Goal: Task Accomplishment & Management: Manage account settings

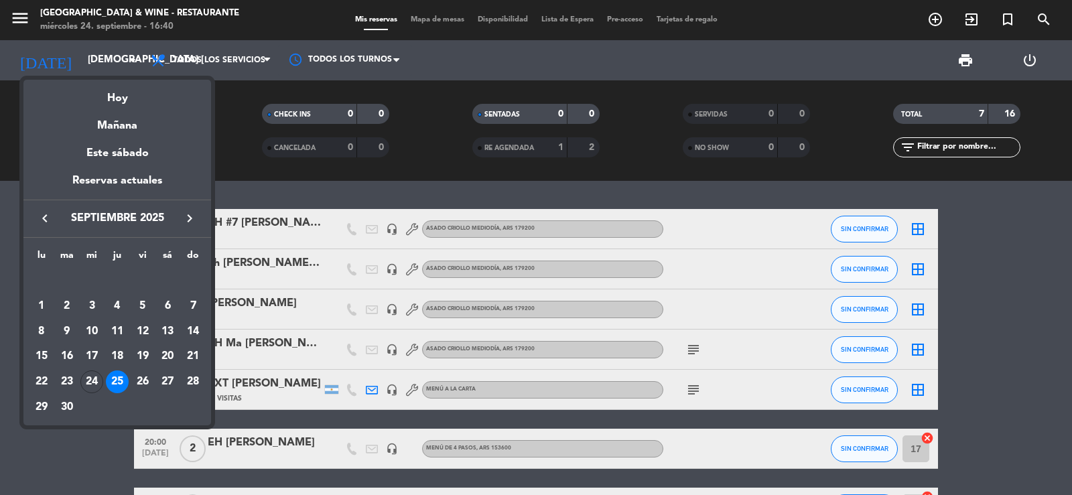
click at [188, 217] on icon "keyboard_arrow_right" at bounding box center [190, 218] width 16 height 16
click at [187, 217] on icon "keyboard_arrow_right" at bounding box center [190, 218] width 16 height 16
click at [68, 303] on div "4" at bounding box center [67, 306] width 23 height 23
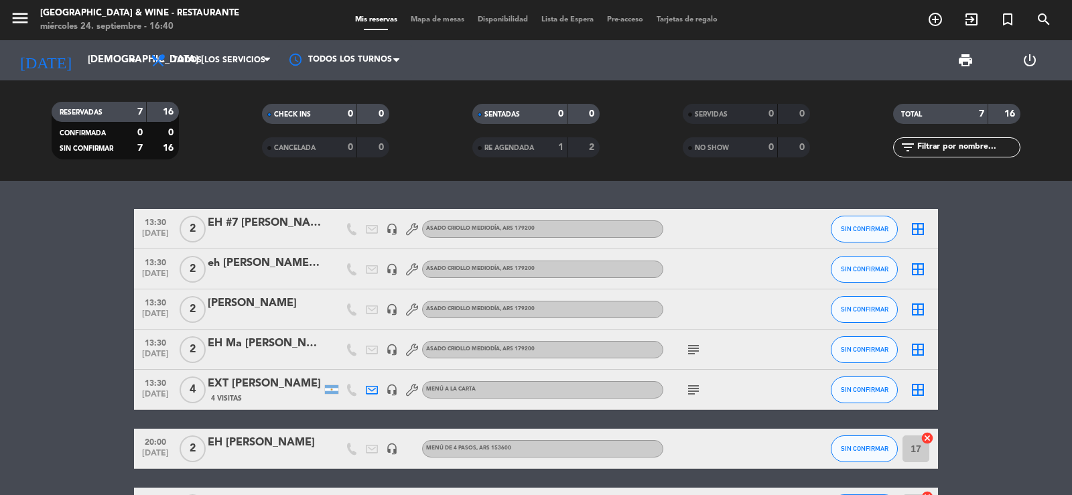
type input "[DATE] nov."
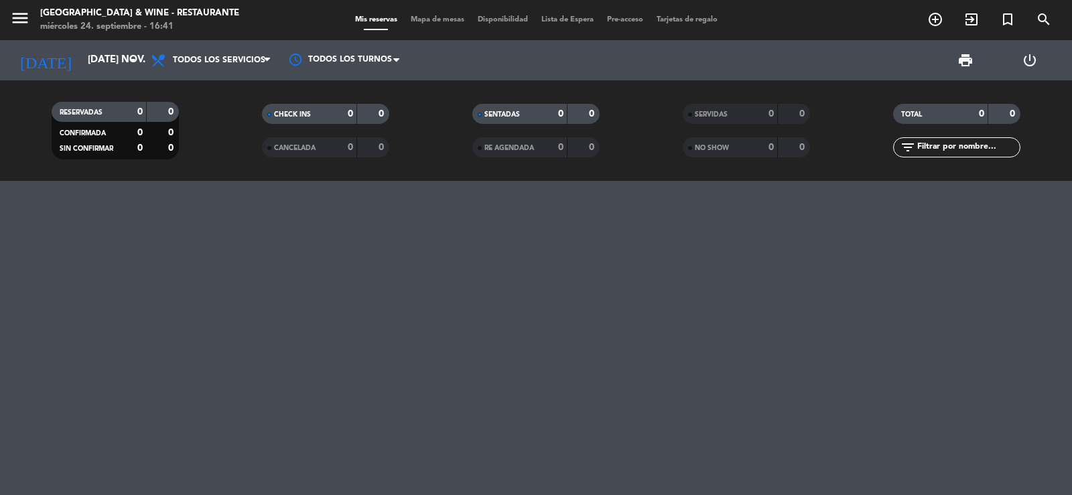
drag, startPoint x: 197, startPoint y: 335, endPoint x: 155, endPoint y: 268, distance: 79.2
click at [178, 304] on div at bounding box center [536, 338] width 1072 height 314
click at [21, 13] on icon "menu" at bounding box center [20, 18] width 20 height 20
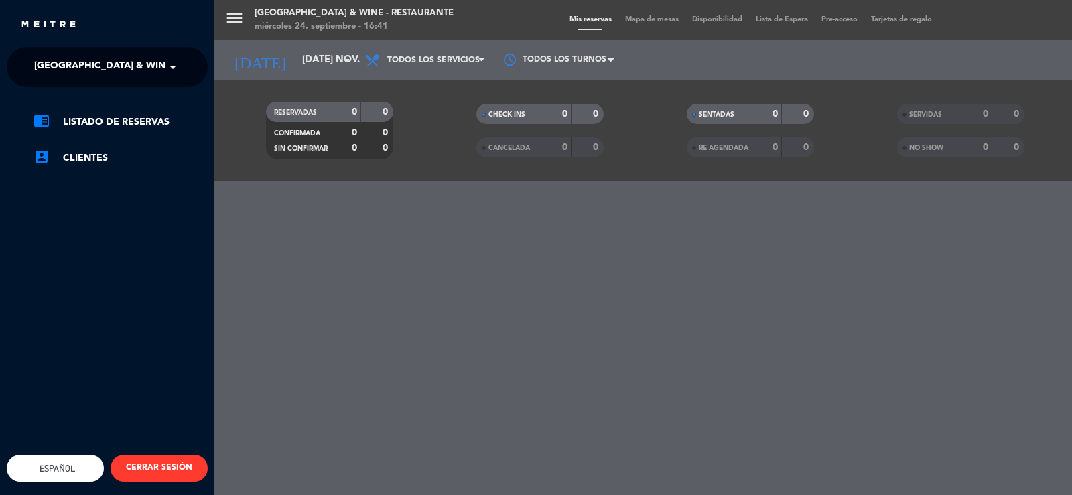
drag, startPoint x: 118, startPoint y: 70, endPoint x: 135, endPoint y: 82, distance: 20.6
click at [122, 71] on span "[GEOGRAPHIC_DATA] & Wine - Restaurante" at bounding box center [140, 67] width 212 height 28
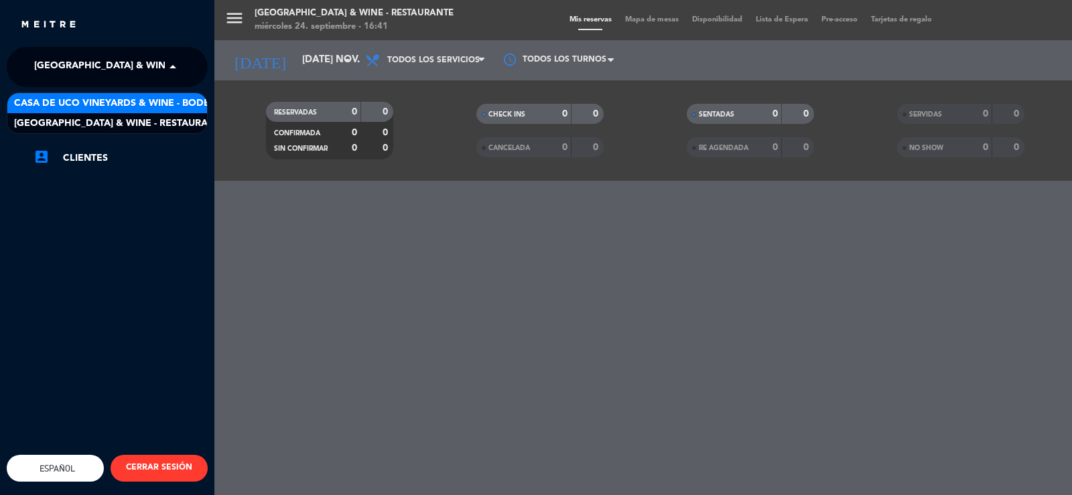
click at [153, 109] on span "Casa de Uco Vineyards & Wine - Bodega" at bounding box center [119, 103] width 210 height 15
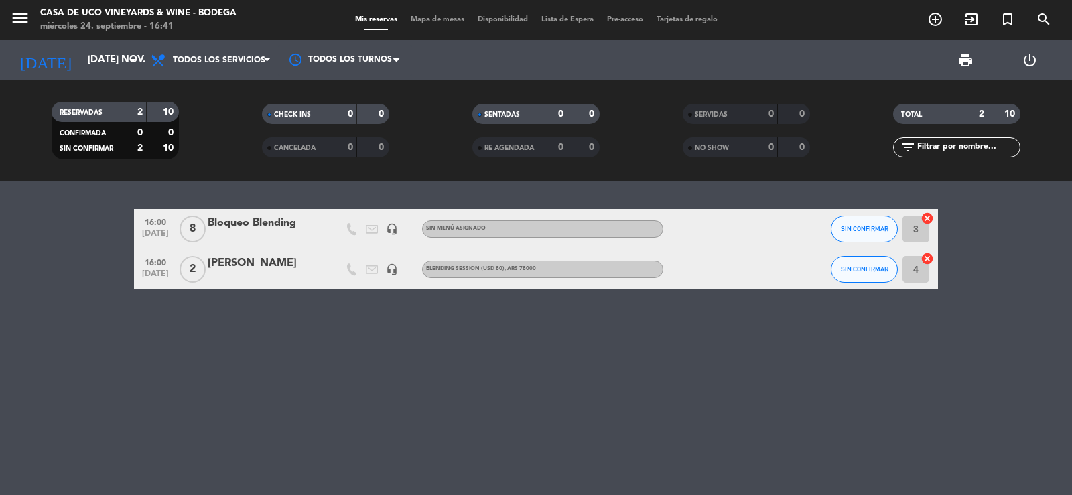
click at [277, 227] on div "Bloqueo Blending" at bounding box center [265, 222] width 114 height 17
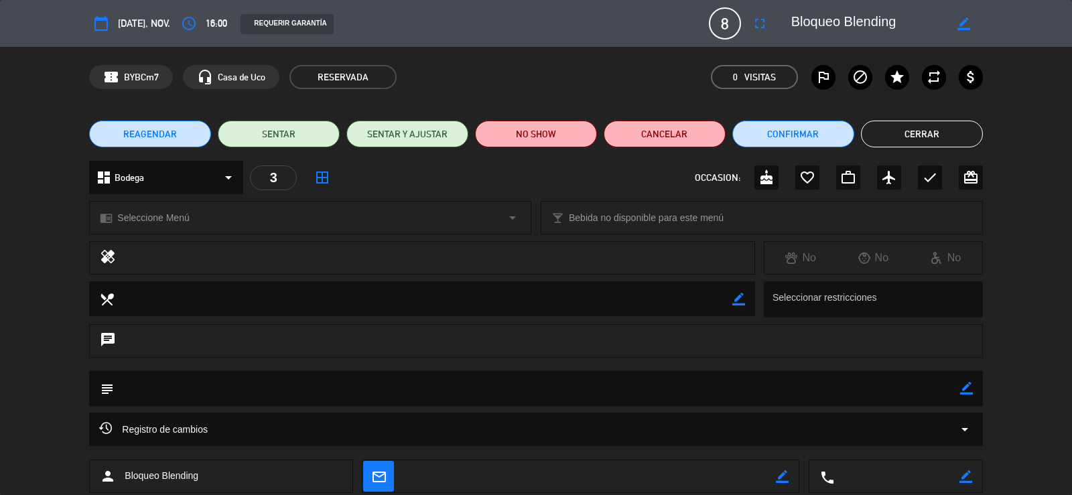
click at [964, 388] on icon "border_color" at bounding box center [966, 388] width 13 height 13
click at [886, 376] on textarea at bounding box center [537, 388] width 846 height 34
type textarea "visita y degus + blending session"
click at [967, 385] on div at bounding box center [966, 388] width 13 height 35
click at [967, 385] on icon at bounding box center [966, 388] width 13 height 13
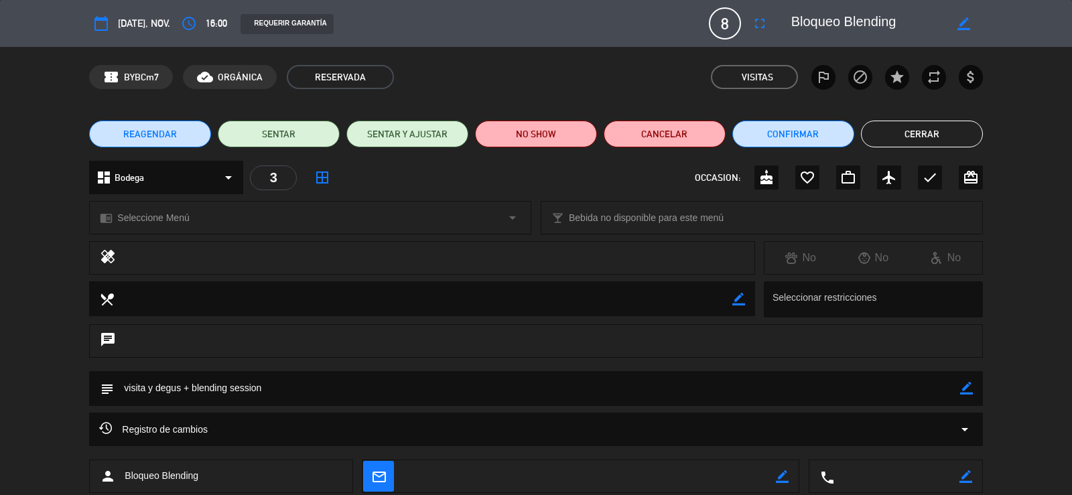
click at [931, 132] on button "Cerrar" at bounding box center [922, 134] width 122 height 27
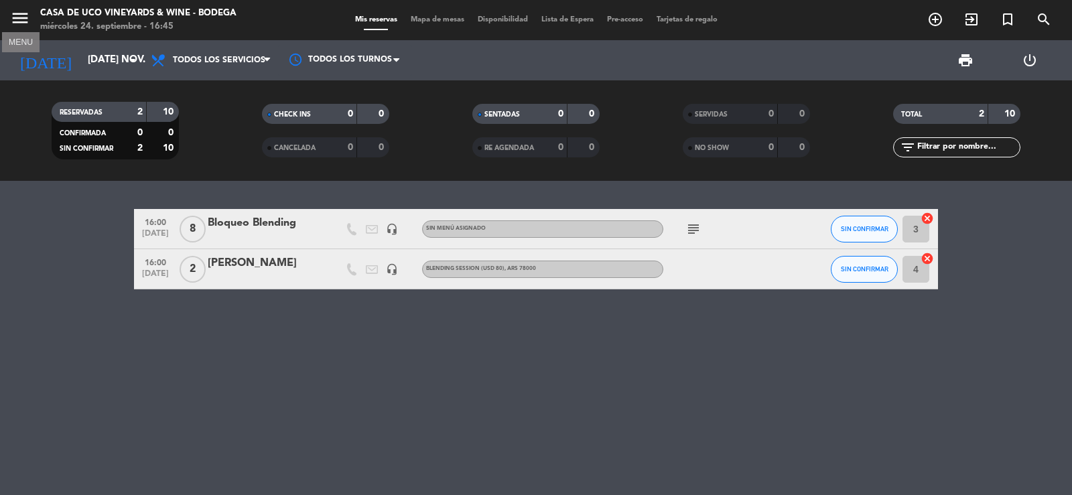
drag, startPoint x: 19, startPoint y: 17, endPoint x: 91, endPoint y: 47, distance: 77.5
click at [29, 19] on icon "menu" at bounding box center [20, 18] width 20 height 20
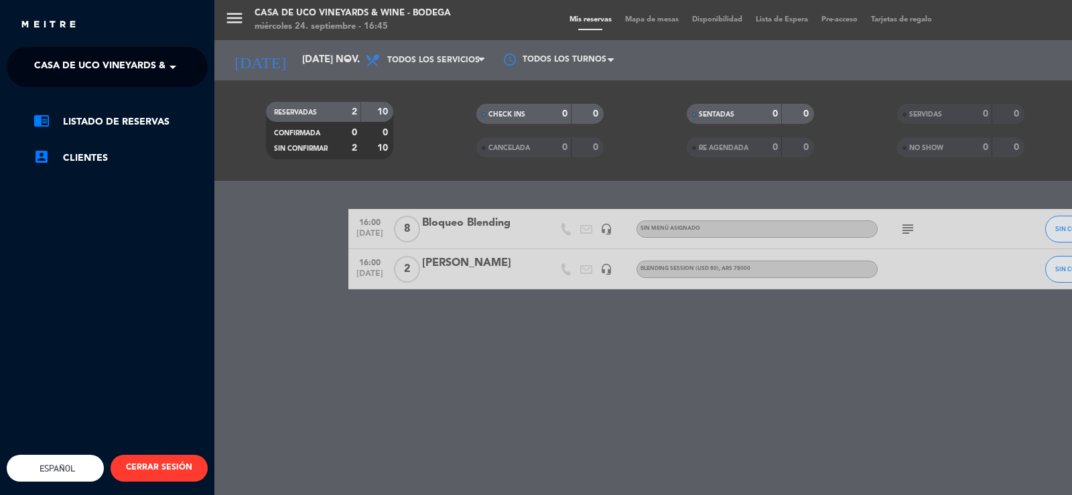
drag, startPoint x: 112, startPoint y: 59, endPoint x: 139, endPoint y: 80, distance: 33.9
click at [117, 60] on span "Casa de Uco Vineyards & Wine - Bodega" at bounding box center [139, 67] width 210 height 28
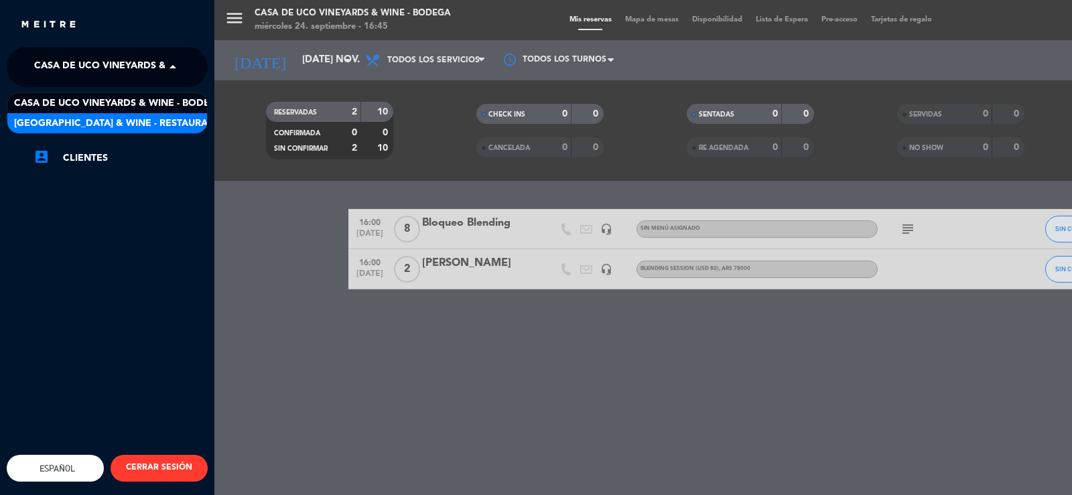
click at [182, 129] on span "[GEOGRAPHIC_DATA] & Wine - Restaurante" at bounding box center [120, 123] width 212 height 15
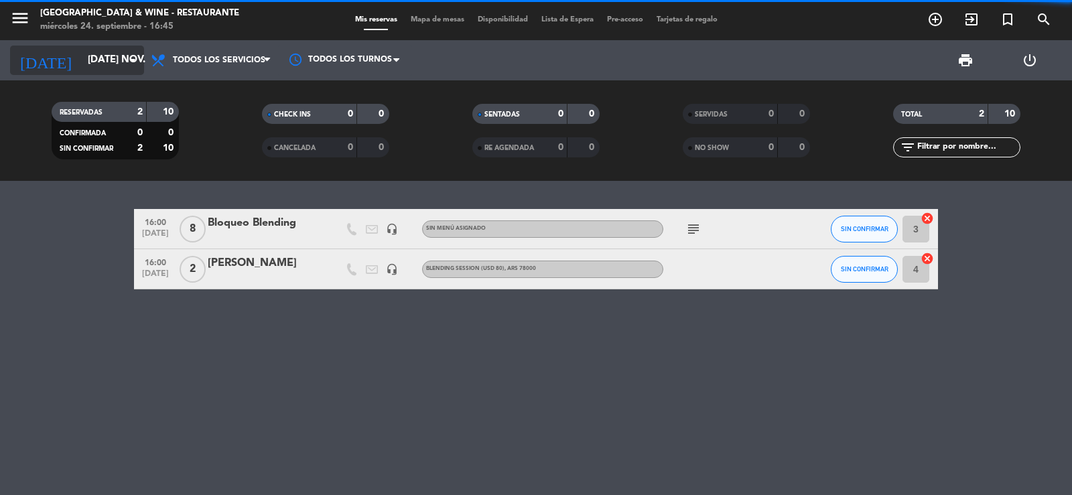
click at [105, 67] on input "[DATE] nov." at bounding box center [145, 60] width 129 height 25
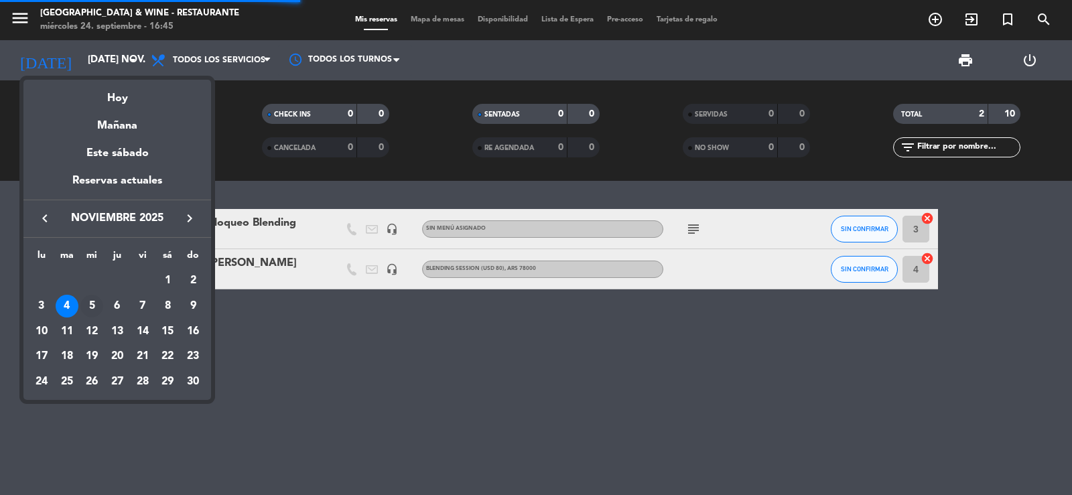
click at [87, 304] on div "5" at bounding box center [91, 306] width 23 height 23
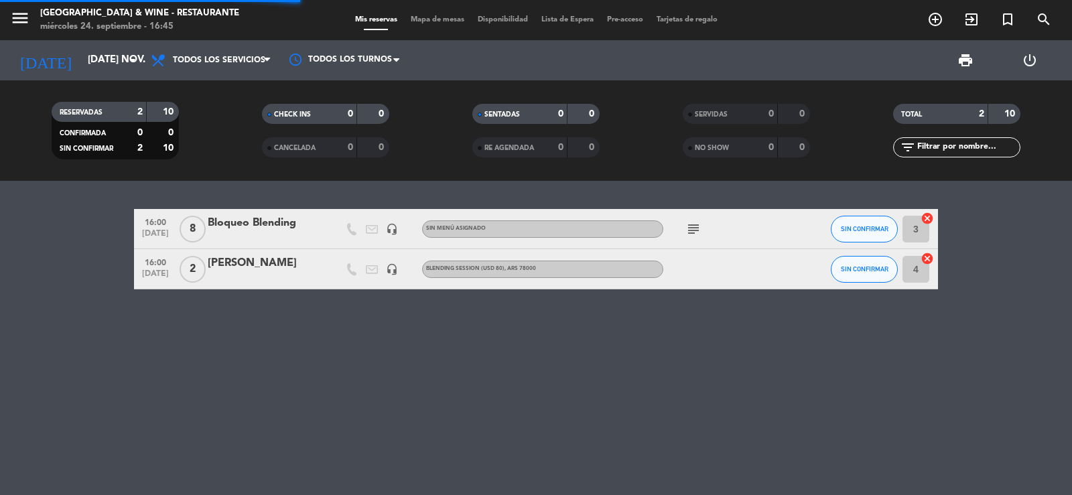
type input "mié. [DATE]"
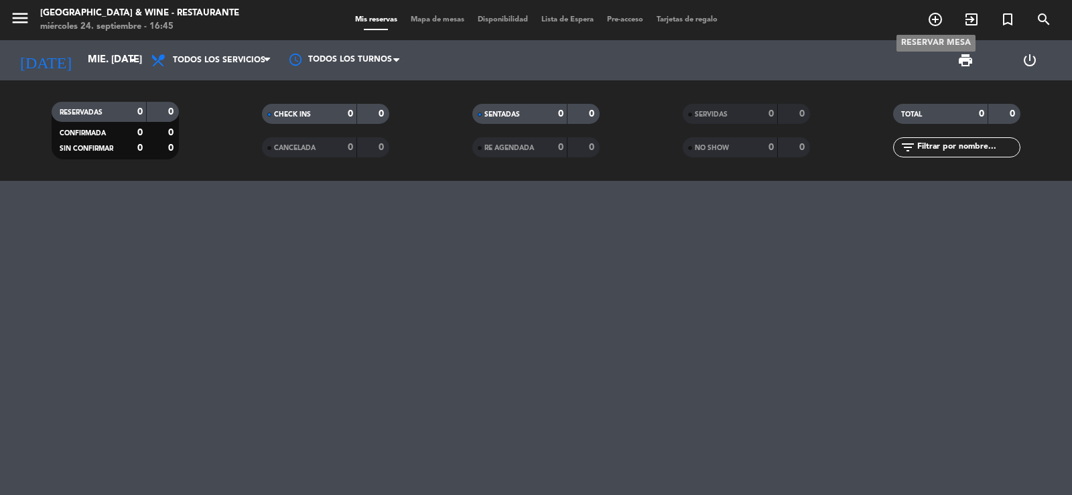
click at [941, 19] on icon "add_circle_outline" at bounding box center [935, 19] width 16 height 16
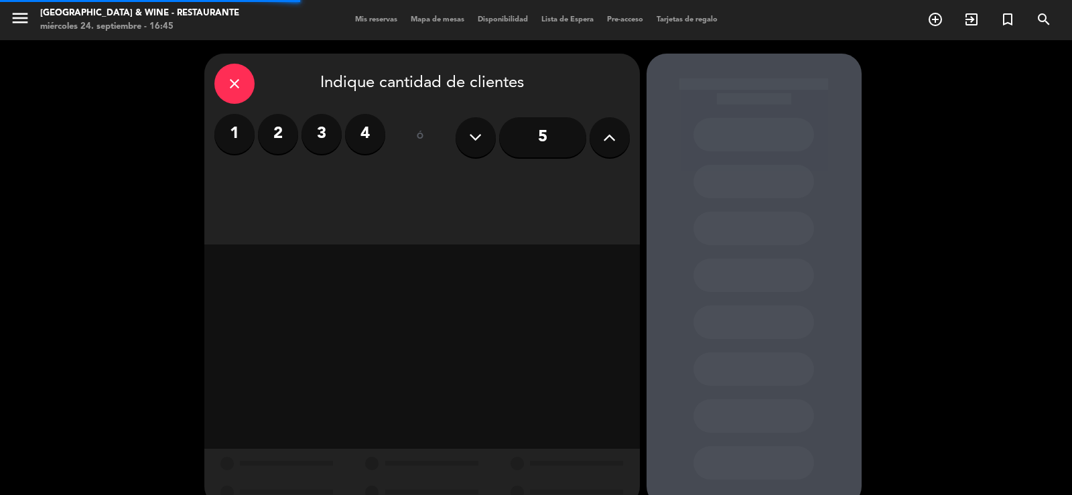
click at [289, 121] on label "2" at bounding box center [278, 134] width 40 height 40
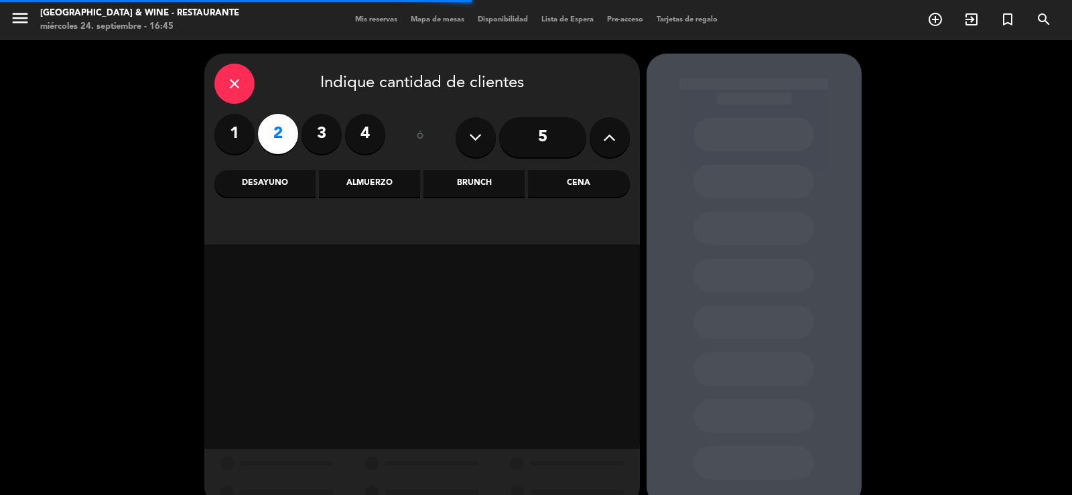
drag, startPoint x: 396, startPoint y: 188, endPoint x: 491, endPoint y: 204, distance: 96.5
click at [397, 188] on div "Almuerzo" at bounding box center [369, 183] width 101 height 27
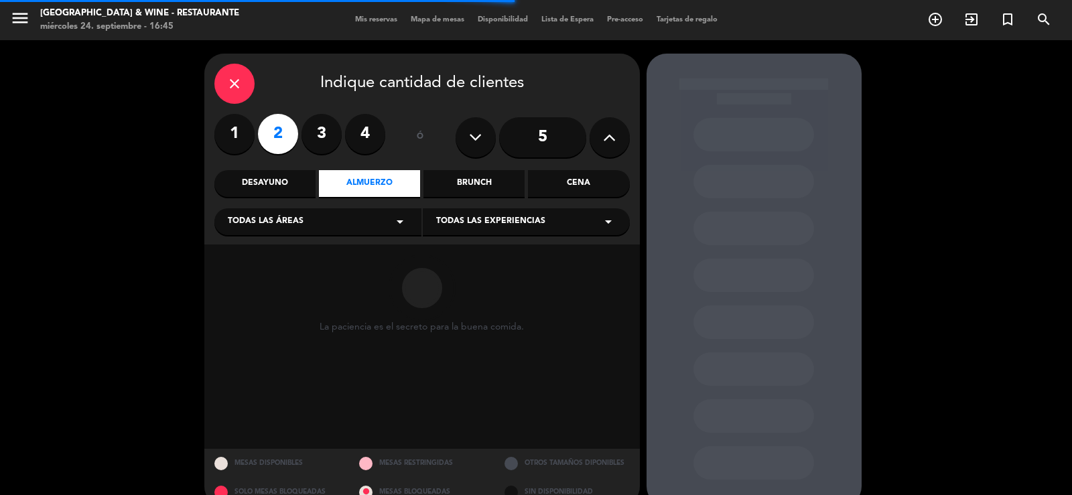
click at [525, 208] on div "Todas las áreas arrow_drop_down Todas las experiencias arrow_drop_down" at bounding box center [421, 220] width 415 height 29
click at [531, 223] on span "Todas las experiencias" at bounding box center [490, 221] width 109 height 13
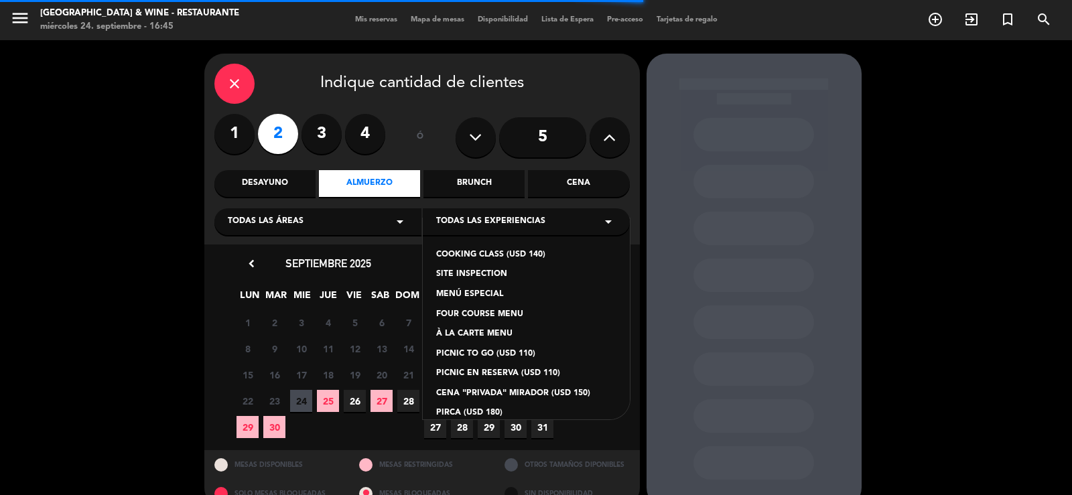
scroll to position [113, 0]
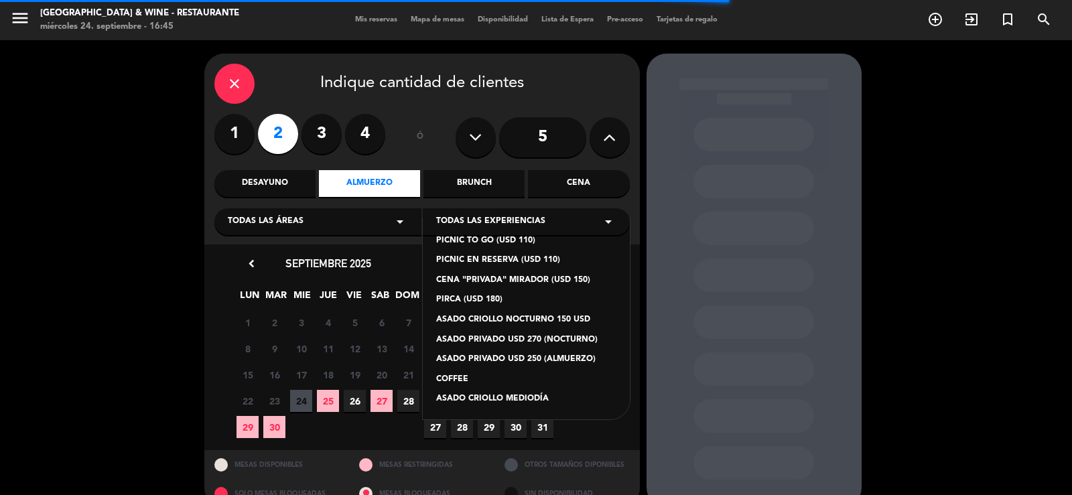
click at [498, 394] on div "ASADO CRIOLLO MEDIODÍA" at bounding box center [526, 399] width 180 height 13
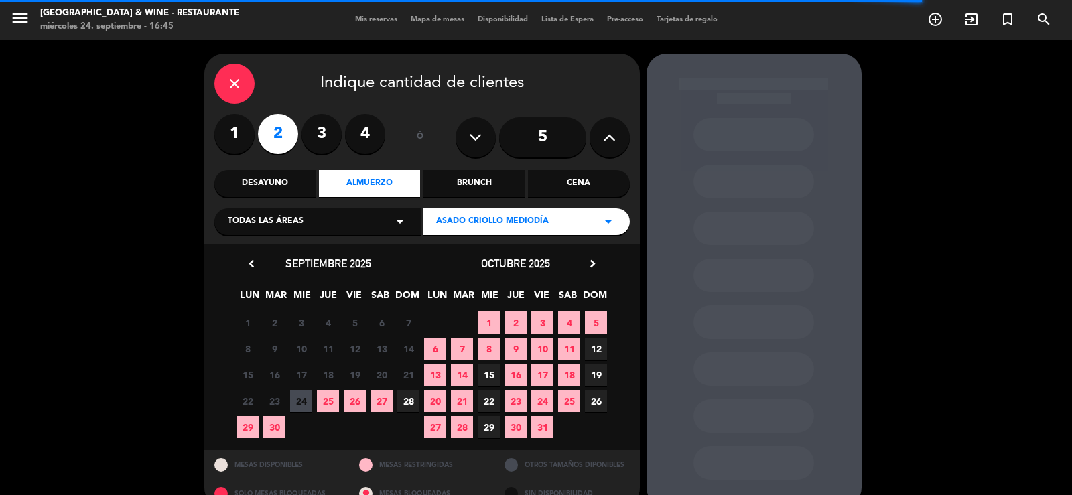
click at [592, 266] on icon "chevron_right" at bounding box center [593, 264] width 14 height 14
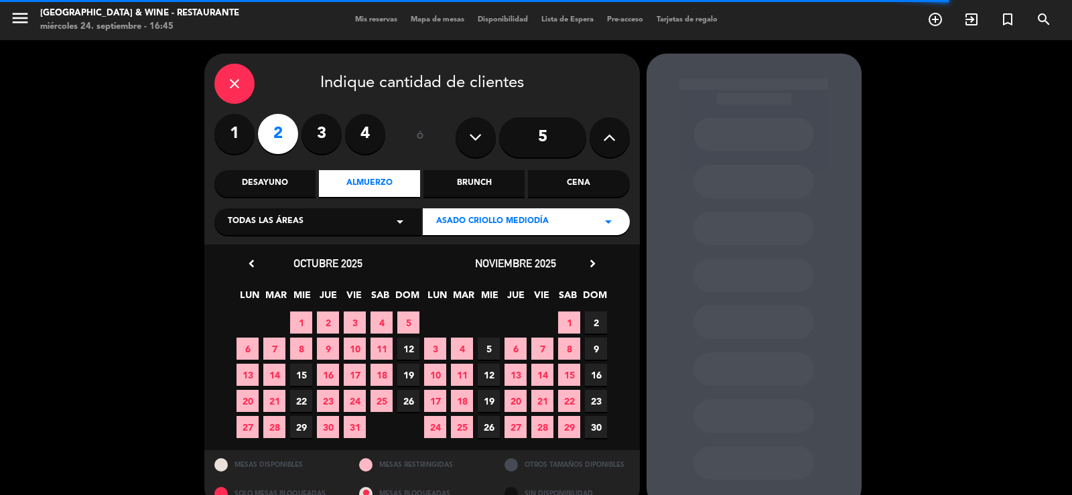
click at [490, 355] on span "5" at bounding box center [489, 349] width 22 height 22
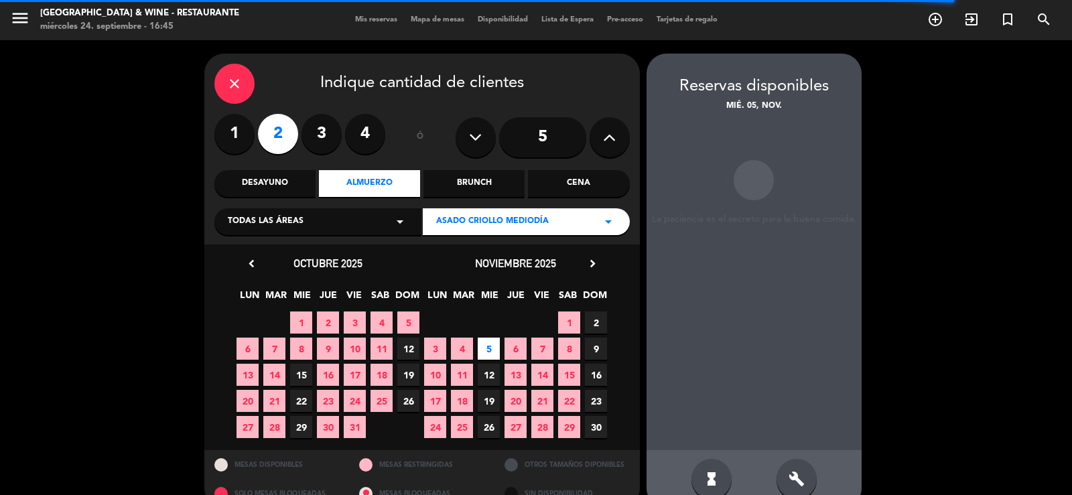
scroll to position [25, 0]
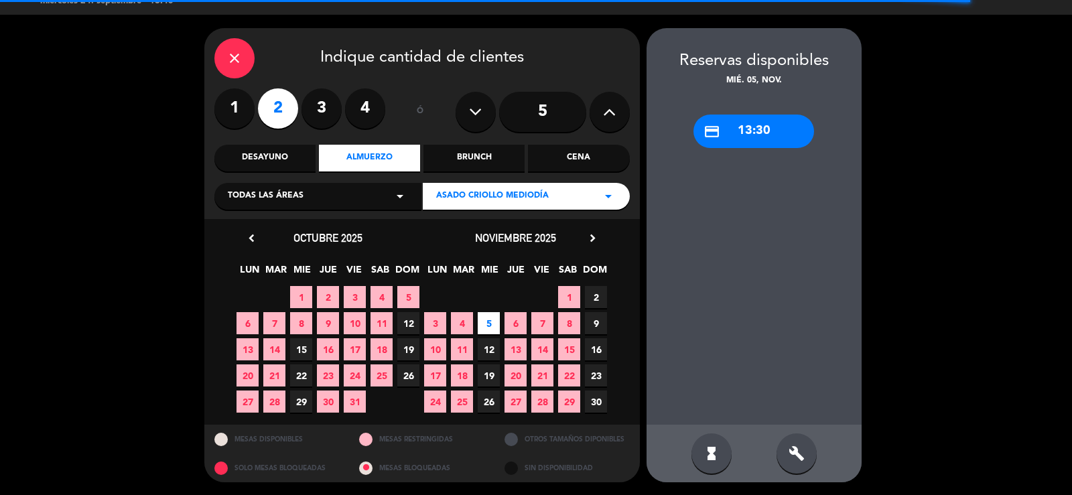
click at [766, 143] on div "credit_card 13:30" at bounding box center [753, 132] width 121 height 34
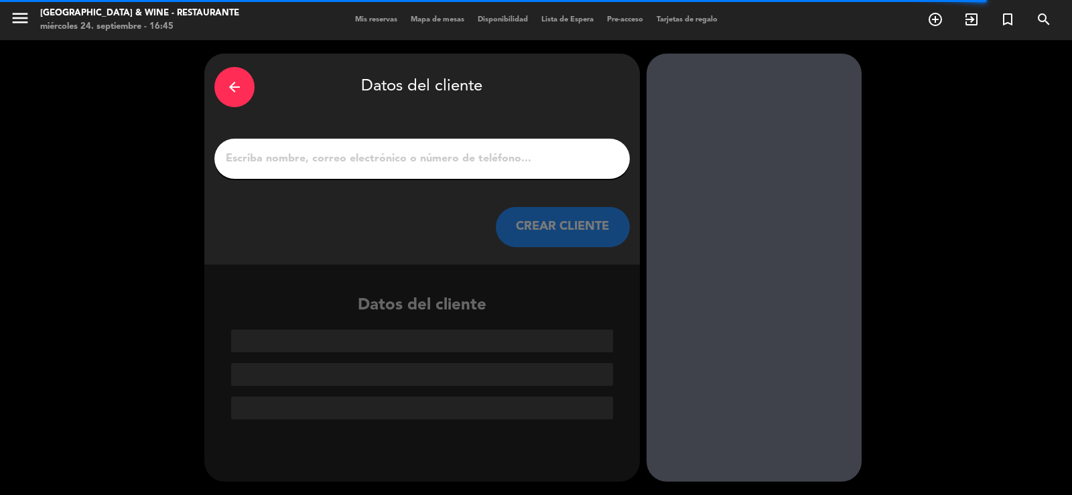
click at [503, 160] on input "1" at bounding box center [421, 158] width 395 height 19
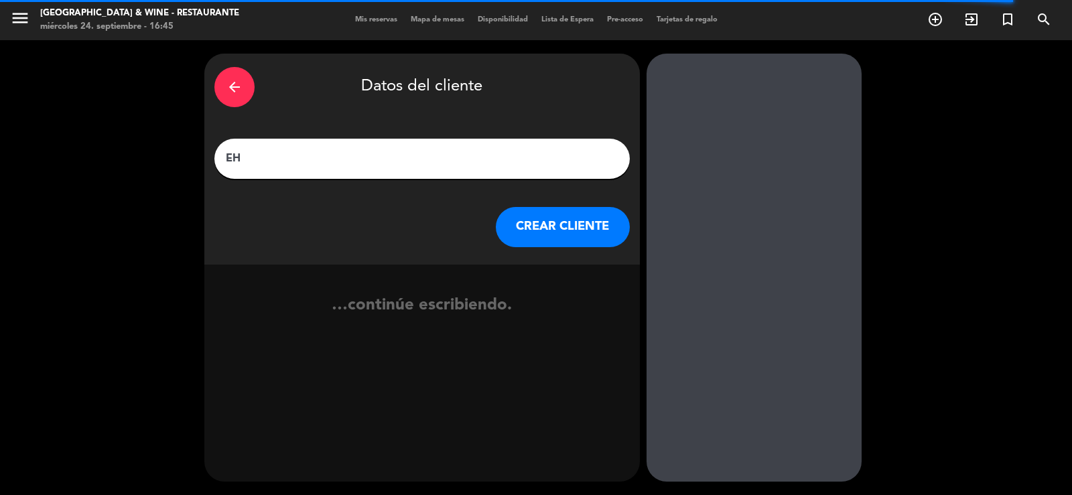
paste input "[PERSON_NAME]"
type input "[PERSON_NAME]"
click at [524, 218] on button "CREAR CLIENTE" at bounding box center [563, 227] width 134 height 40
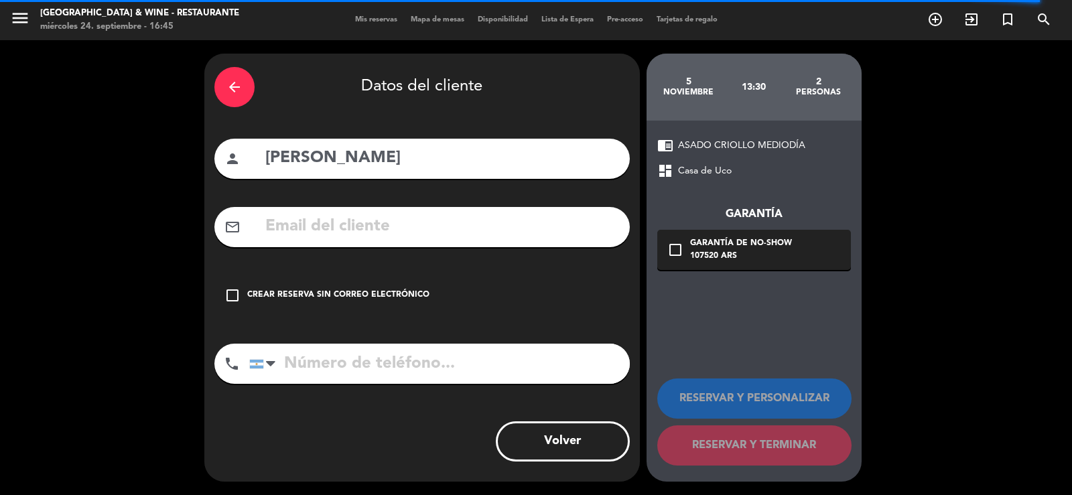
drag, startPoint x: 329, startPoint y: 293, endPoint x: 361, endPoint y: 295, distance: 32.2
click at [336, 293] on div "Crear reserva sin correo electrónico" at bounding box center [338, 295] width 182 height 13
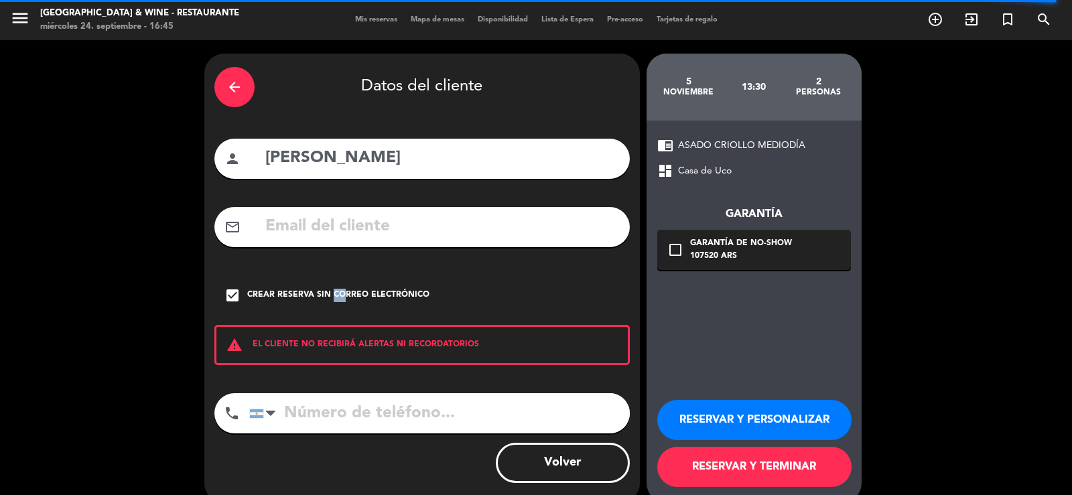
drag, startPoint x: 728, startPoint y: 472, endPoint x: 539, endPoint y: 117, distance: 402.2
click at [723, 464] on button "RESERVAR Y TERMINAR" at bounding box center [754, 467] width 194 height 40
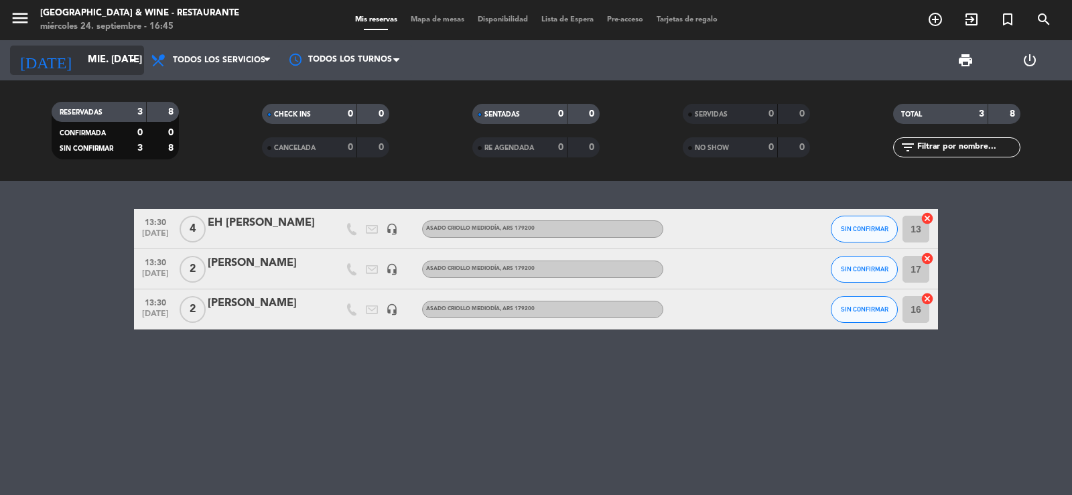
click at [111, 61] on input "mié. [DATE]" at bounding box center [145, 60] width 129 height 25
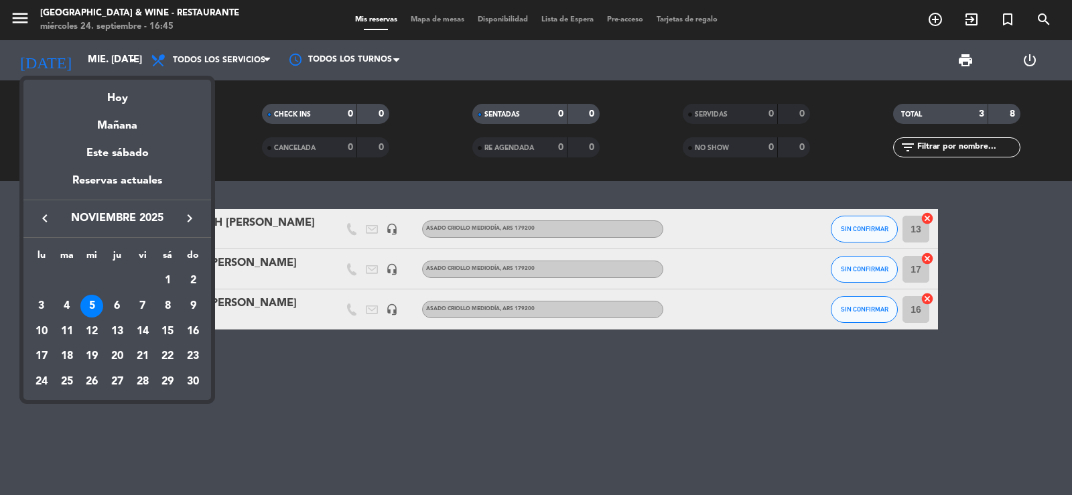
click at [118, 304] on div "6" at bounding box center [117, 306] width 23 height 23
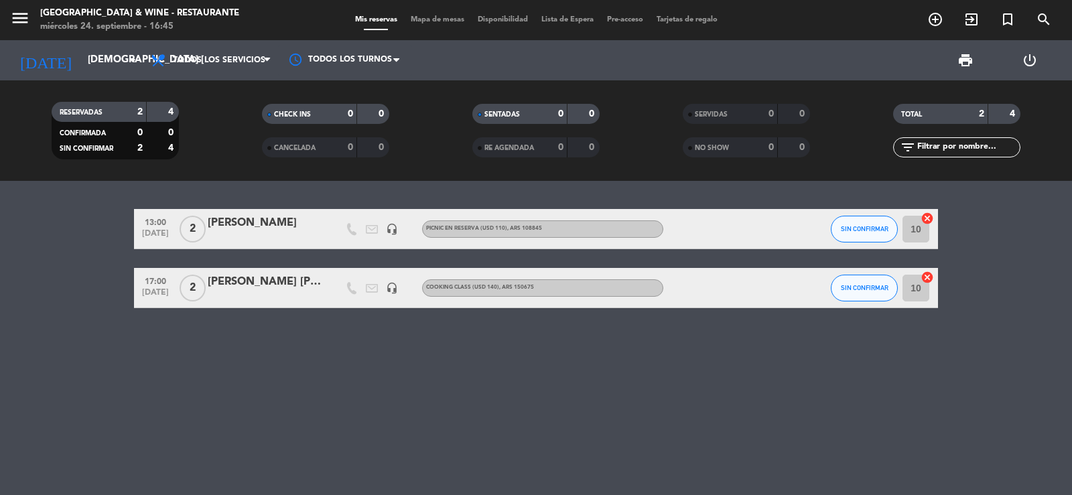
drag, startPoint x: 295, startPoint y: 196, endPoint x: 295, endPoint y: 207, distance: 11.4
click at [295, 196] on div "13:00 [DATE] 2 [PERSON_NAME] d' Agord headset_mic PICNIC EN RESERVA (USD 110) ,…" at bounding box center [536, 338] width 1072 height 314
click at [298, 216] on div "[PERSON_NAME]" at bounding box center [265, 222] width 114 height 17
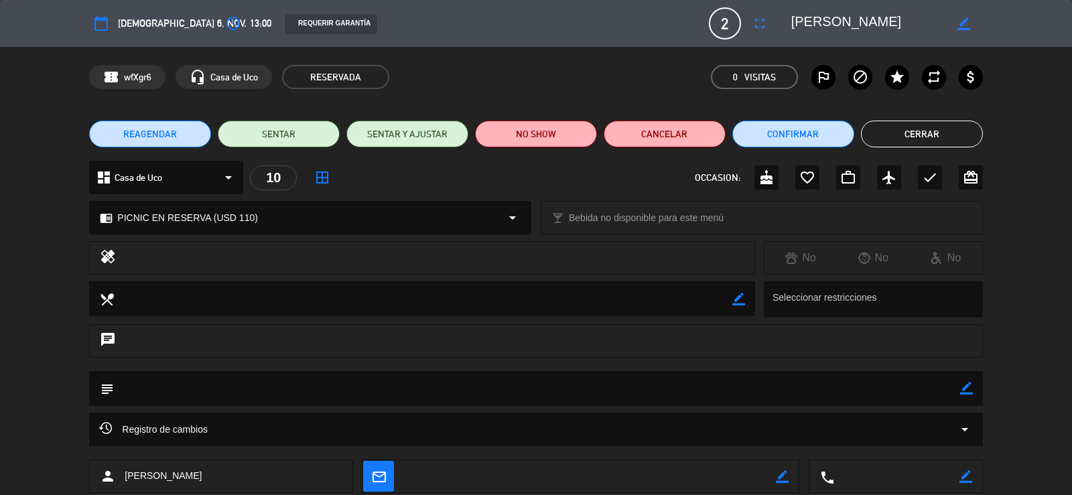
click at [212, 205] on div "chrome_reader_mode PICNIC EN RESERVA (USD 110) arrow_drop_down" at bounding box center [310, 218] width 441 height 32
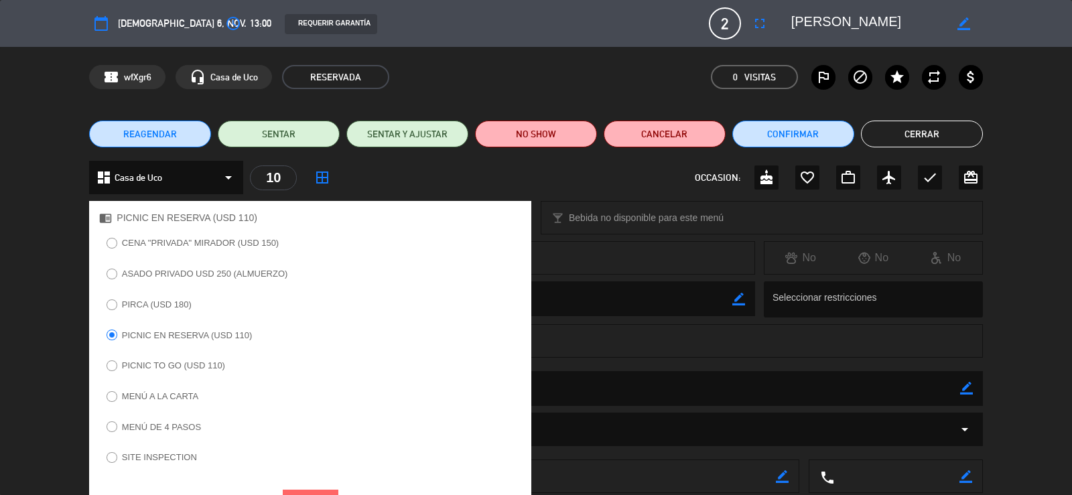
click at [162, 300] on label "PIRCA (USD 180)" at bounding box center [157, 304] width 70 height 9
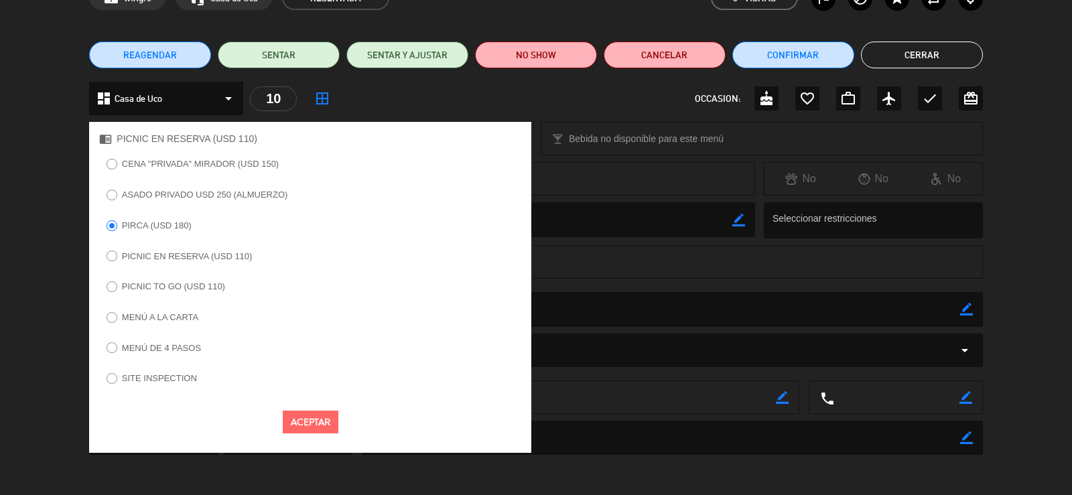
click at [324, 428] on button "Aceptar" at bounding box center [311, 422] width 56 height 23
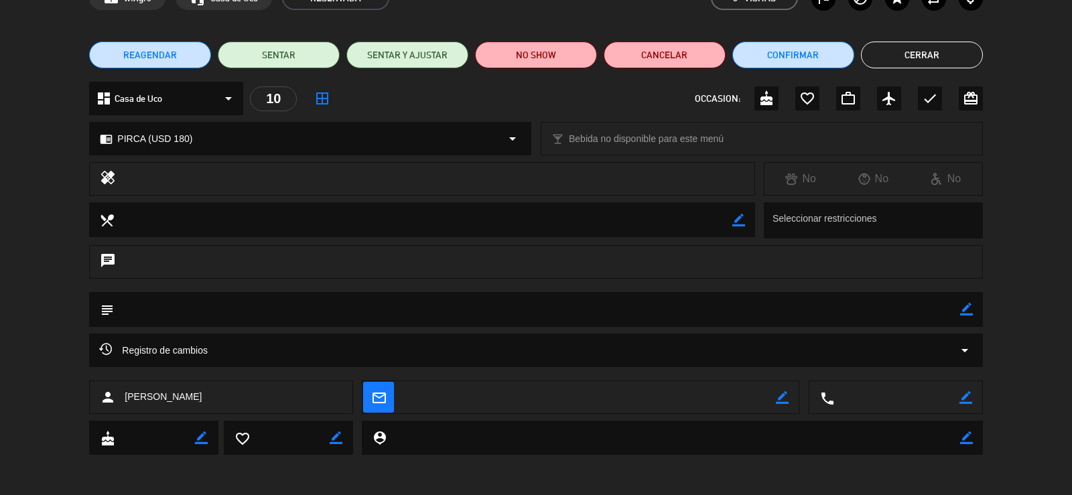
click at [934, 62] on button "Cerrar" at bounding box center [922, 55] width 122 height 27
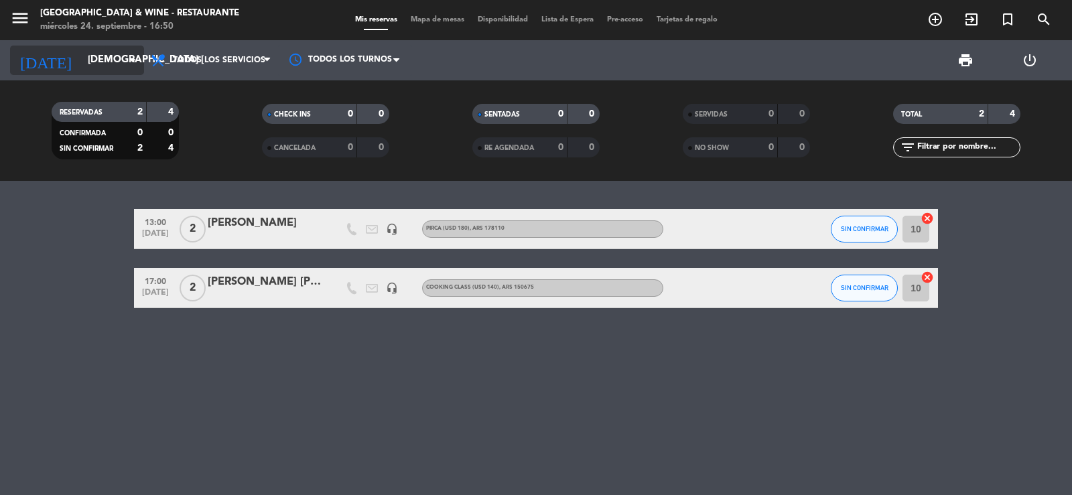
click at [90, 63] on input "[DEMOGRAPHIC_DATA] [DATE]" at bounding box center [145, 60] width 129 height 25
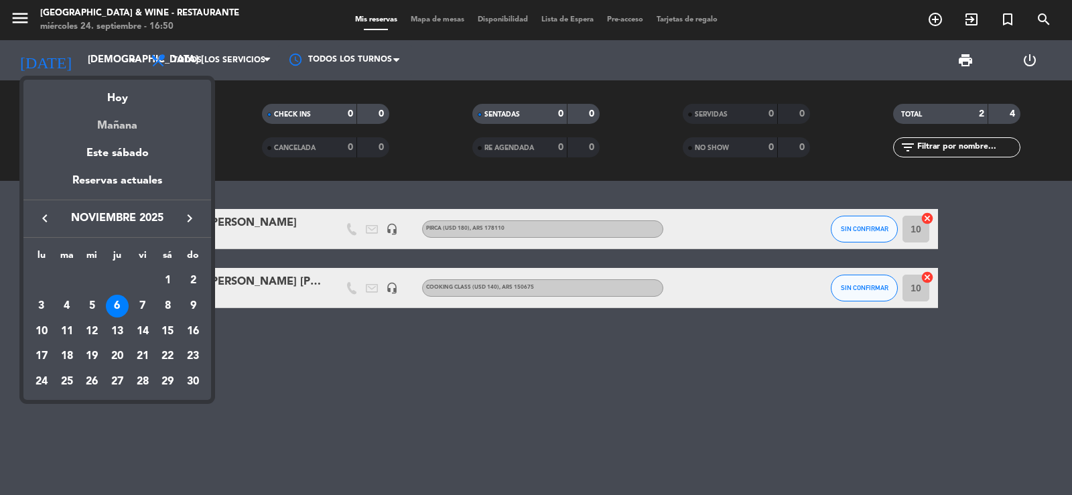
click at [126, 121] on div "Mañana" at bounding box center [117, 120] width 188 height 27
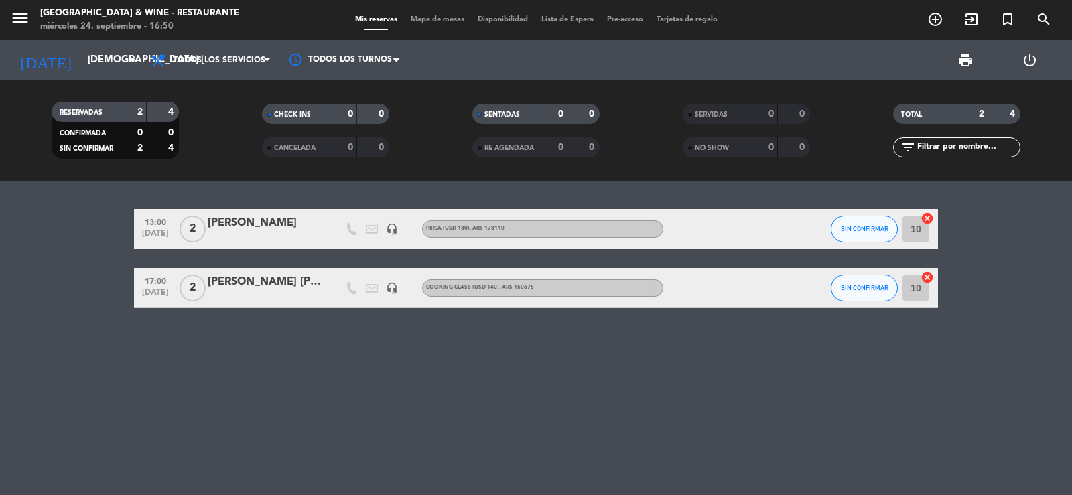
type input "[DEMOGRAPHIC_DATA] [DATE]"
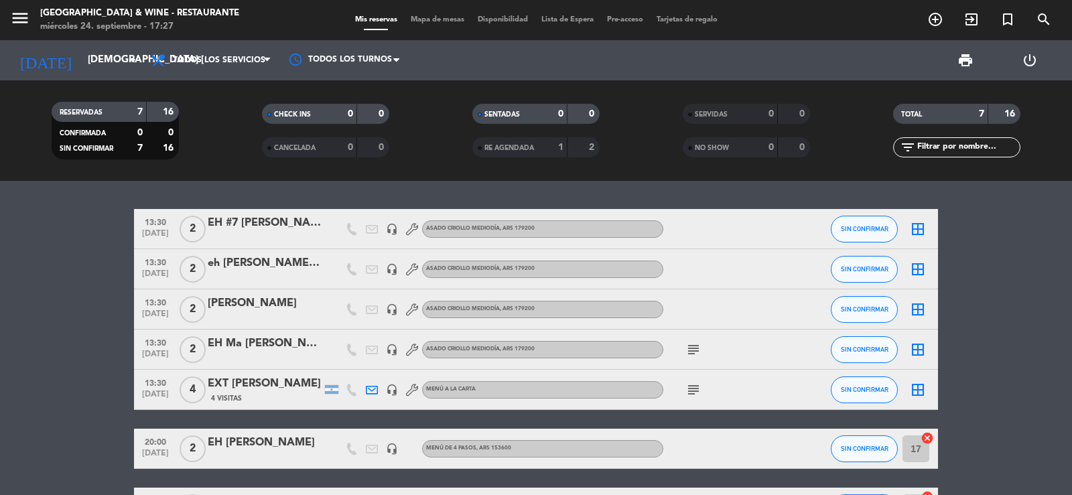
click at [681, 392] on div "subject" at bounding box center [723, 390] width 121 height 40
click at [688, 389] on icon "subject" at bounding box center [693, 390] width 16 height 16
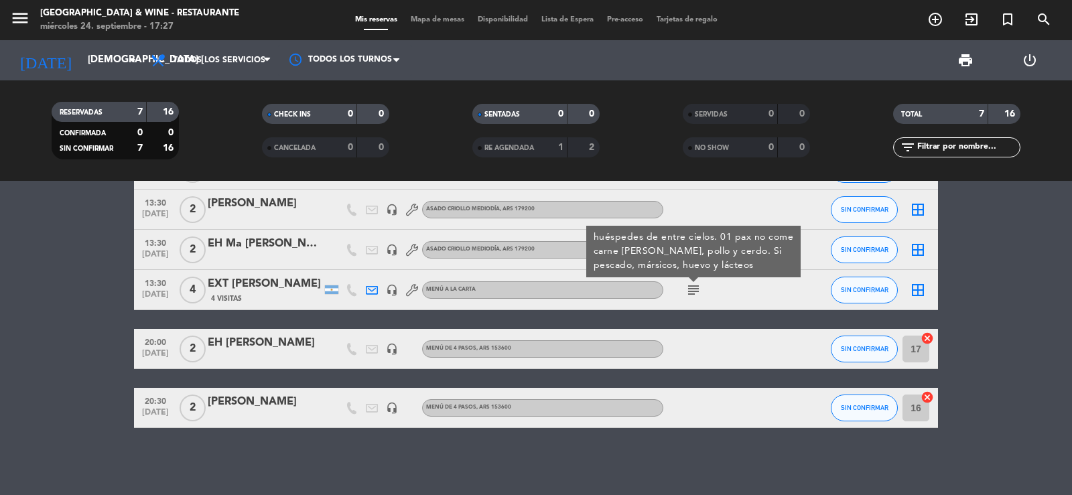
scroll to position [0, 0]
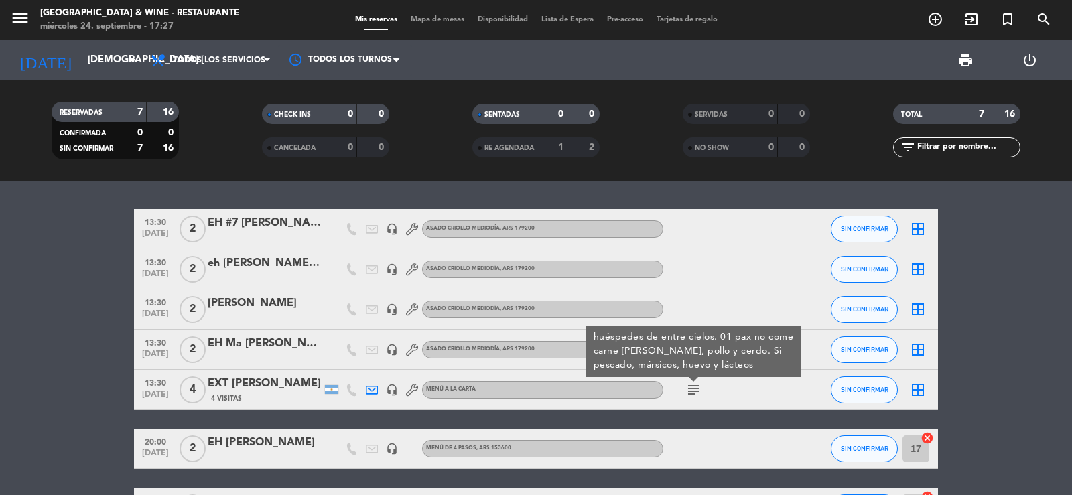
click at [8, 332] on bookings-row "13:30 [DATE] 2 EH #7 [PERSON_NAME] headset_mic ASADO CRIOLLO MEDIODÍA , ARS 179…" at bounding box center [536, 368] width 1072 height 319
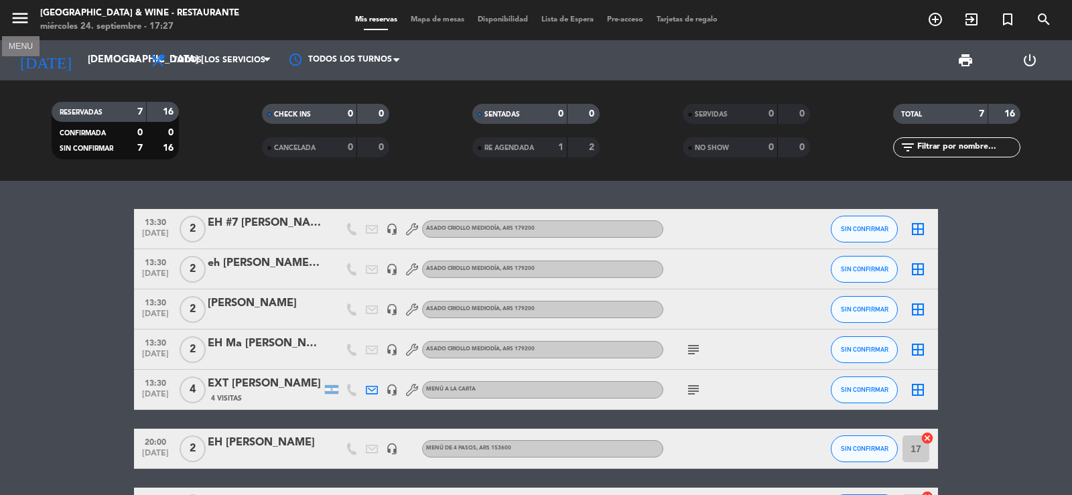
click at [17, 15] on icon "menu" at bounding box center [20, 18] width 20 height 20
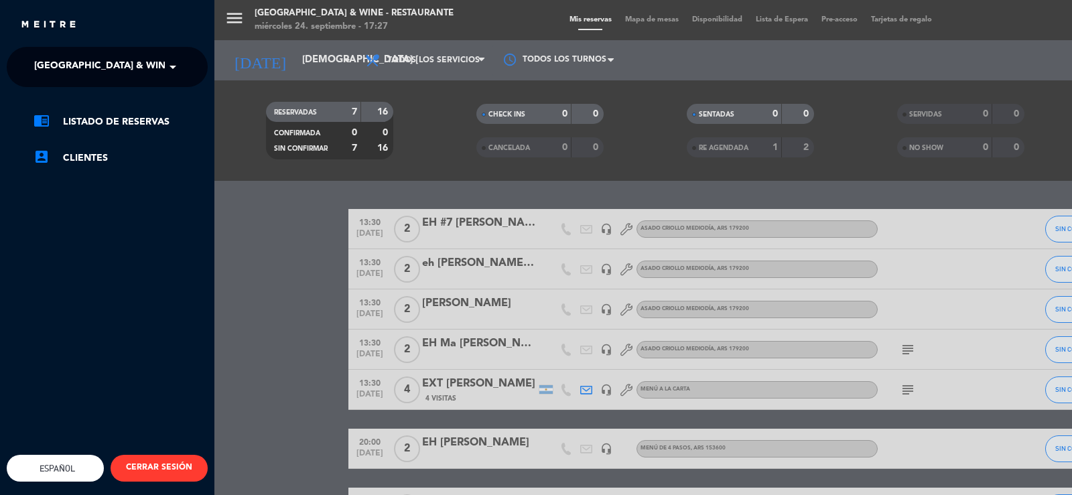
click at [49, 45] on div "close × Casa de Uco Vineyards & Wine - Restaurante × chrome_reader_mode Listado…" at bounding box center [107, 247] width 214 height 495
click at [80, 72] on span "[GEOGRAPHIC_DATA] & Wine - Restaurante" at bounding box center [140, 67] width 212 height 28
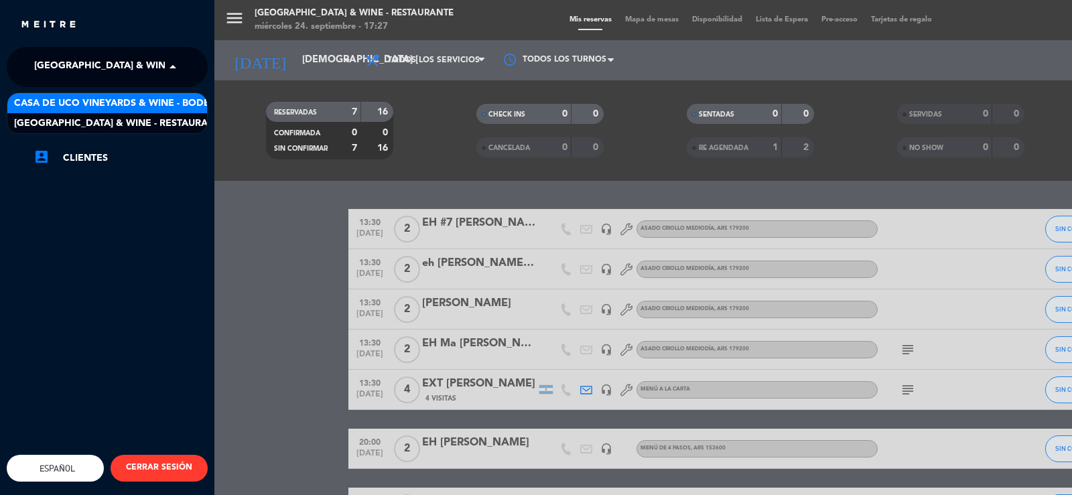
click at [154, 108] on span "Casa de Uco Vineyards & Wine - Bodega" at bounding box center [119, 103] width 210 height 15
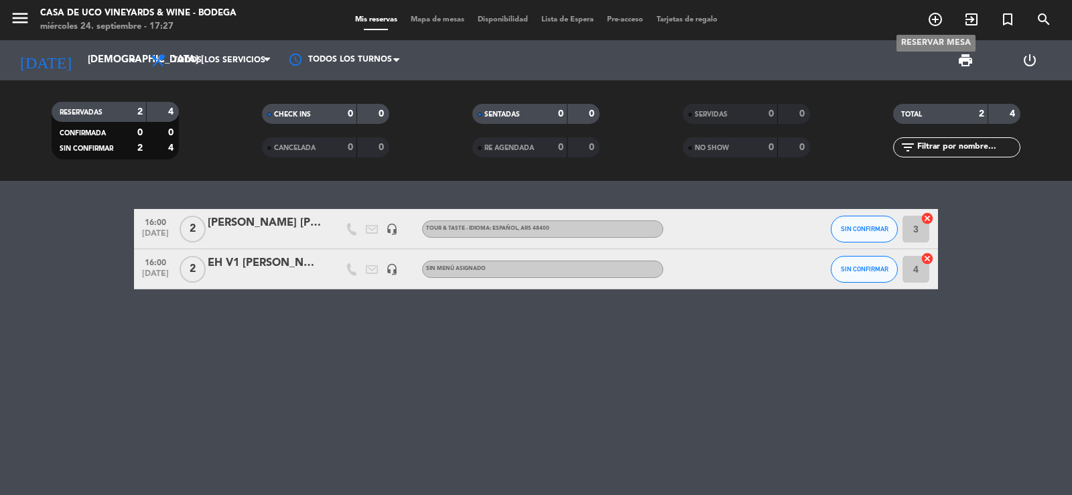
click at [945, 12] on span "add_circle_outline" at bounding box center [935, 19] width 36 height 23
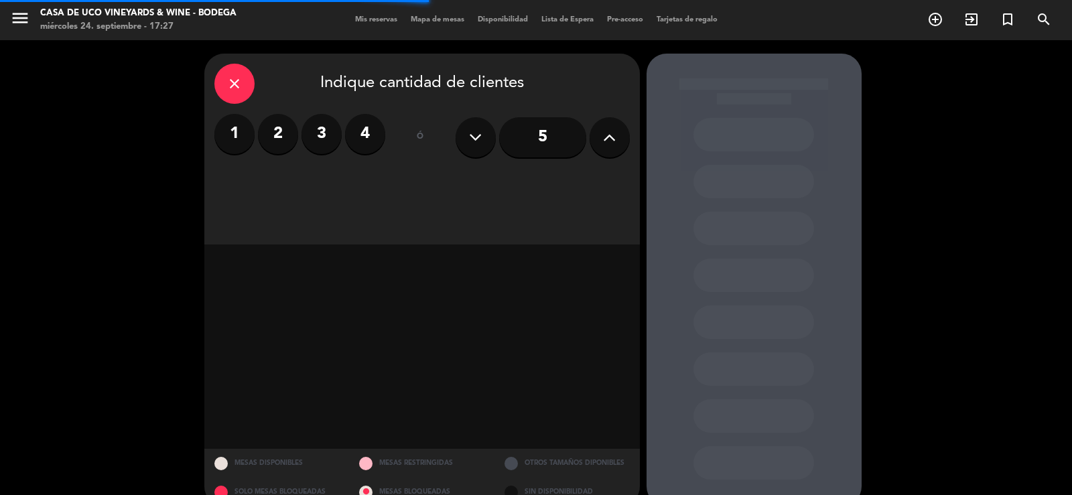
click at [604, 140] on icon at bounding box center [609, 137] width 13 height 20
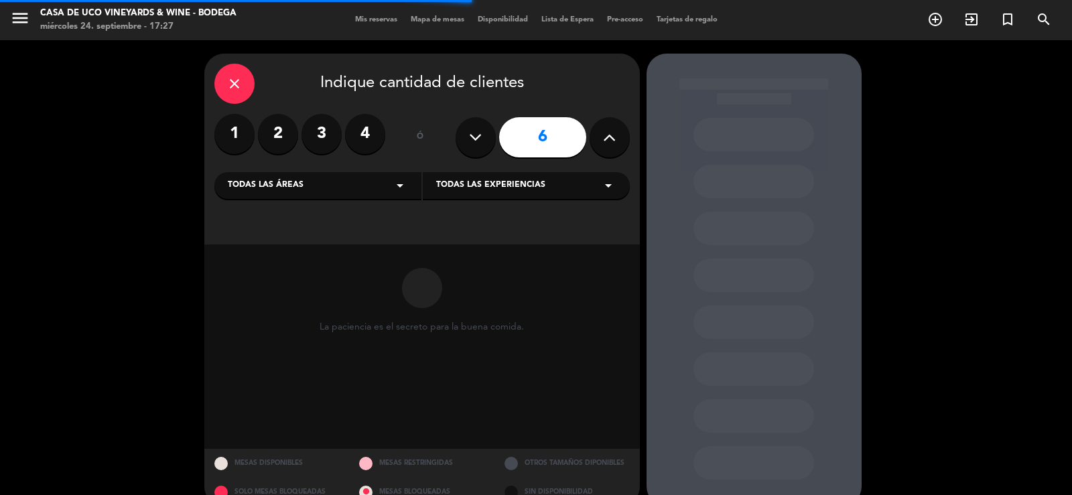
click at [604, 140] on icon at bounding box center [609, 137] width 13 height 20
type input "10"
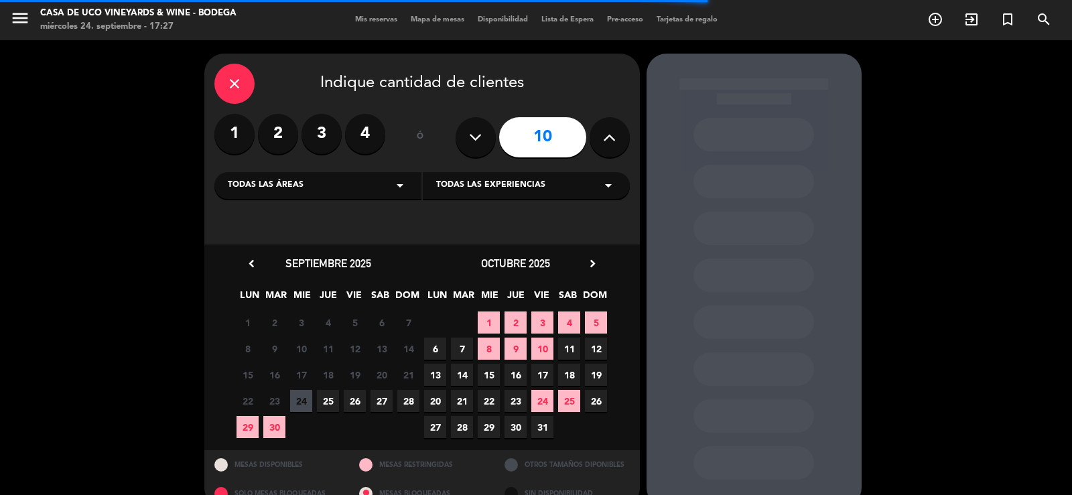
click at [325, 409] on span "25" at bounding box center [328, 401] width 22 height 22
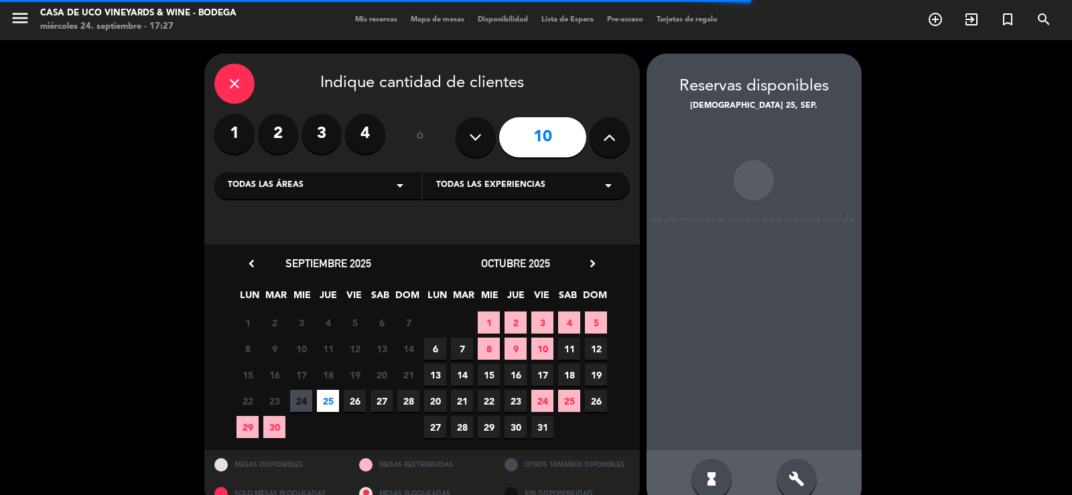
scroll to position [25, 0]
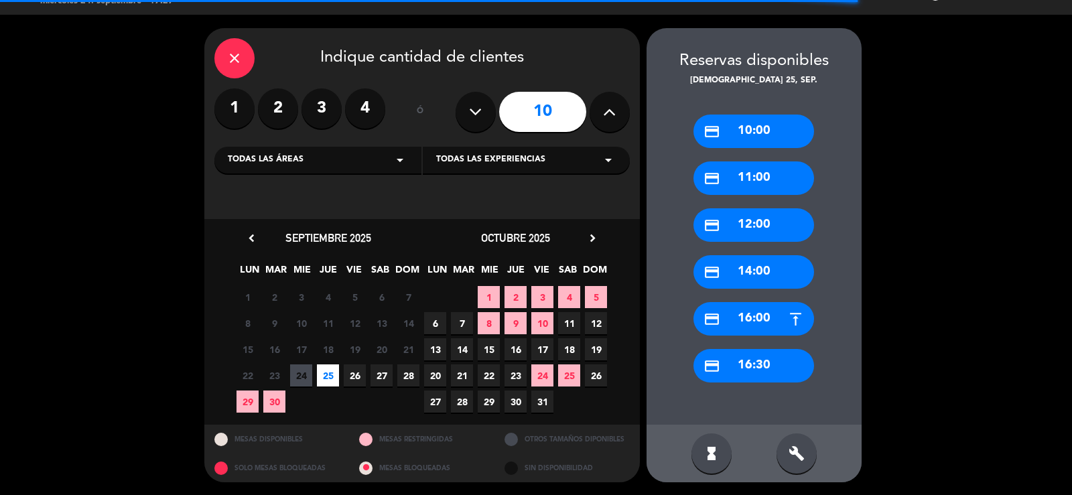
drag, startPoint x: 775, startPoint y: 262, endPoint x: 760, endPoint y: 281, distance: 24.4
click at [774, 262] on div "credit_card 14:00" at bounding box center [753, 272] width 121 height 34
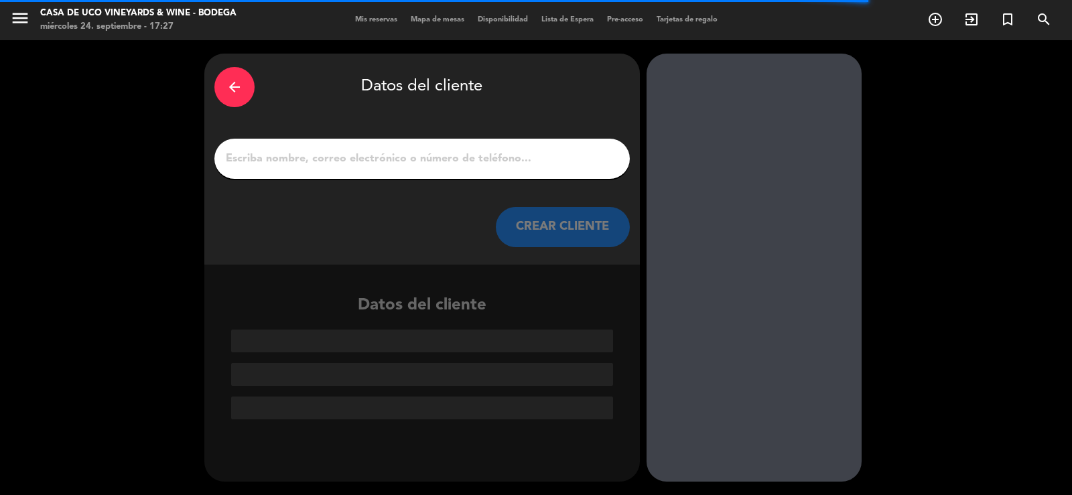
click at [500, 151] on input "1" at bounding box center [421, 158] width 395 height 19
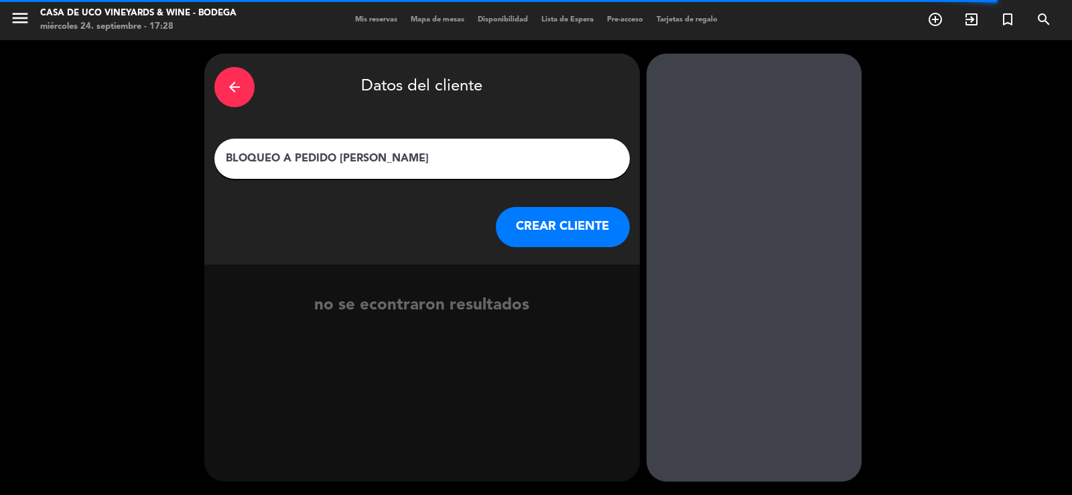
type input "BLOQUEO A PEDIDO [PERSON_NAME]"
click at [531, 221] on button "CREAR CLIENTE" at bounding box center [563, 227] width 134 height 40
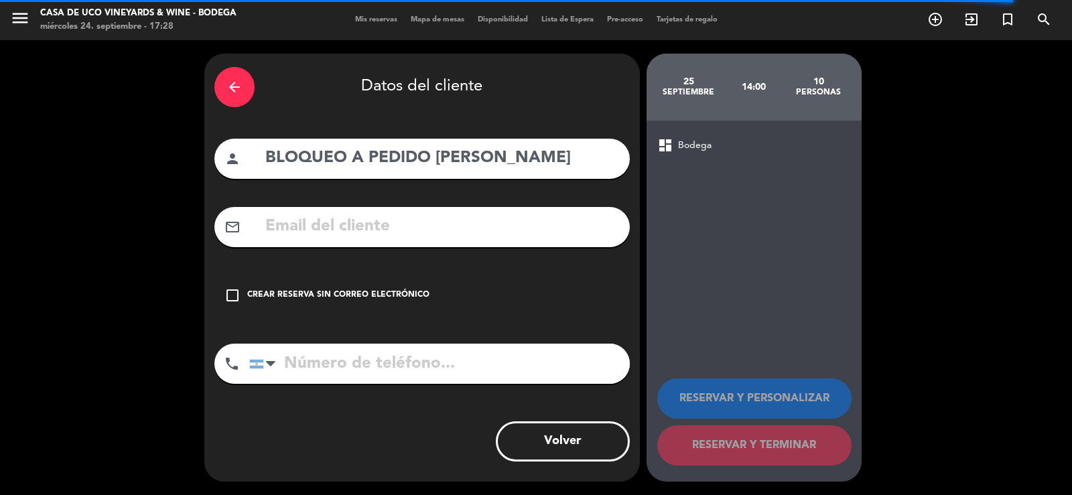
drag, startPoint x: 406, startPoint y: 292, endPoint x: 658, endPoint y: 363, distance: 261.7
click at [412, 289] on div "Crear reserva sin correo electrónico" at bounding box center [338, 295] width 182 height 13
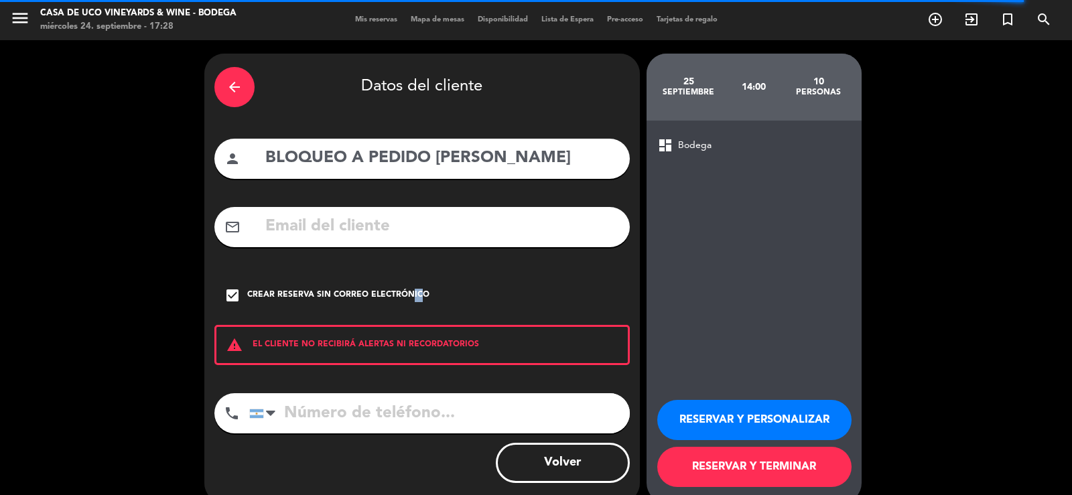
click at [764, 458] on button "RESERVAR Y TERMINAR" at bounding box center [754, 467] width 194 height 40
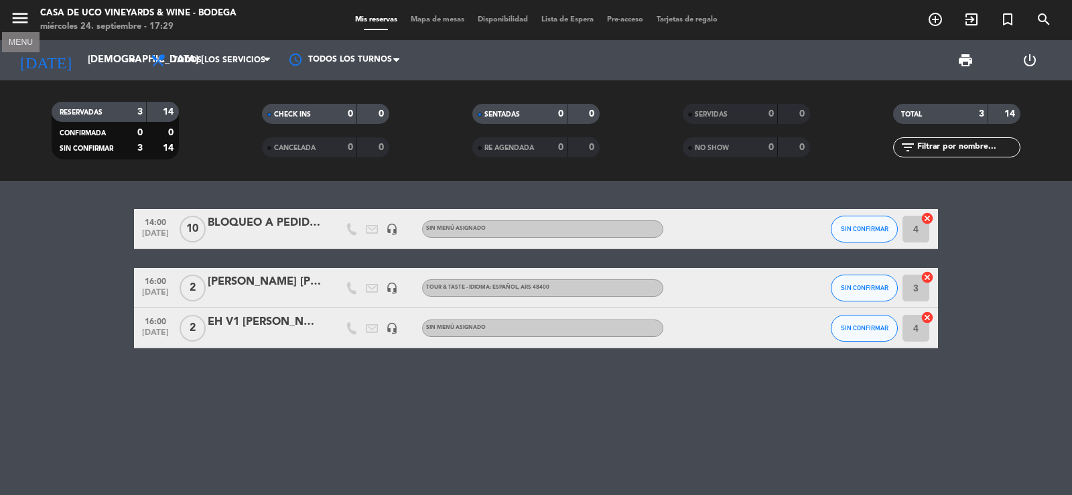
click at [19, 13] on icon "menu" at bounding box center [20, 18] width 20 height 20
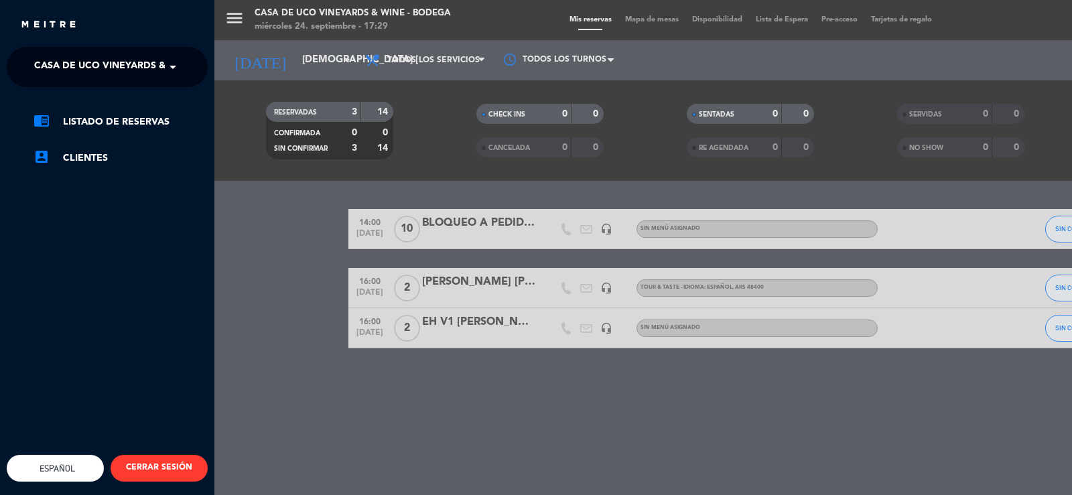
drag, startPoint x: 159, startPoint y: 64, endPoint x: 174, endPoint y: 88, distance: 27.7
click at [159, 65] on span "Casa de Uco Vineyards & Wine - Bodega" at bounding box center [139, 67] width 210 height 28
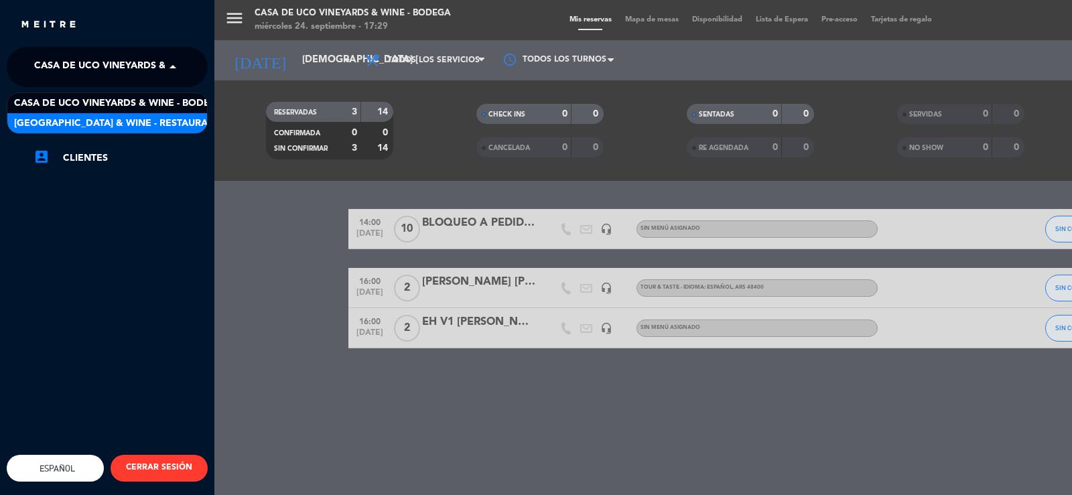
drag, startPoint x: 178, startPoint y: 120, endPoint x: 174, endPoint y: 101, distance: 19.1
click at [177, 117] on span "[GEOGRAPHIC_DATA] & Wine - Restaurante" at bounding box center [120, 123] width 212 height 15
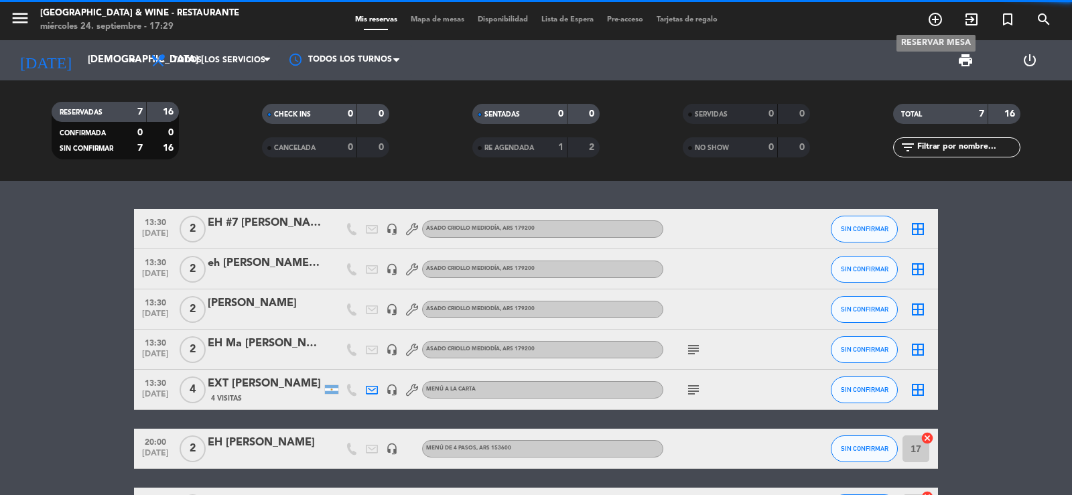
click at [929, 23] on icon "add_circle_outline" at bounding box center [935, 19] width 16 height 16
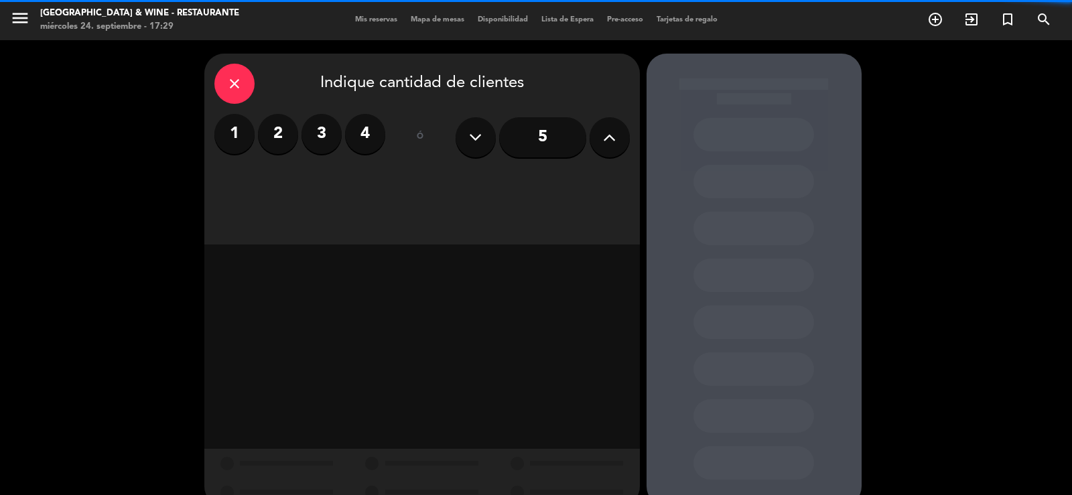
drag, startPoint x: 267, startPoint y: 127, endPoint x: 316, endPoint y: 137, distance: 49.3
click at [271, 127] on label "2" at bounding box center [278, 134] width 40 height 40
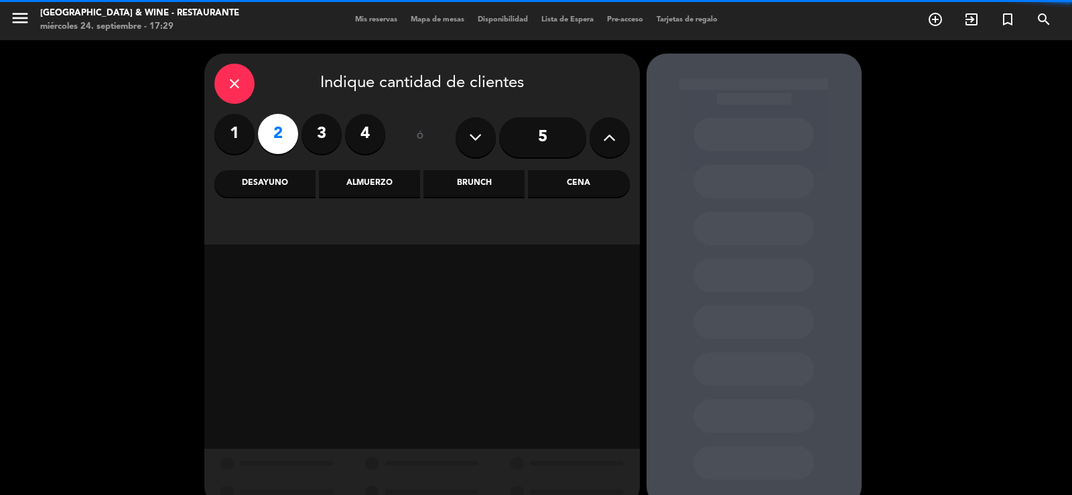
click at [600, 190] on div "Cena" at bounding box center [578, 183] width 101 height 27
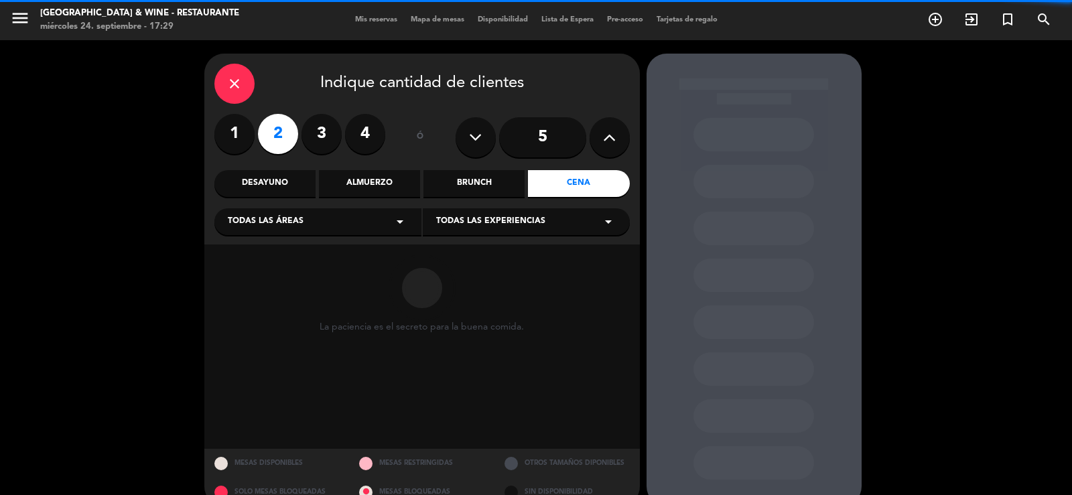
click at [528, 230] on div "Todas las experiencias arrow_drop_down" at bounding box center [526, 221] width 207 height 27
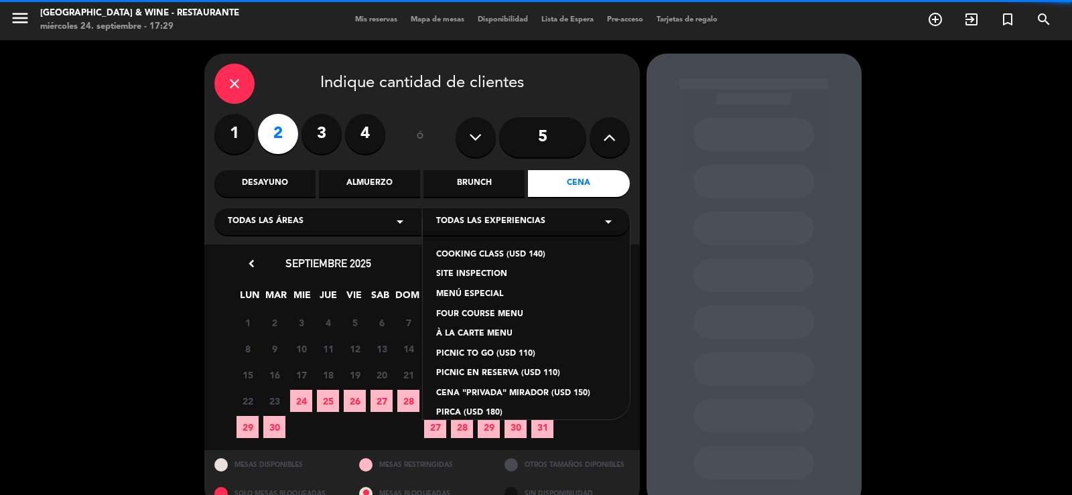
click at [501, 329] on div "À LA CARTE MENU" at bounding box center [526, 334] width 180 height 13
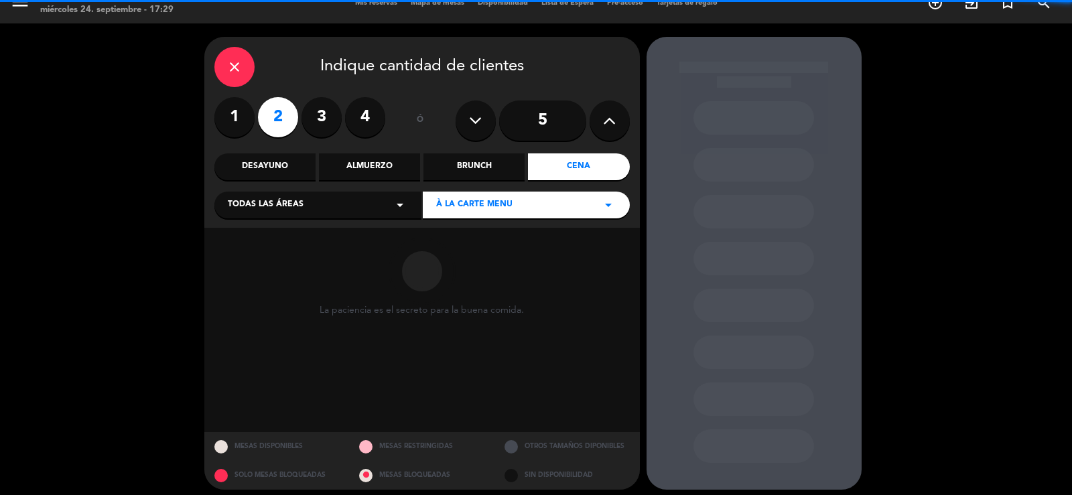
scroll to position [25, 0]
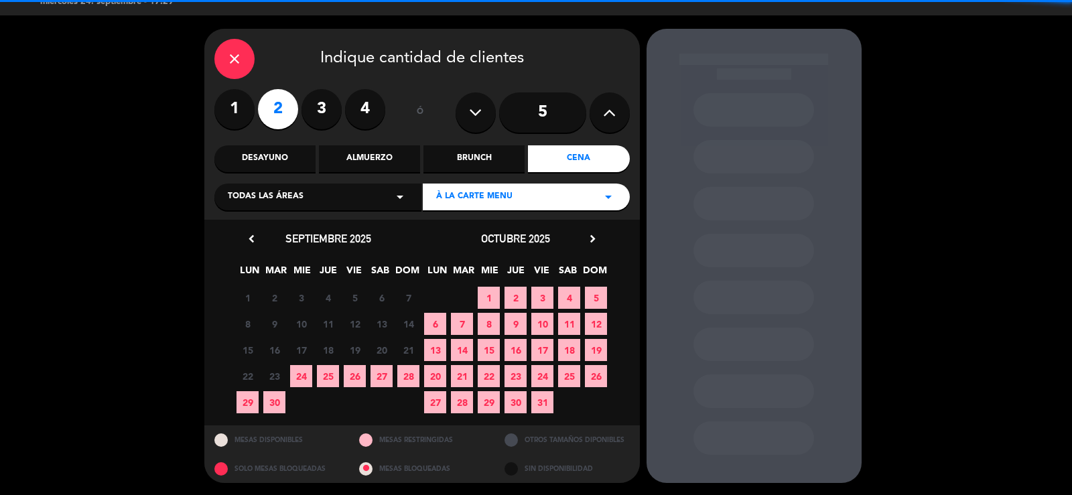
click at [590, 241] on icon "chevron_right" at bounding box center [593, 239] width 14 height 14
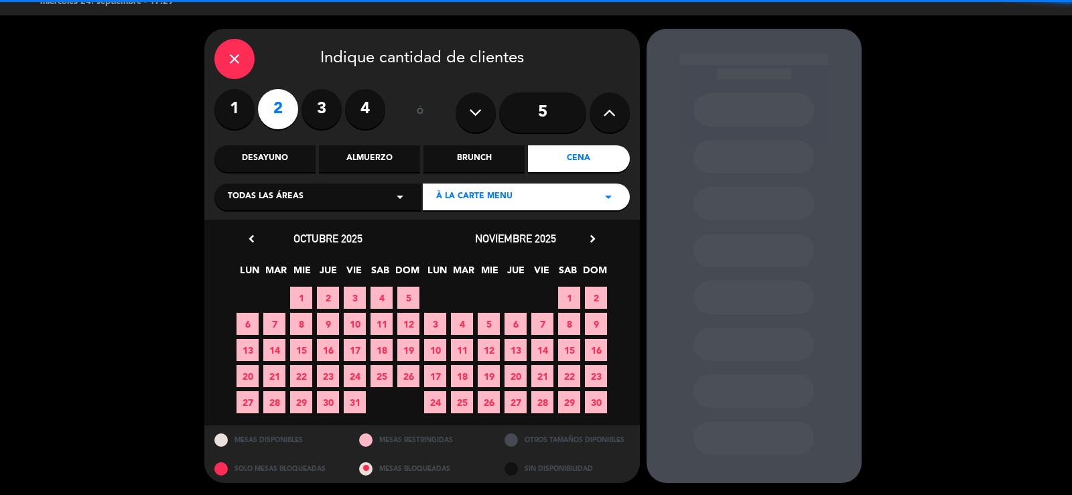
click at [593, 377] on span "23" at bounding box center [596, 376] width 22 height 22
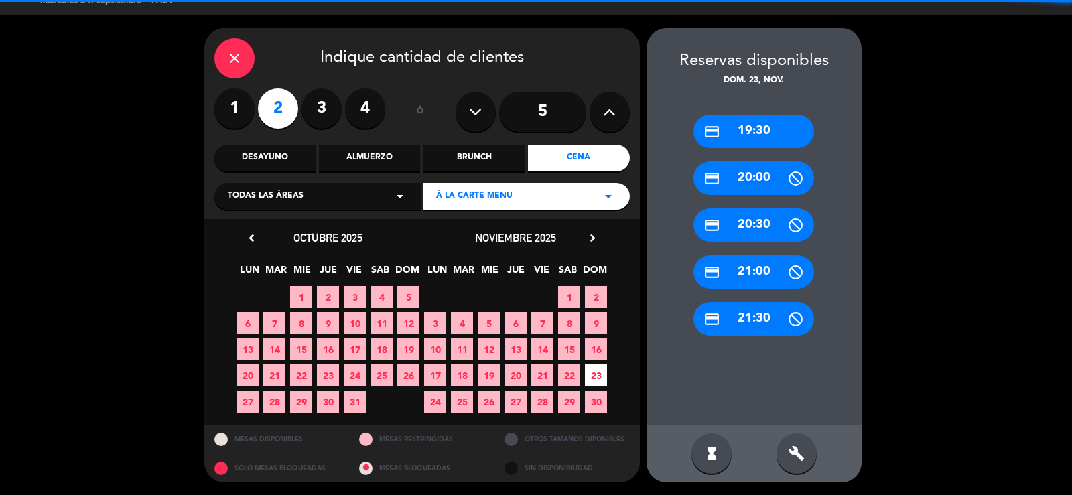
click at [574, 373] on span "22" at bounding box center [569, 375] width 22 height 22
click at [767, 216] on div "credit_card 20:30" at bounding box center [753, 225] width 121 height 34
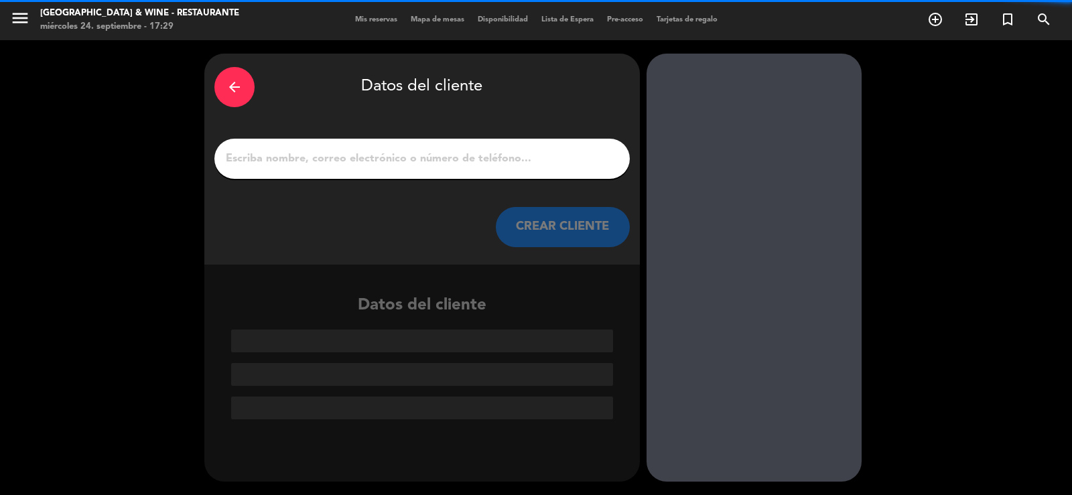
scroll to position [0, 0]
click at [505, 155] on input "1" at bounding box center [421, 158] width 395 height 19
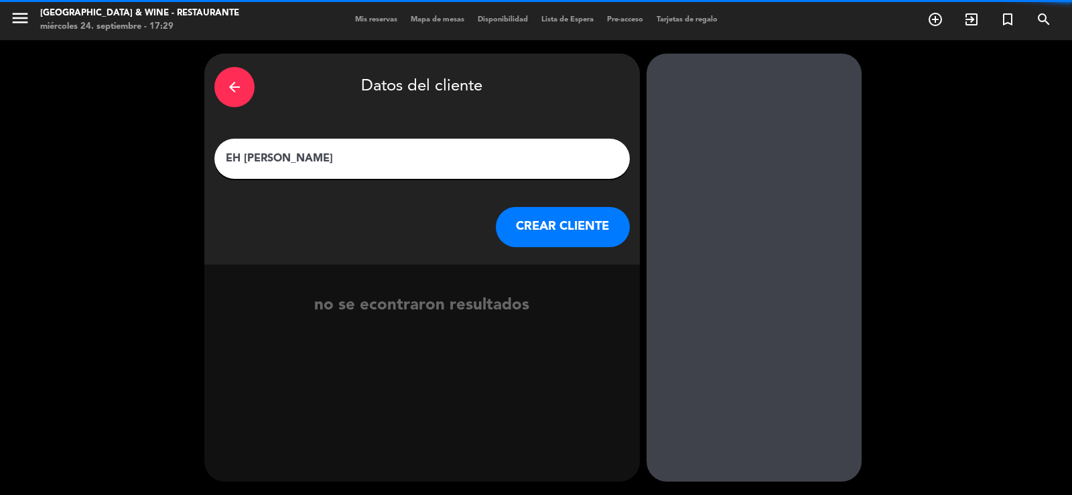
type input "EH [PERSON_NAME]"
click at [547, 214] on button "CREAR CLIENTE" at bounding box center [563, 227] width 134 height 40
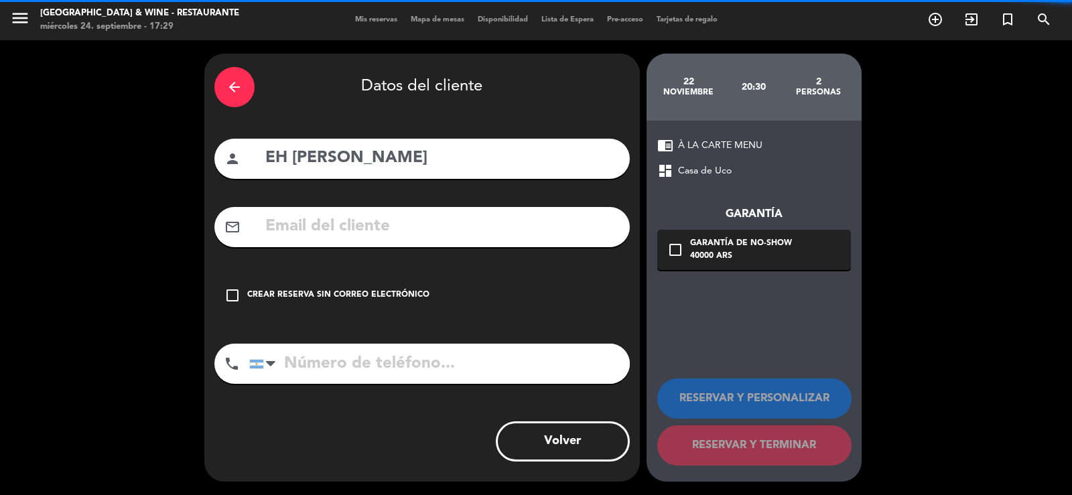
drag, startPoint x: 413, startPoint y: 291, endPoint x: 713, endPoint y: 369, distance: 310.1
click at [433, 289] on div "check_box_outline_blank Crear reserva sin correo electrónico" at bounding box center [421, 295] width 415 height 40
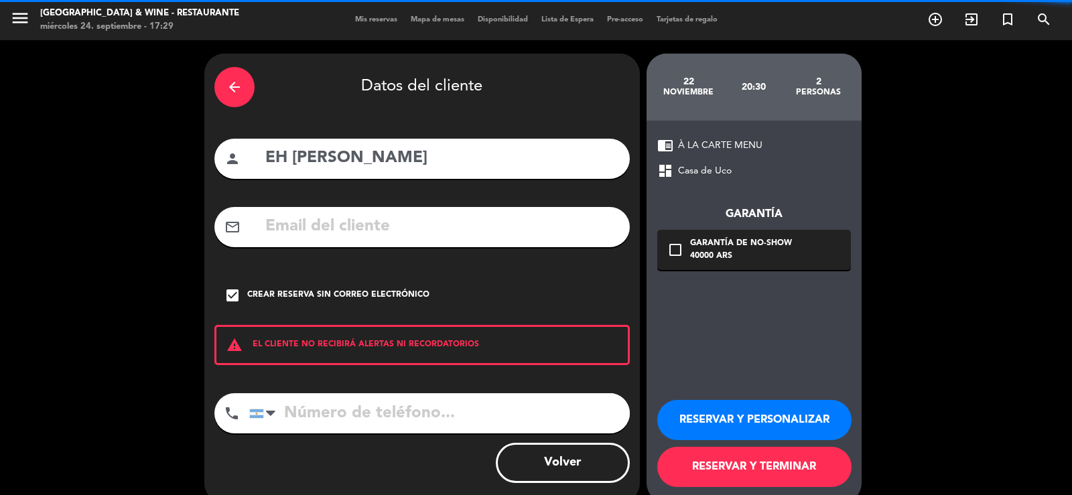
click at [790, 418] on button "RESERVAR Y PERSONALIZAR" at bounding box center [754, 420] width 194 height 40
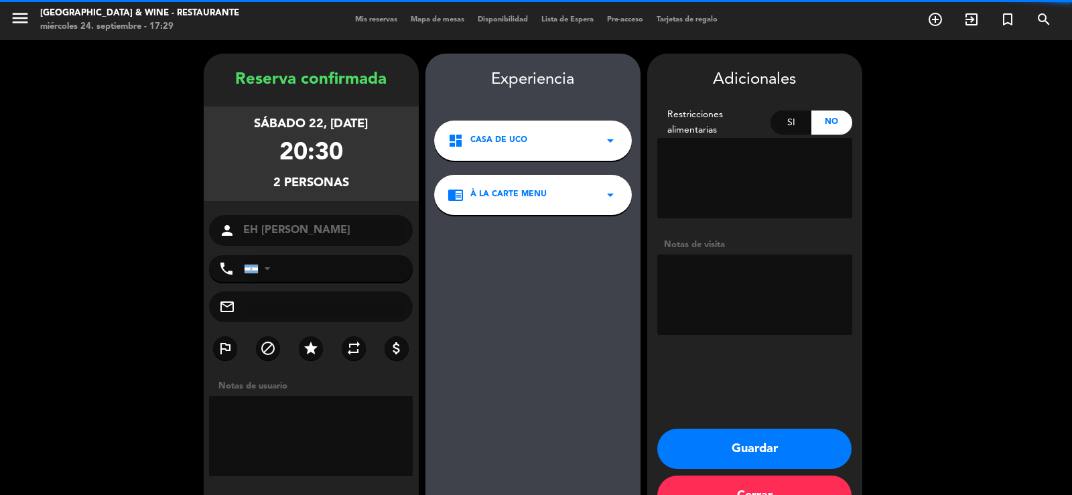
scroll to position [41, 0]
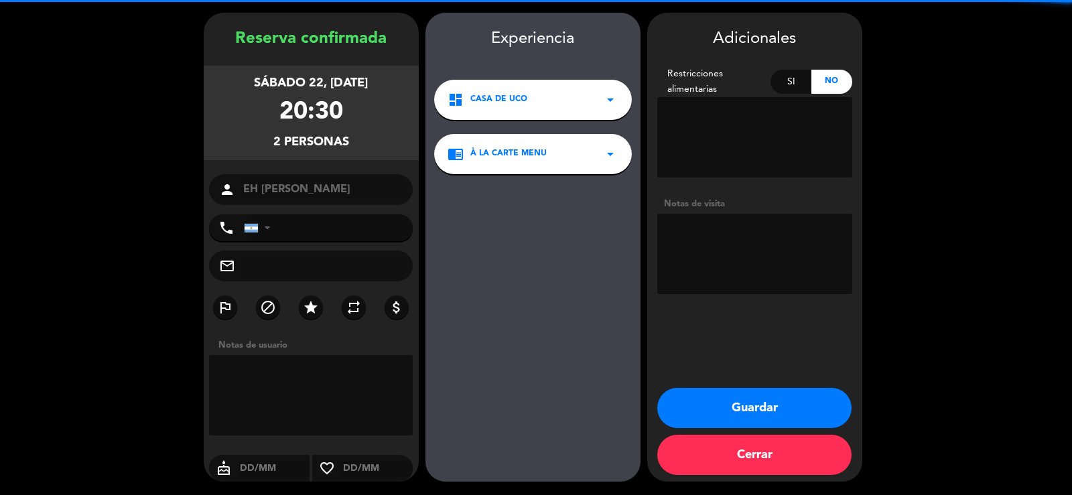
click at [769, 261] on textarea at bounding box center [754, 254] width 195 height 80
type textarea "E"
click at [728, 256] on textarea at bounding box center [754, 254] width 195 height 80
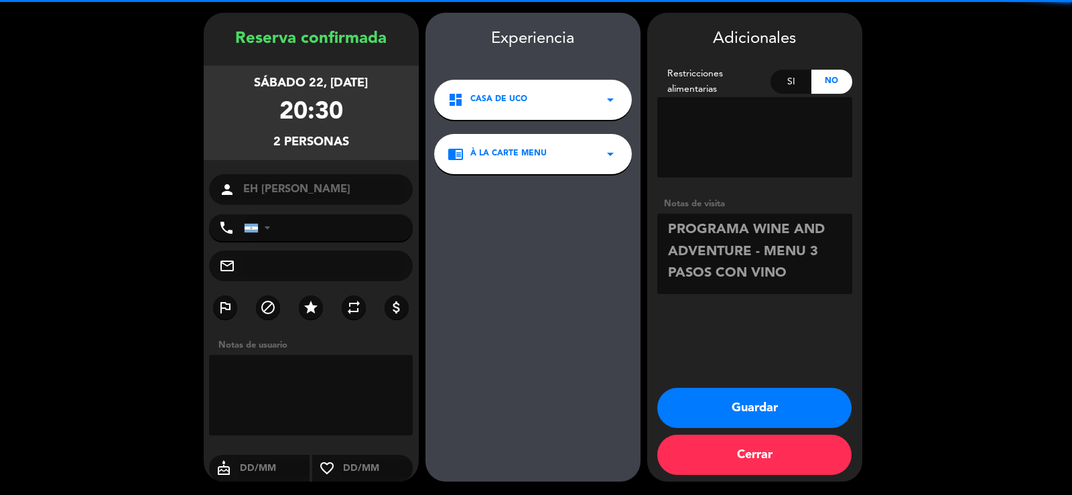
type textarea "PROGRAMA WINE AND ADVENTURE - MENU 3 PASOS CON VINO"
click at [809, 413] on button "Guardar" at bounding box center [754, 408] width 194 height 40
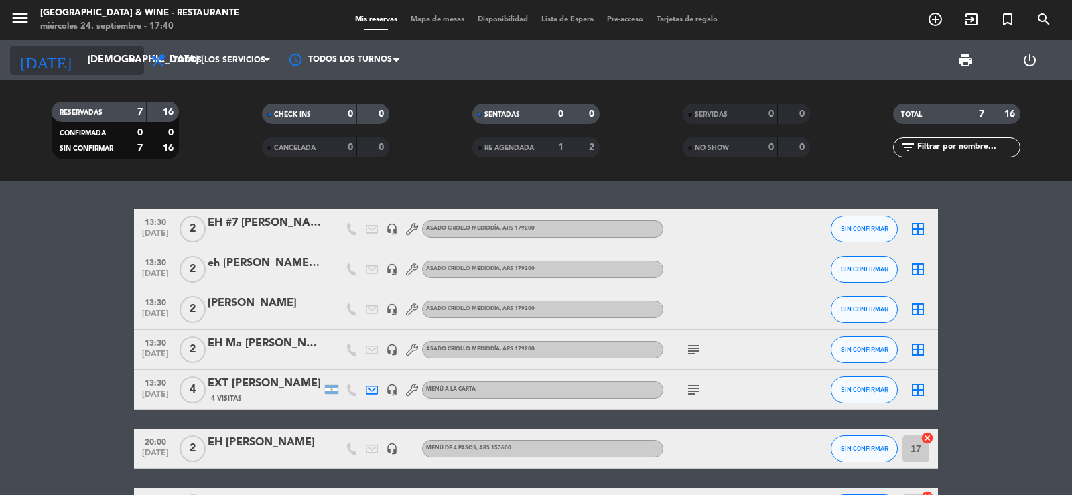
click at [121, 64] on input "[DEMOGRAPHIC_DATA] [DATE]" at bounding box center [145, 60] width 129 height 25
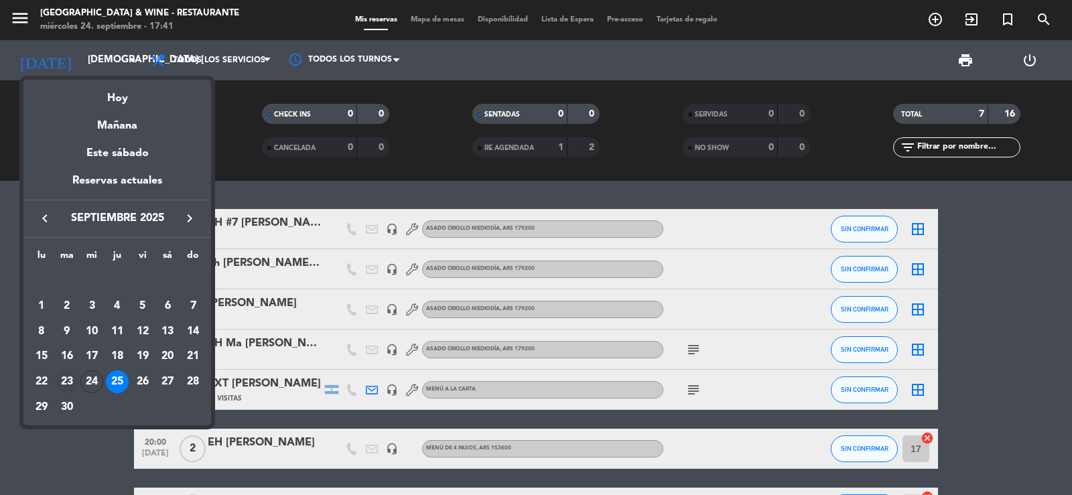
click at [57, 373] on td "23" at bounding box center [66, 381] width 25 height 25
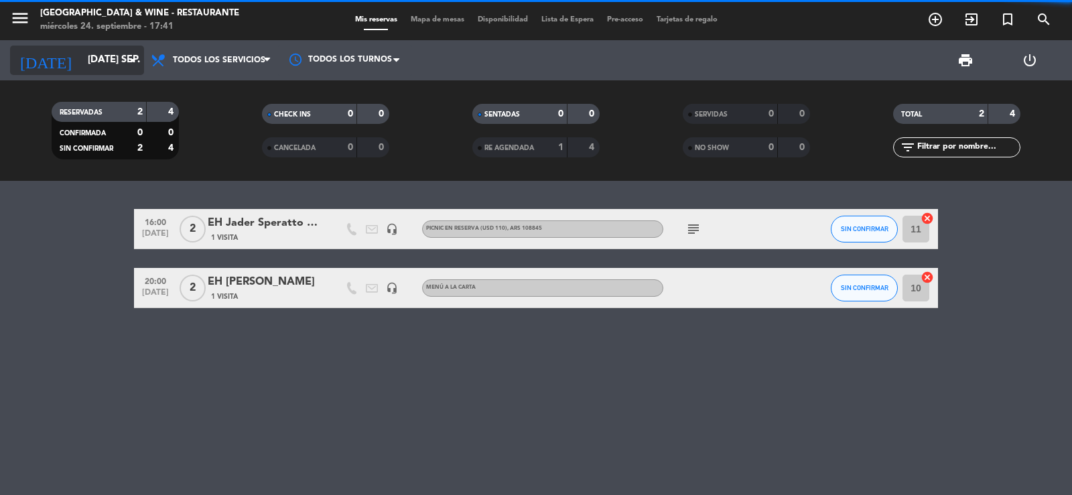
click at [81, 59] on input "[DATE] sep." at bounding box center [145, 60] width 129 height 25
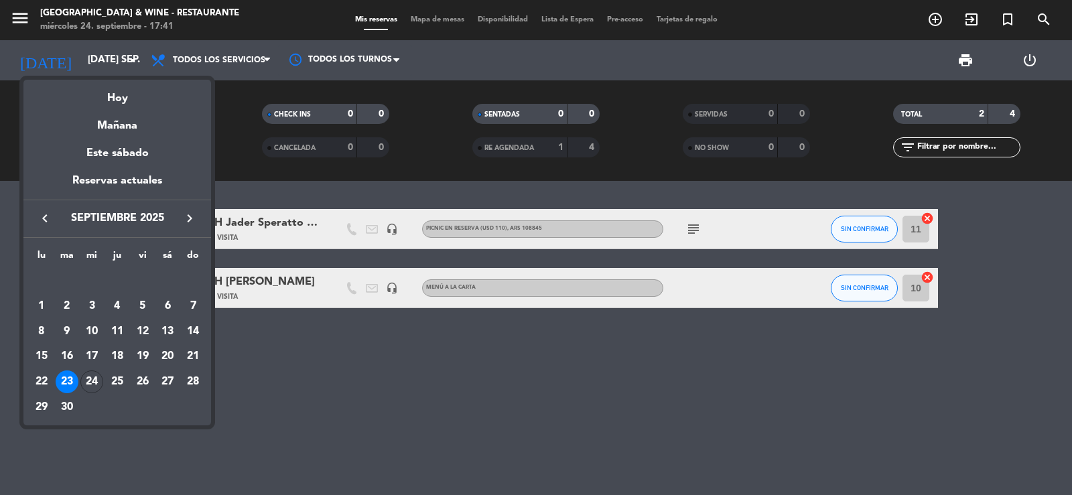
click at [201, 218] on button "keyboard_arrow_right" at bounding box center [190, 218] width 24 height 17
click at [198, 219] on button "keyboard_arrow_right" at bounding box center [190, 218] width 24 height 17
drag, startPoint x: 45, startPoint y: 217, endPoint x: 76, endPoint y: 251, distance: 46.5
click at [48, 218] on icon "keyboard_arrow_left" at bounding box center [45, 218] width 16 height 16
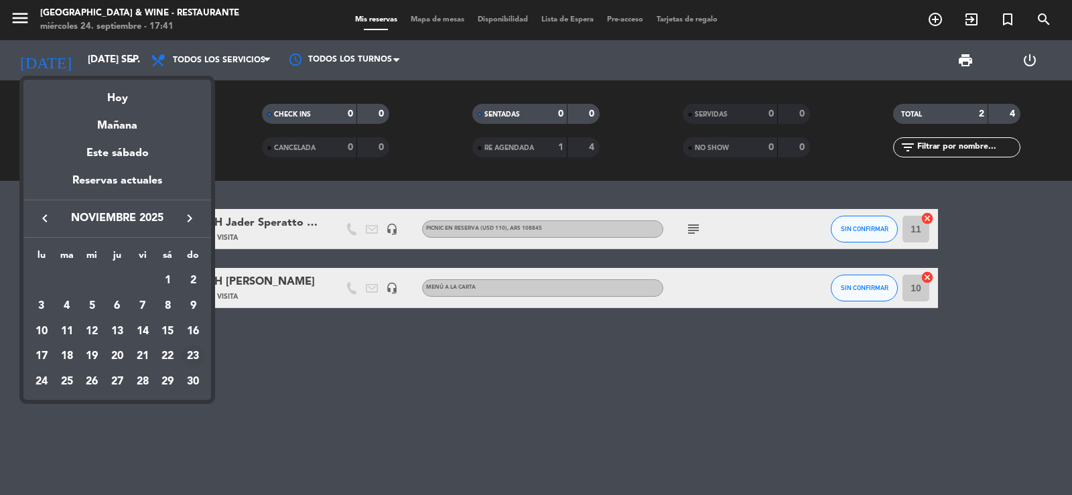
click at [185, 360] on div "23" at bounding box center [193, 356] width 23 height 23
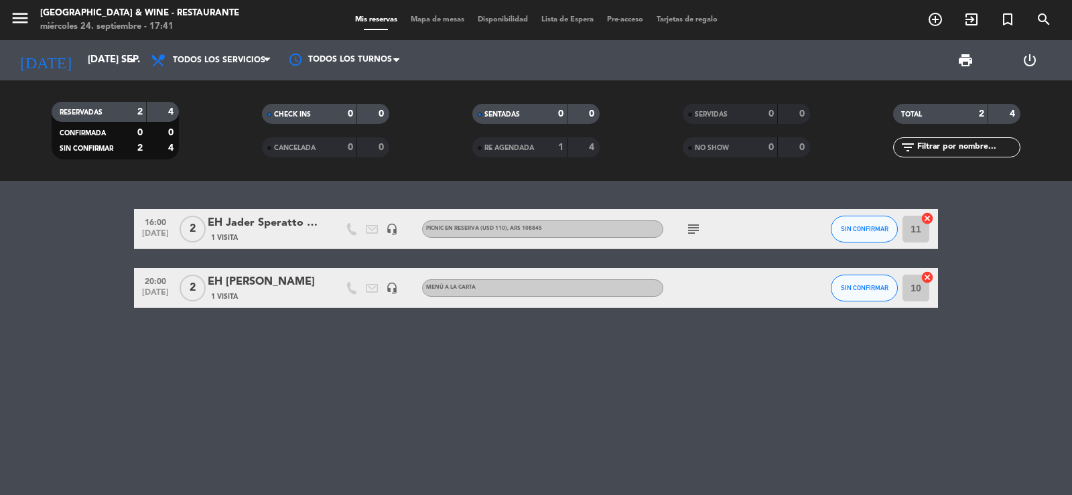
type input "dom. [DATE]"
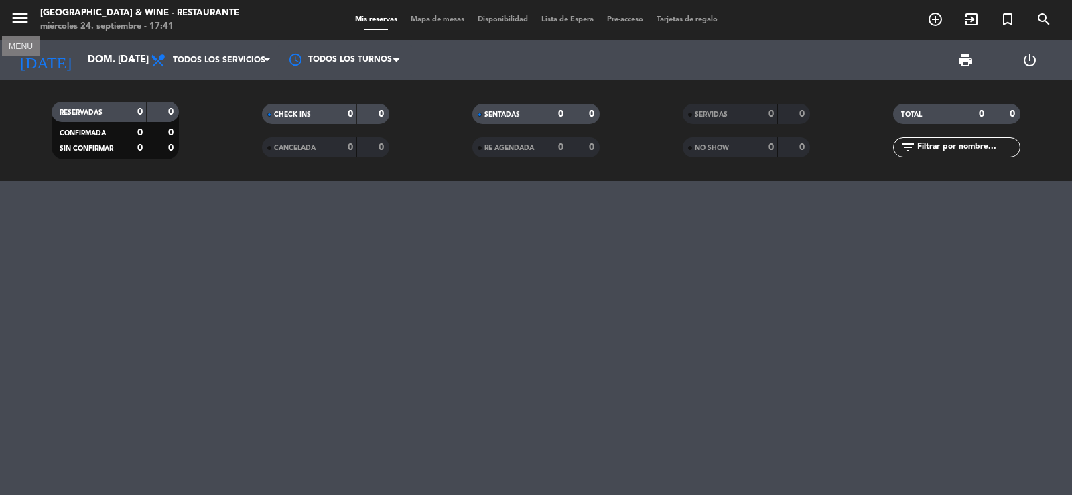
click at [28, 21] on icon "menu" at bounding box center [20, 18] width 20 height 20
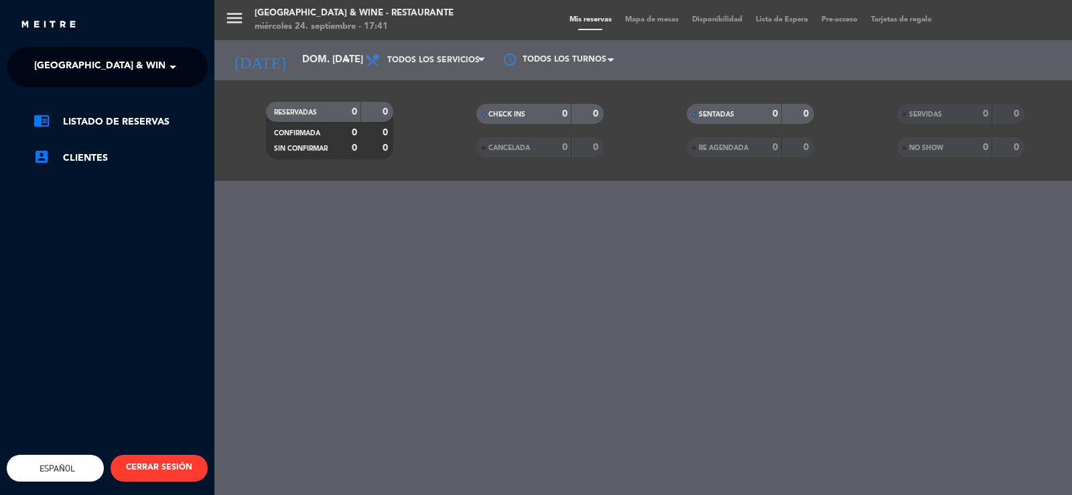
click at [106, 62] on span "[GEOGRAPHIC_DATA] & Wine - Restaurante" at bounding box center [140, 67] width 212 height 28
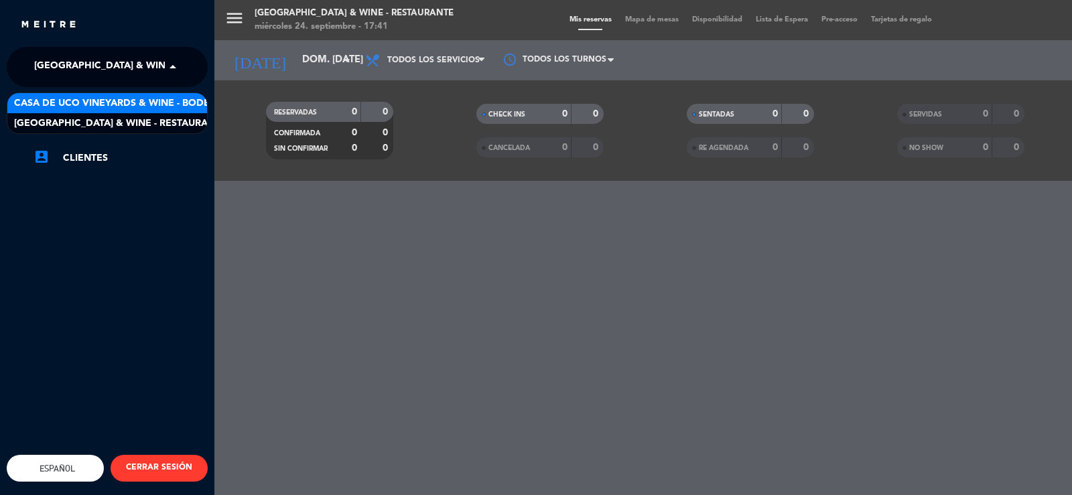
click at [155, 108] on span "Casa de Uco Vineyards & Wine - Bodega" at bounding box center [119, 103] width 210 height 15
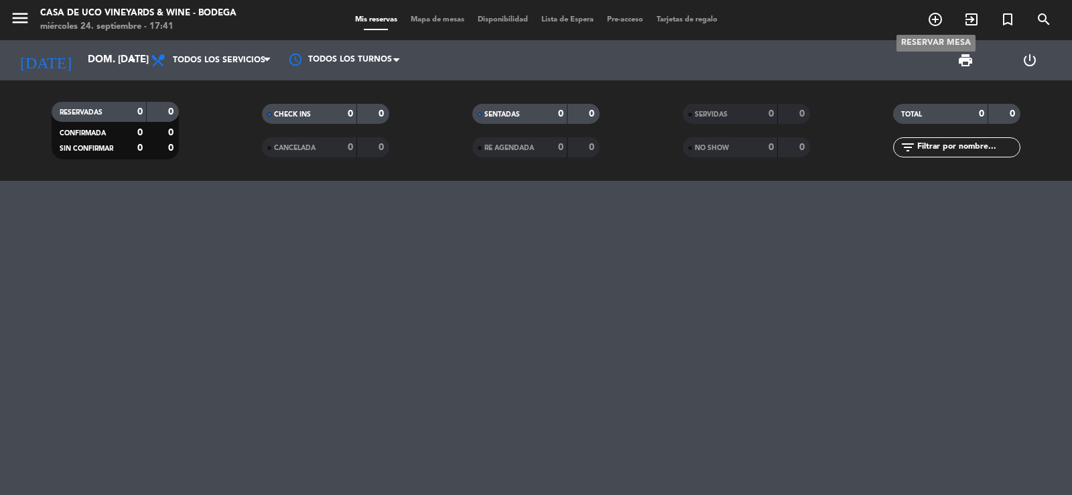
click at [927, 29] on div "add_circle_outline exit_to_app turned_in_not search RESERVAR MESA" at bounding box center [989, 20] width 145 height 24
click at [929, 26] on span "add_circle_outline" at bounding box center [935, 19] width 36 height 23
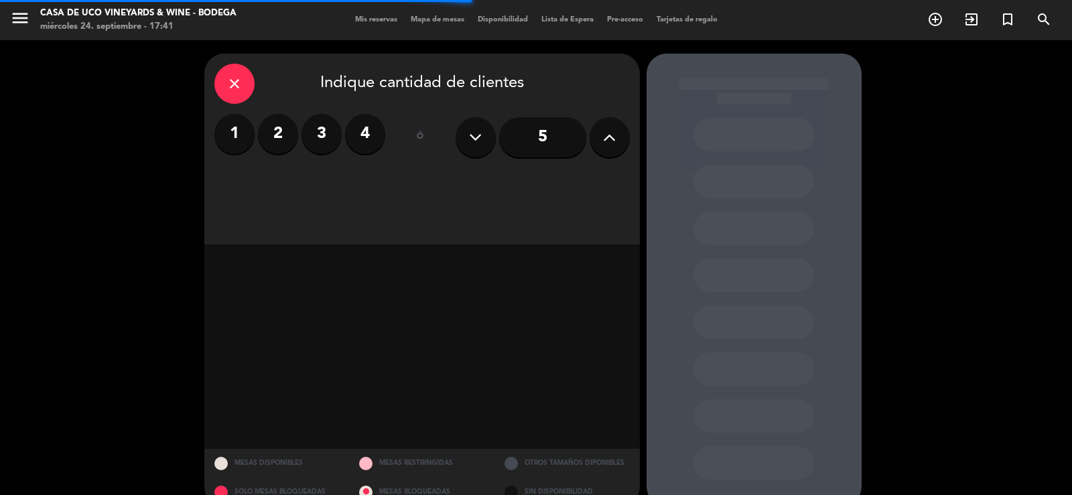
click at [612, 150] on button at bounding box center [610, 137] width 40 height 40
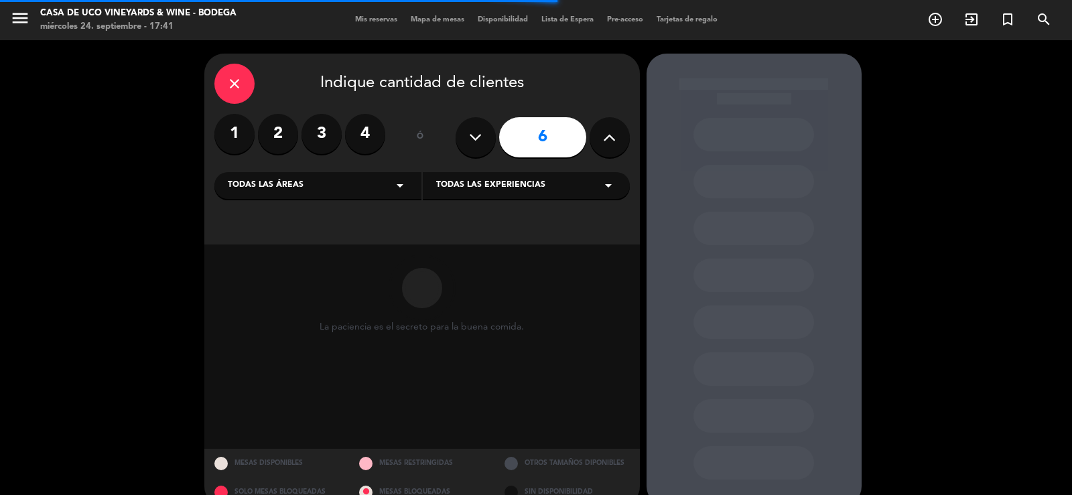
click at [612, 149] on button at bounding box center [610, 137] width 40 height 40
click at [611, 149] on button at bounding box center [610, 137] width 40 height 40
type input "10"
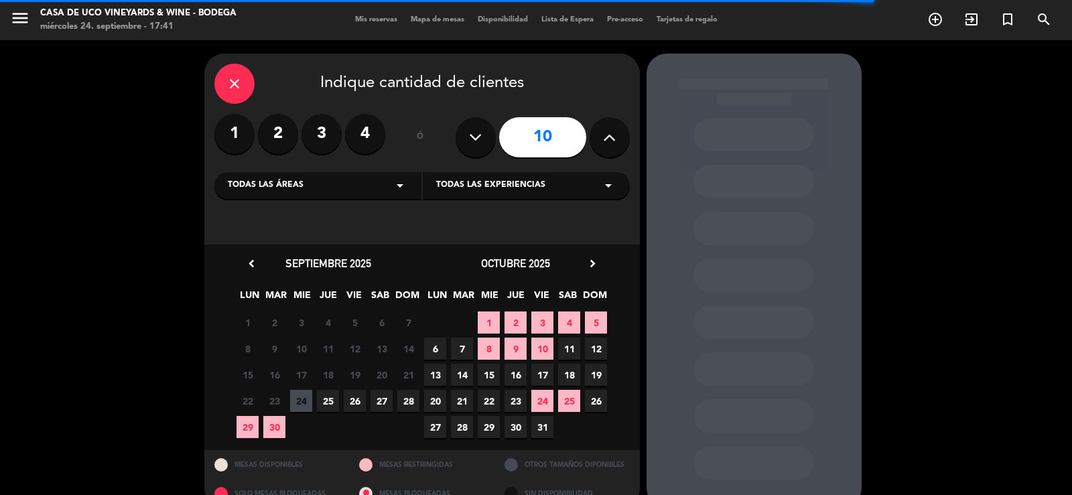
click at [588, 263] on icon "chevron_right" at bounding box center [593, 264] width 14 height 14
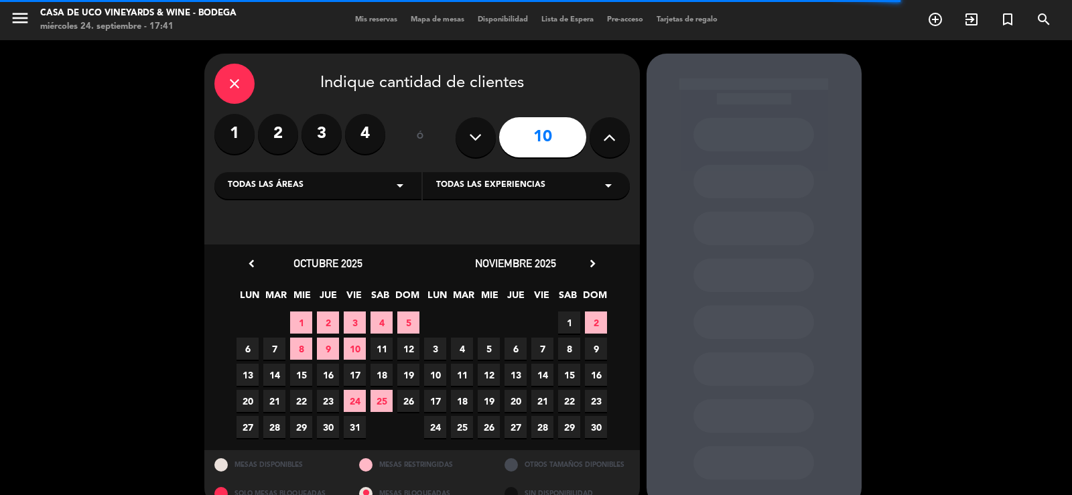
click at [599, 406] on span "23" at bounding box center [596, 401] width 22 height 22
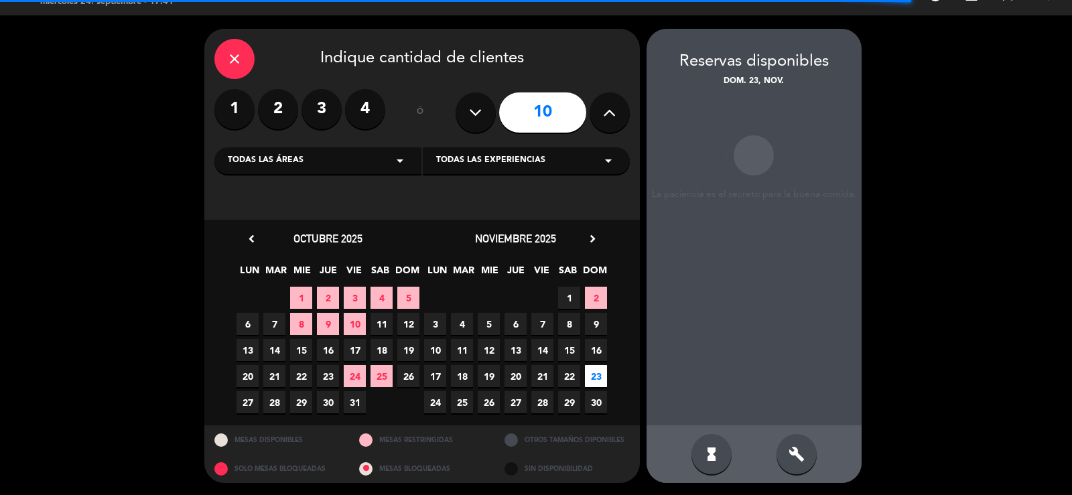
scroll to position [25, 0]
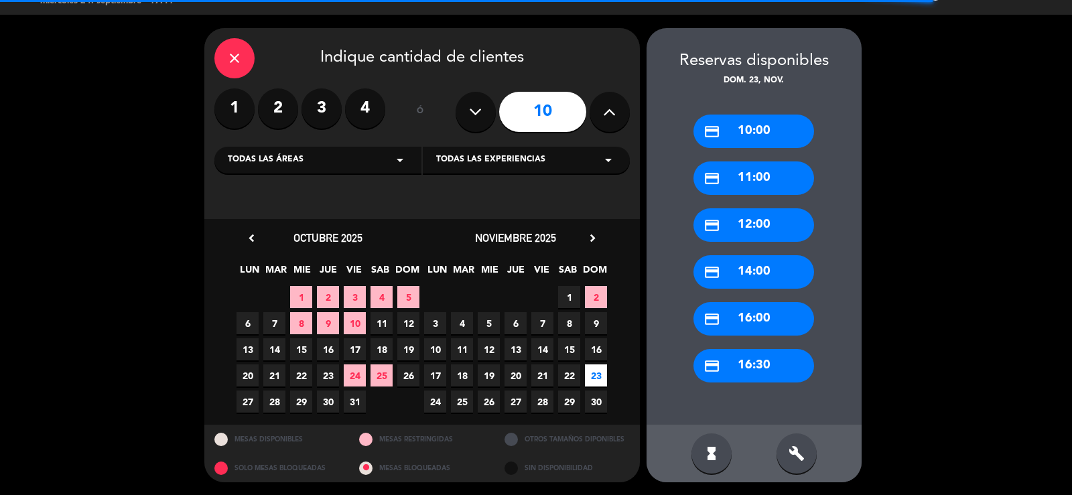
click at [766, 225] on div "credit_card 12:00" at bounding box center [753, 225] width 121 height 34
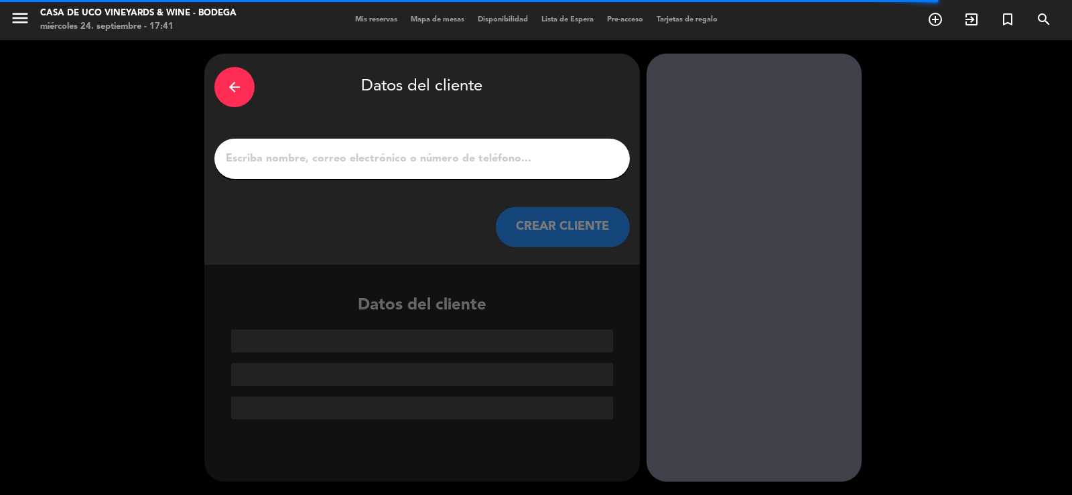
click at [533, 157] on input "1" at bounding box center [421, 158] width 395 height 19
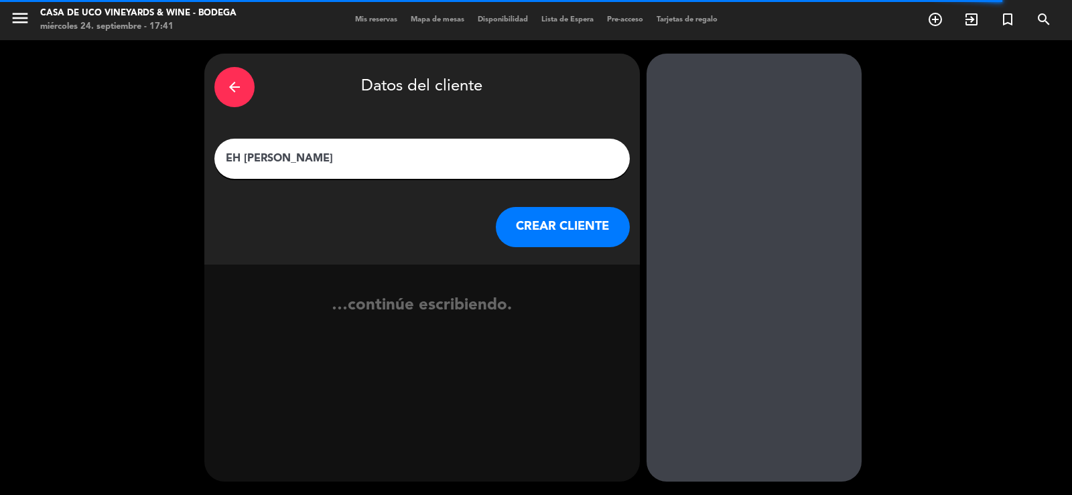
type input "EH [PERSON_NAME]"
click at [596, 232] on button "CREAR CLIENTE" at bounding box center [563, 227] width 134 height 40
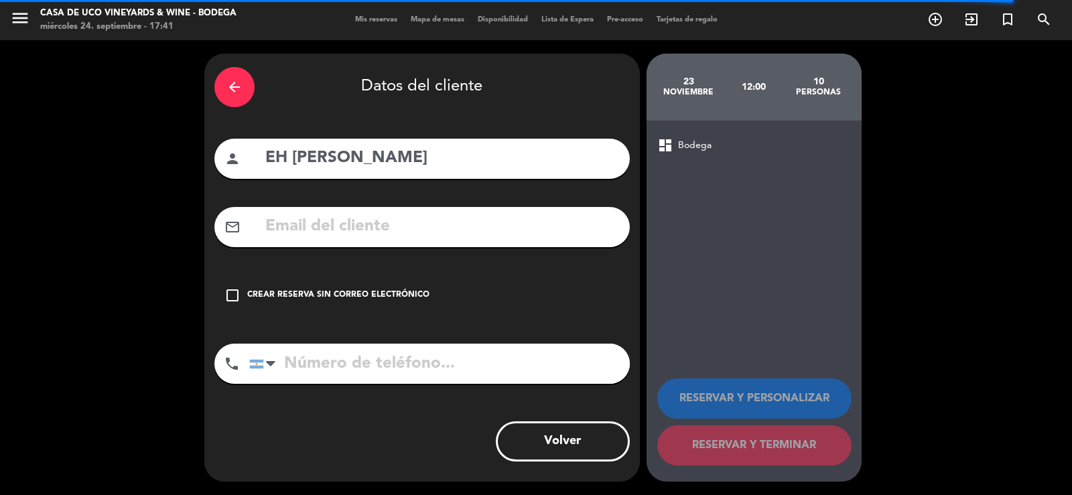
drag, startPoint x: 405, startPoint y: 301, endPoint x: 633, endPoint y: 389, distance: 244.8
click at [431, 304] on div "check_box_outline_blank Crear reserva sin correo electrónico" at bounding box center [421, 295] width 415 height 40
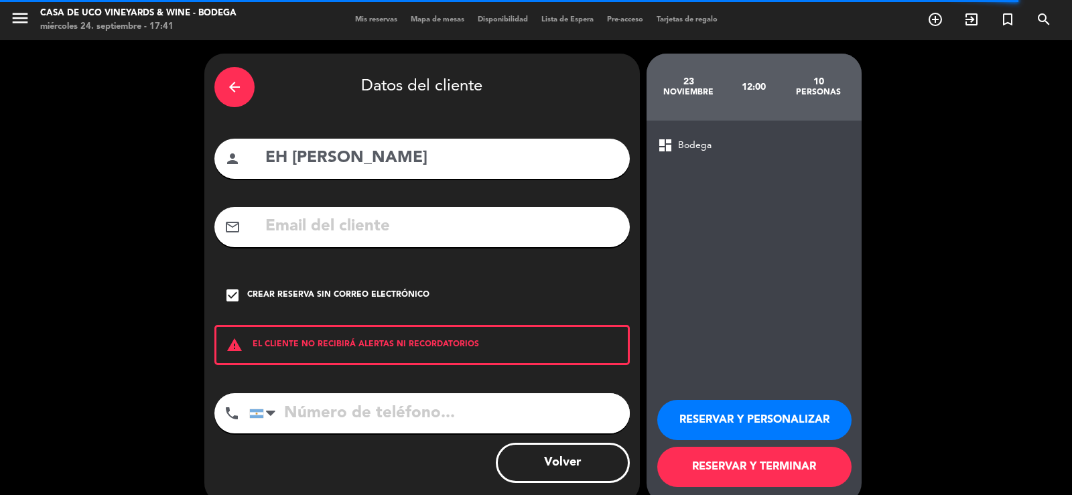
drag, startPoint x: 708, startPoint y: 407, endPoint x: 708, endPoint y: 391, distance: 16.1
click at [709, 407] on button "RESERVAR Y PERSONALIZAR" at bounding box center [754, 420] width 194 height 40
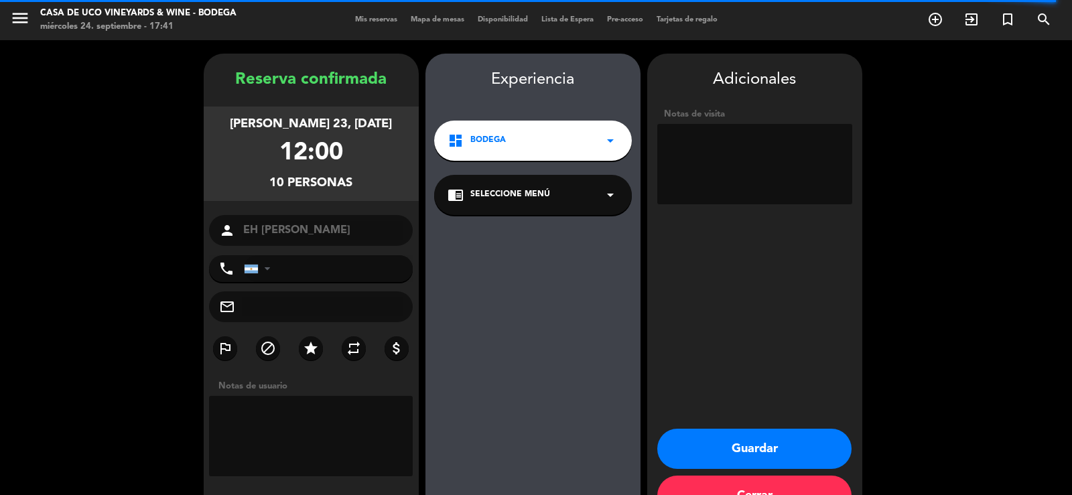
scroll to position [41, 0]
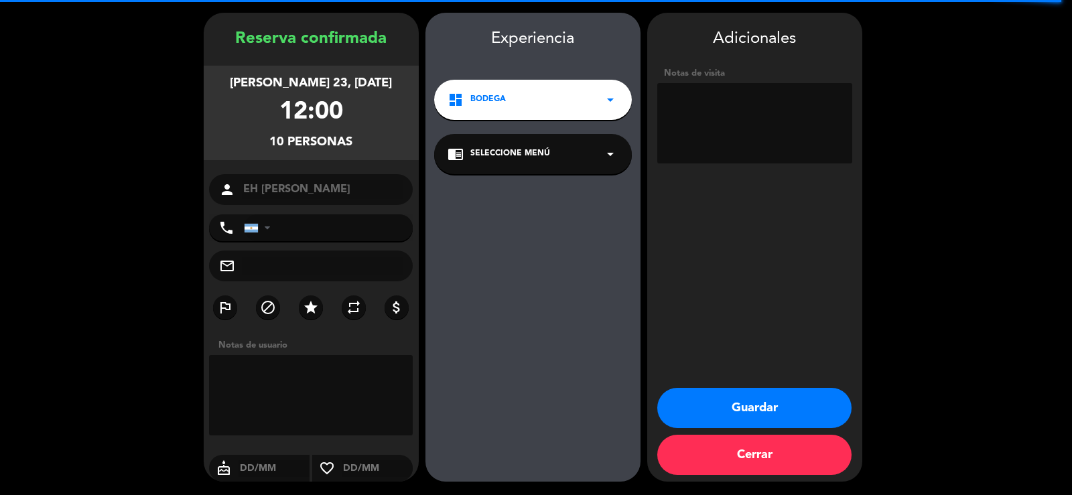
click at [731, 132] on textarea at bounding box center [754, 123] width 195 height 80
type textarea "PROGRAMA ADVENTURE & WINE"
click at [740, 421] on button "Guardar" at bounding box center [754, 408] width 194 height 40
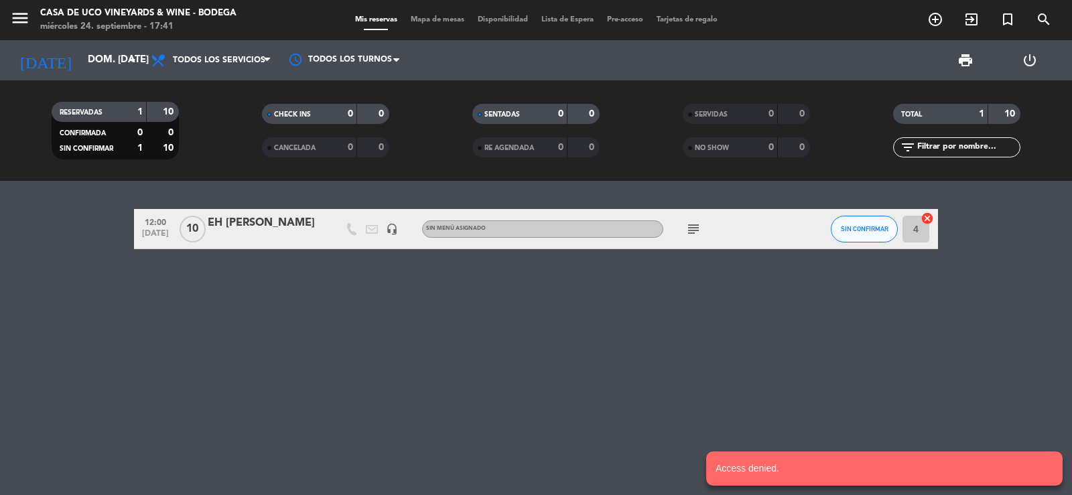
click at [287, 217] on div "EH [PERSON_NAME]" at bounding box center [265, 222] width 114 height 17
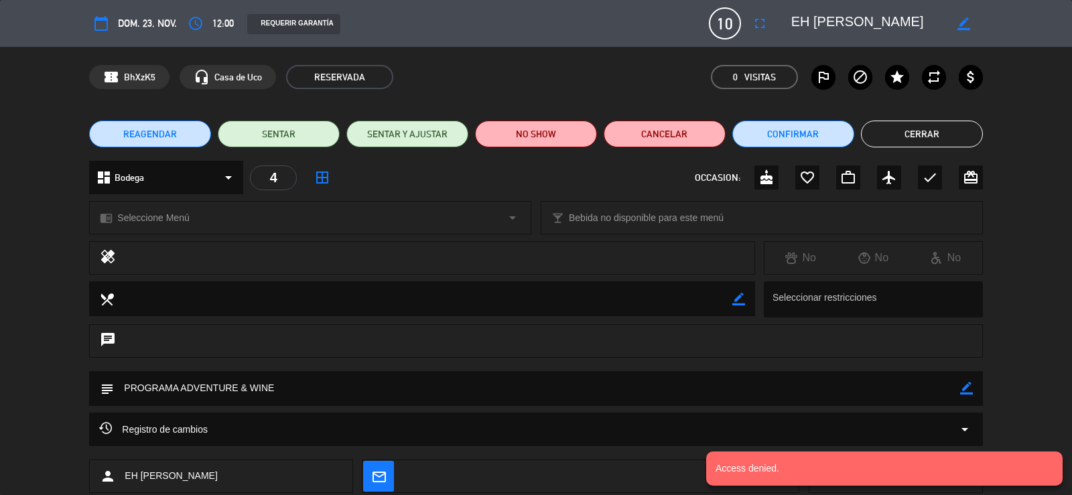
click at [194, 182] on div "dashboard Bodega arrow_drop_down" at bounding box center [166, 178] width 154 height 34
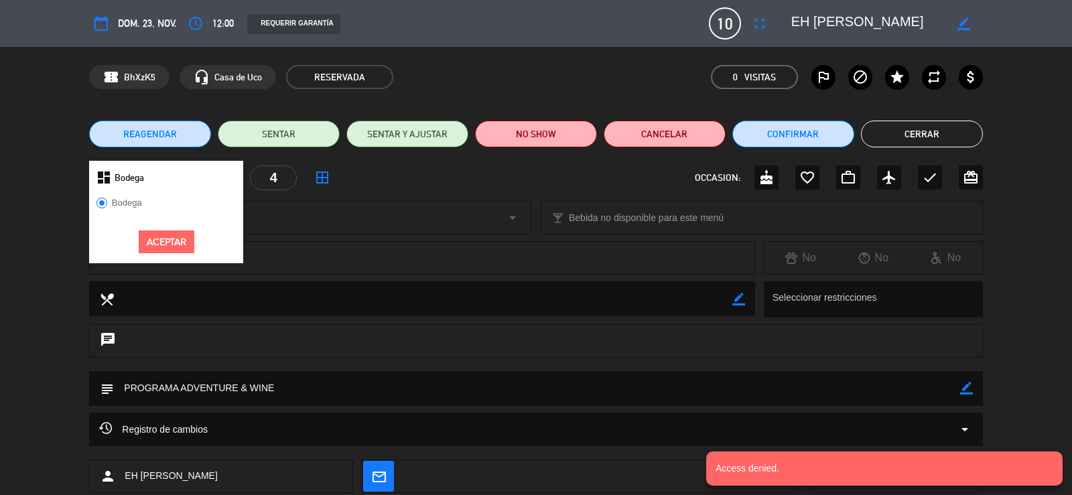
drag, startPoint x: 343, startPoint y: 226, endPoint x: 324, endPoint y: 224, distance: 18.9
click at [338, 224] on div "chrome_reader_mode Seleccione Menú arrow_drop_down" at bounding box center [310, 218] width 441 height 32
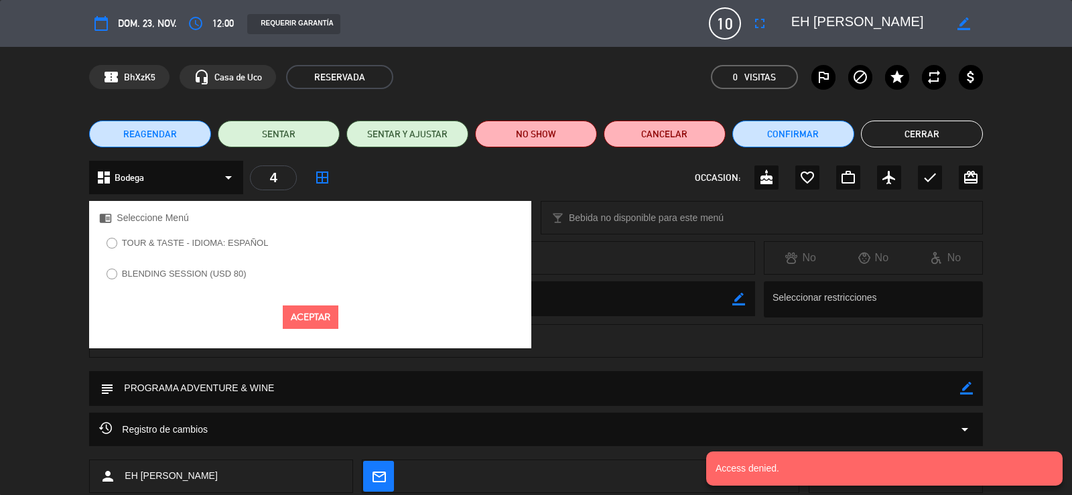
click at [210, 279] on label "BLENDING SESSION (USD 80)" at bounding box center [176, 275] width 154 height 21
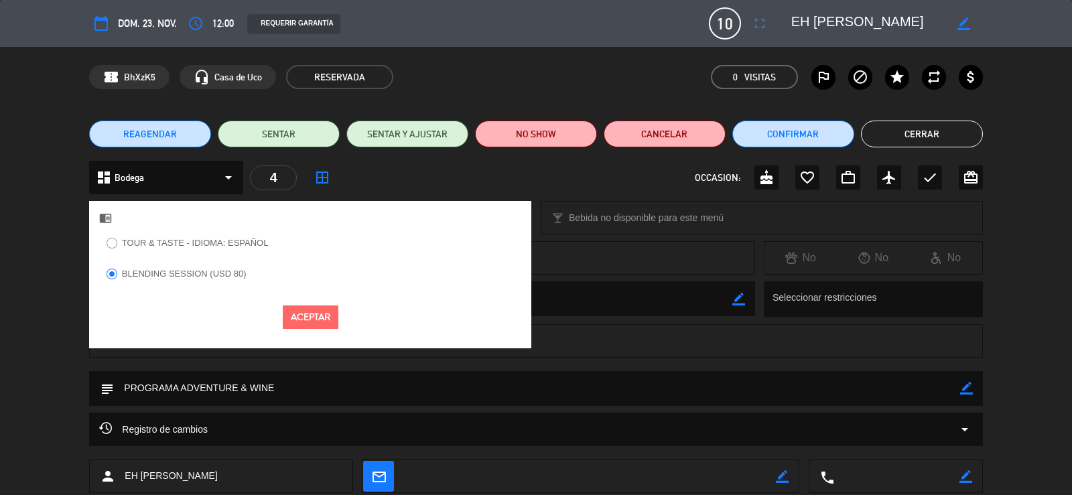
click at [306, 309] on button "Aceptar" at bounding box center [311, 317] width 56 height 23
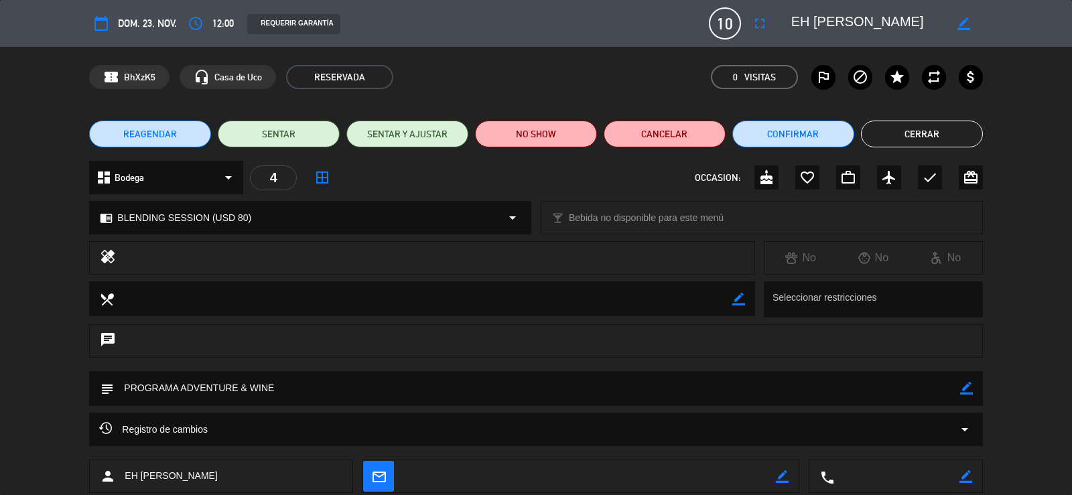
drag, startPoint x: 972, startPoint y: 388, endPoint x: 965, endPoint y: 386, distance: 7.0
click at [969, 387] on icon "border_color" at bounding box center [966, 388] width 13 height 13
click at [856, 391] on textarea at bounding box center [537, 388] width 846 height 34
type textarea "PROGRAMA ADVENTURE & WINE | VISITA Y DEGUS + BLENDING SESSION"
click at [964, 387] on icon at bounding box center [966, 388] width 13 height 13
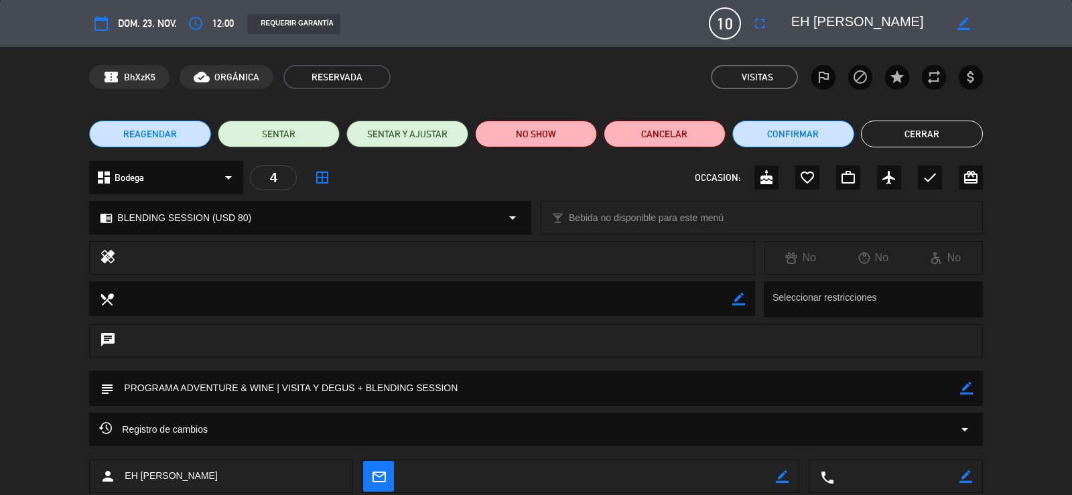
click at [905, 135] on button "Cerrar" at bounding box center [922, 134] width 122 height 27
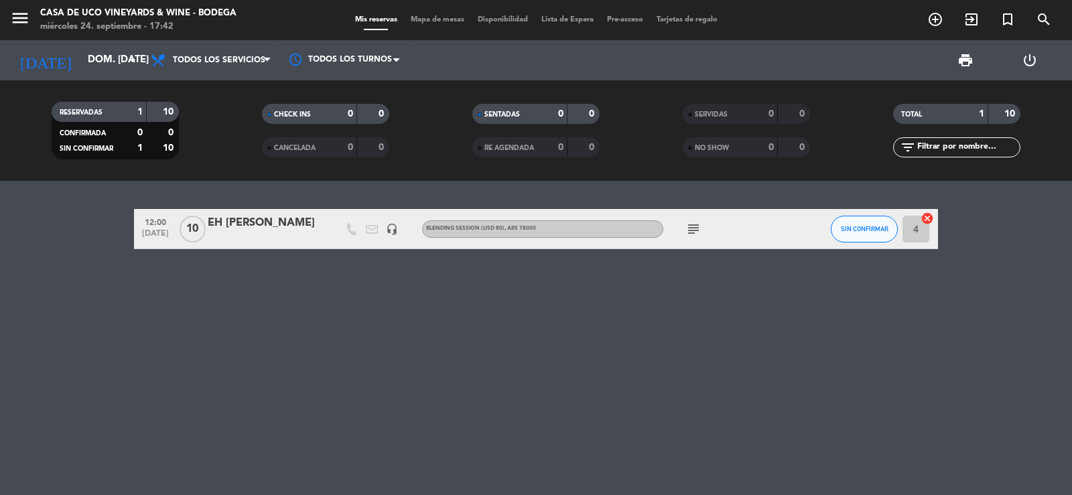
click at [250, 218] on div "EH [PERSON_NAME]" at bounding box center [265, 222] width 114 height 17
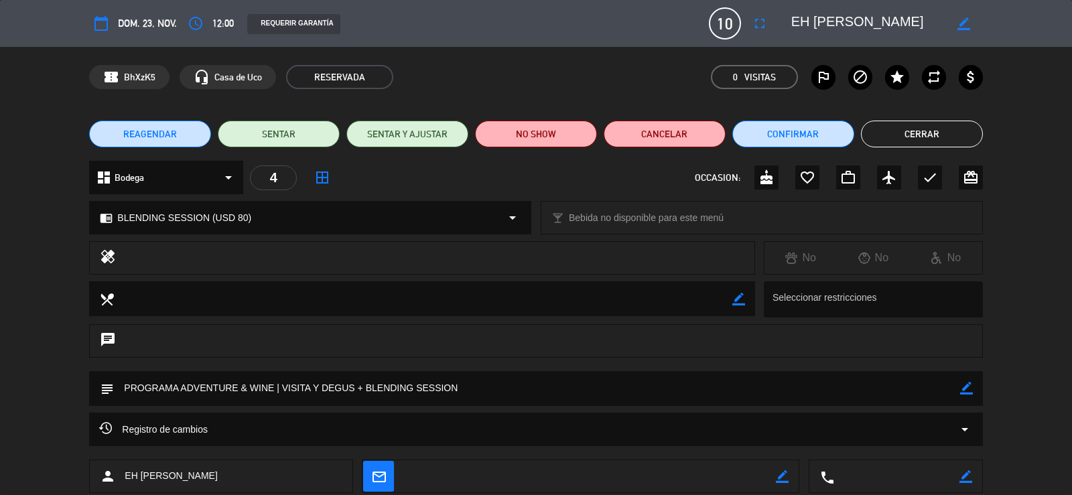
drag, startPoint x: 973, startPoint y: 385, endPoint x: 966, endPoint y: 382, distance: 7.2
click at [972, 384] on div "subject border_color" at bounding box center [535, 388] width 893 height 35
drag, startPoint x: 966, startPoint y: 382, endPoint x: 907, endPoint y: 383, distance: 59.6
click at [962, 381] on div "border_color" at bounding box center [966, 388] width 13 height 35
drag, startPoint x: 601, startPoint y: 385, endPoint x: 552, endPoint y: 380, distance: 49.1
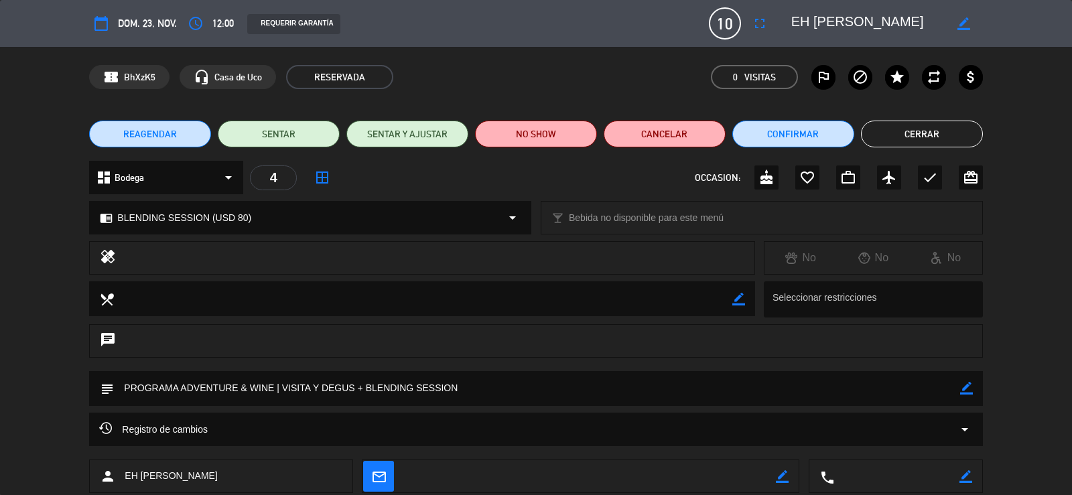
click at [474, 377] on textarea at bounding box center [537, 388] width 846 height 34
click at [963, 385] on icon "border_color" at bounding box center [966, 388] width 13 height 13
drag, startPoint x: 460, startPoint y: 382, endPoint x: 283, endPoint y: 380, distance: 176.9
click at [283, 380] on textarea at bounding box center [537, 388] width 846 height 34
click at [971, 389] on icon at bounding box center [966, 388] width 13 height 13
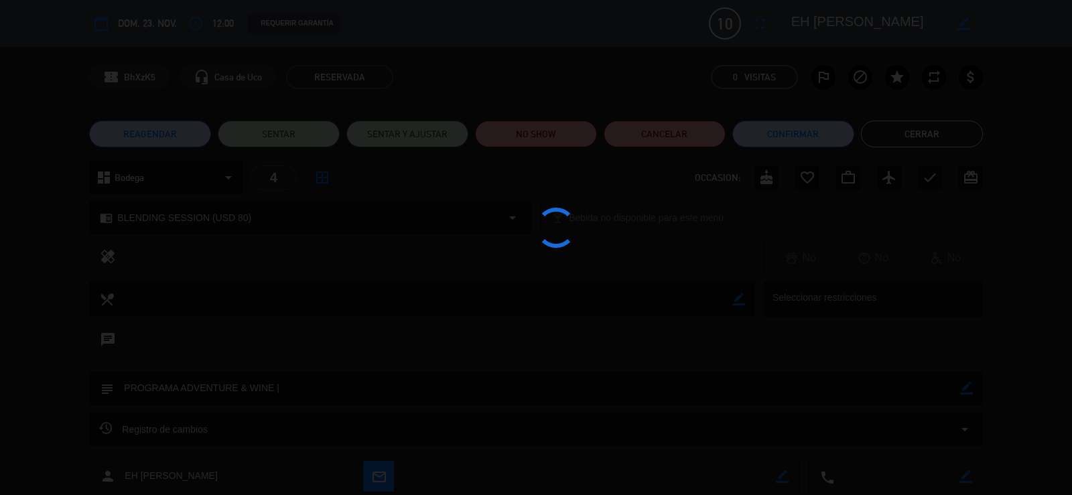
type textarea "PROGRAMA ADVENTURE & WINE |"
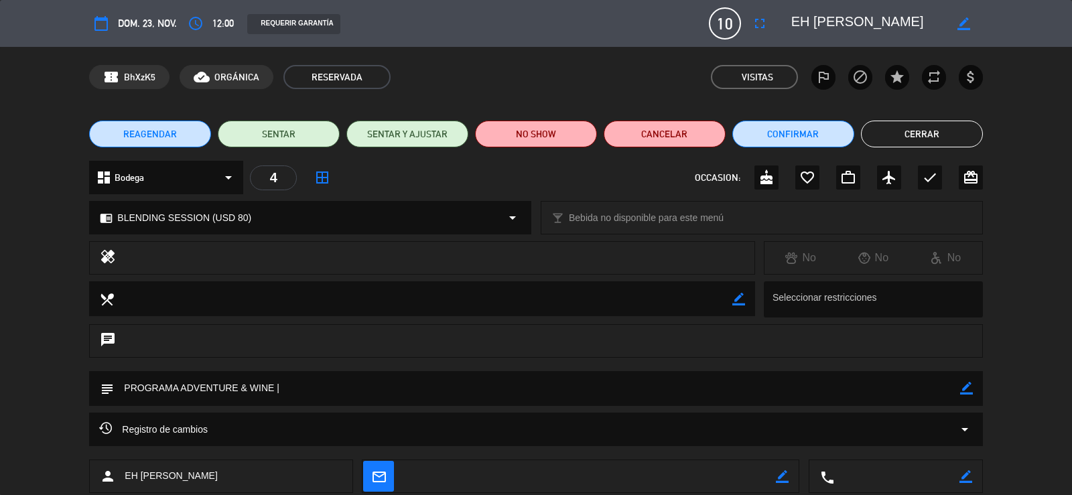
click at [946, 125] on button "Cerrar" at bounding box center [922, 134] width 122 height 27
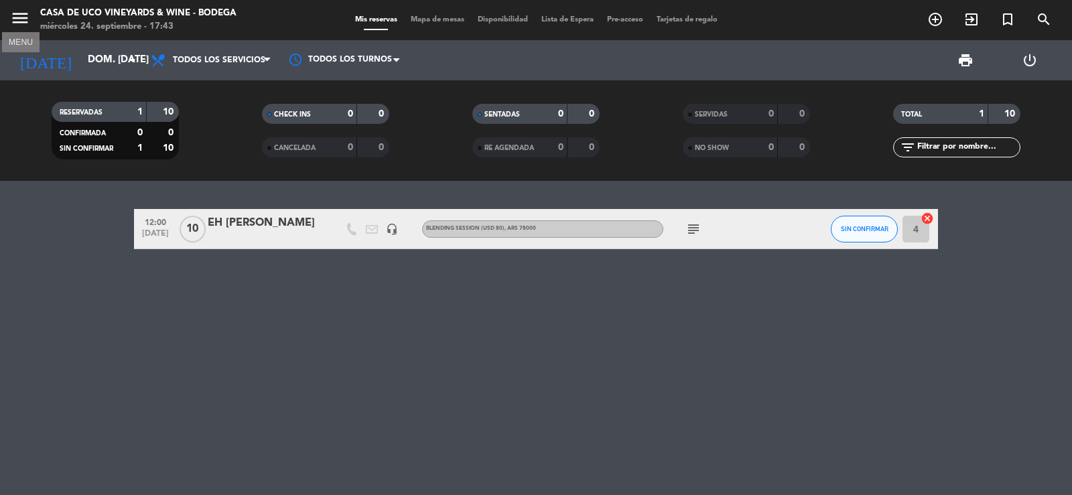
click at [23, 25] on icon "menu" at bounding box center [20, 18] width 20 height 20
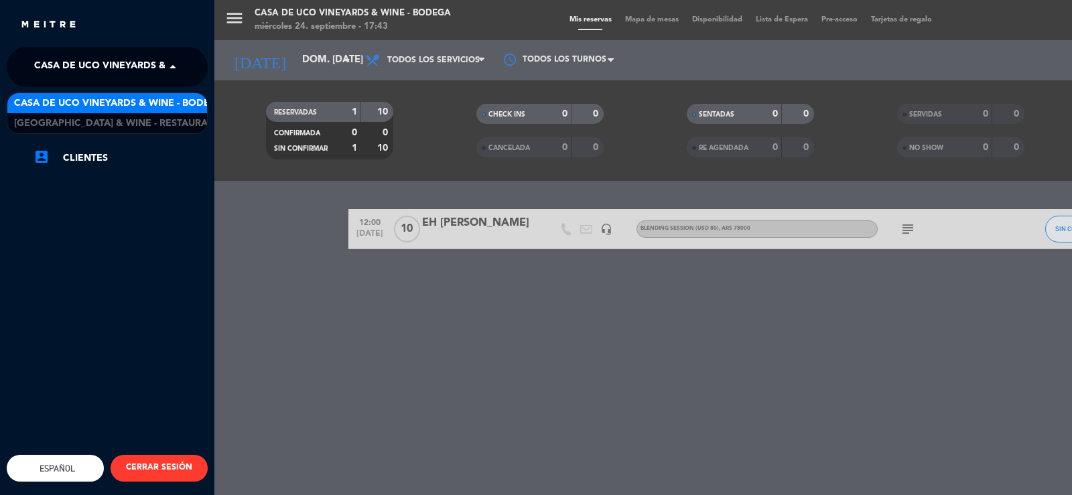
drag, startPoint x: 76, startPoint y: 74, endPoint x: 122, endPoint y: 103, distance: 54.5
click at [78, 74] on span "Casa de Uco Vineyards & Wine - Bodega" at bounding box center [139, 67] width 210 height 28
click at [132, 110] on span "Casa de Uco Vineyards & Wine - Bodega" at bounding box center [119, 103] width 210 height 15
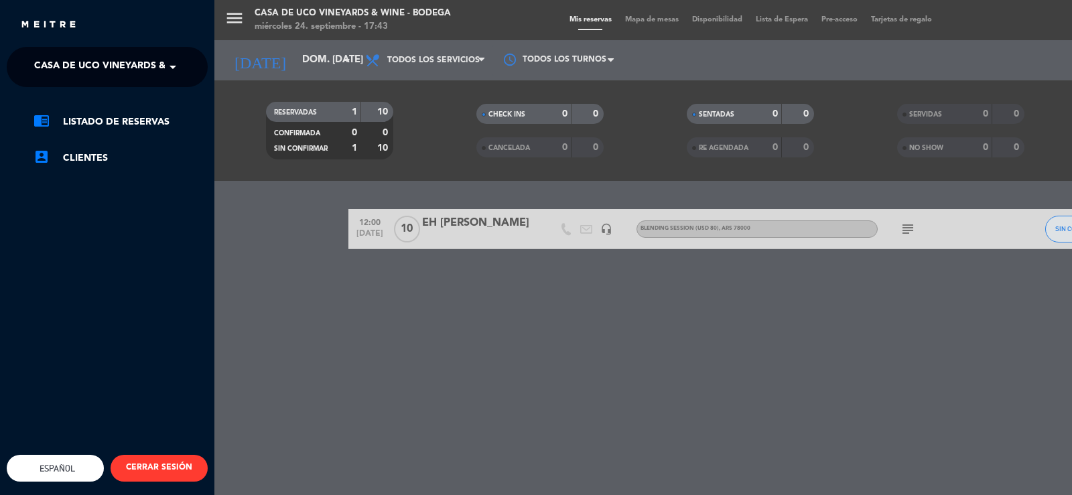
drag, startPoint x: 128, startPoint y: 57, endPoint x: 133, endPoint y: 75, distance: 18.7
click at [131, 64] on span "Casa de Uco Vineyards & Wine - Bodega" at bounding box center [139, 67] width 210 height 28
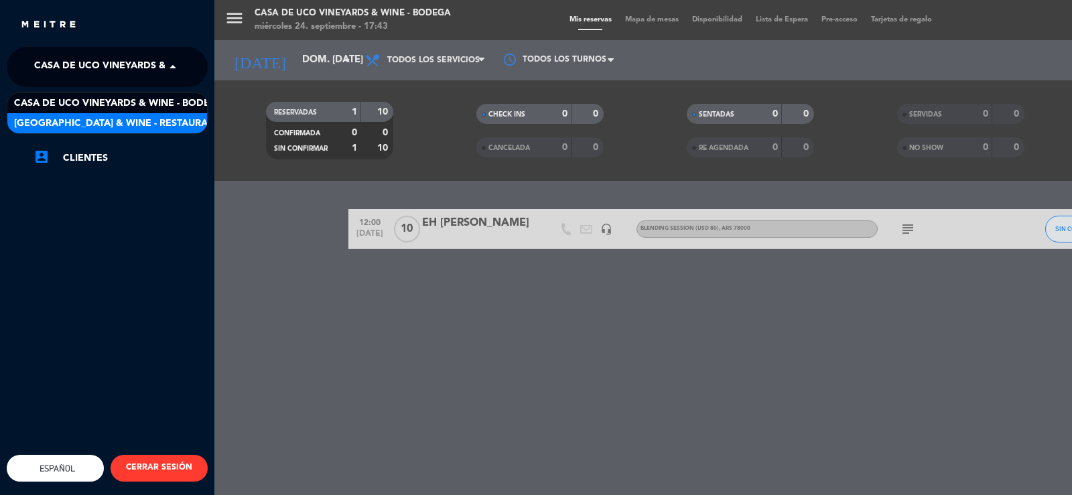
click at [144, 116] on span "[GEOGRAPHIC_DATA] & Wine - Restaurante" at bounding box center [120, 123] width 212 height 15
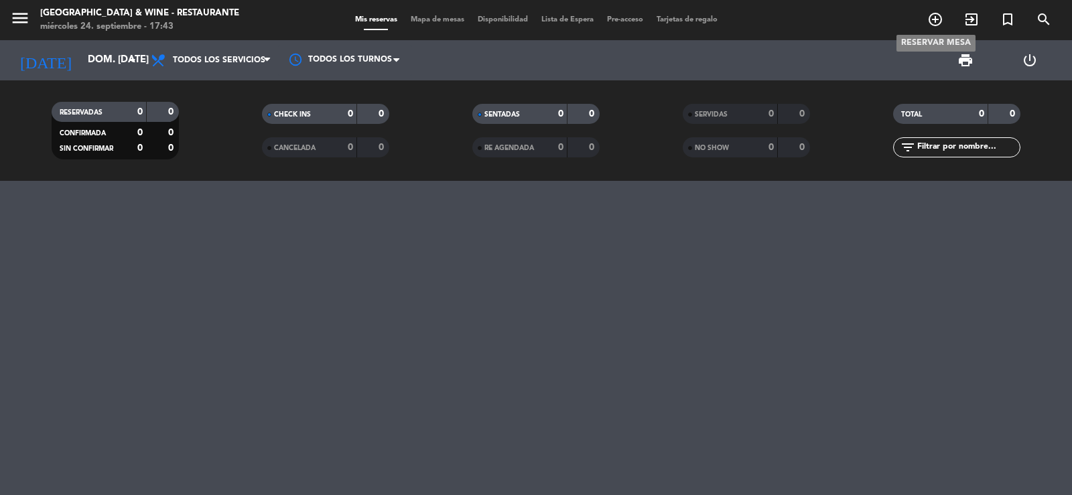
click at [940, 22] on icon "add_circle_outline" at bounding box center [935, 19] width 16 height 16
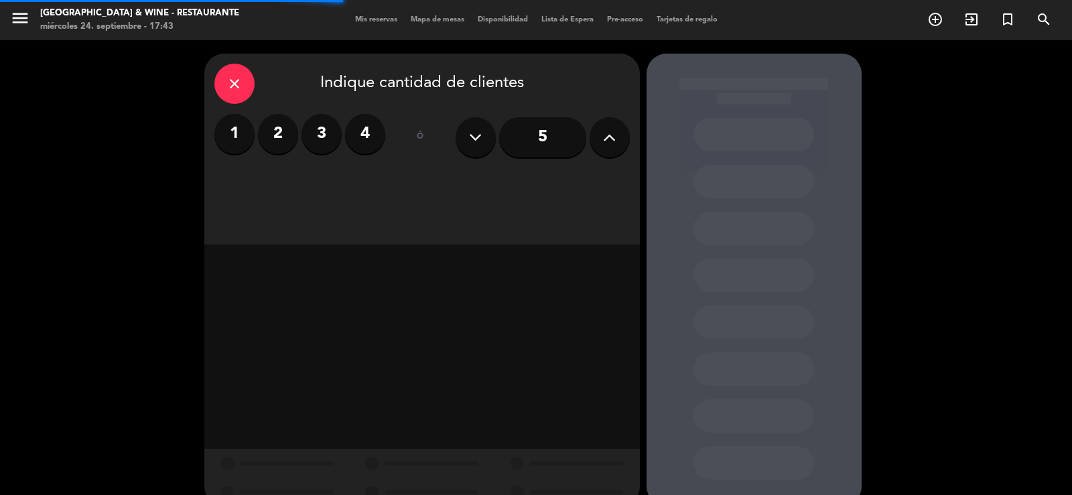
drag, startPoint x: 276, startPoint y: 143, endPoint x: 486, endPoint y: 198, distance: 217.4
click at [279, 143] on label "2" at bounding box center [278, 134] width 40 height 40
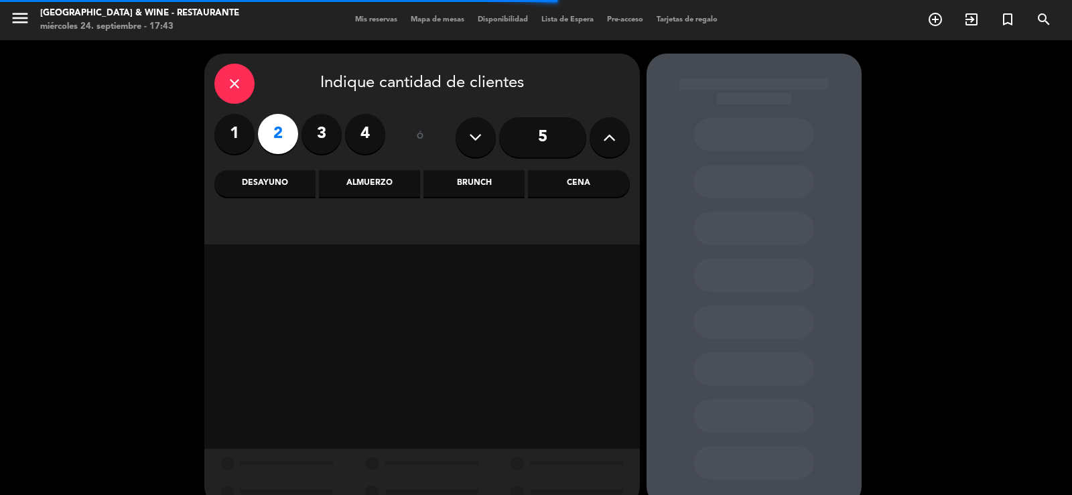
click at [553, 186] on div "Cena" at bounding box center [578, 183] width 101 height 27
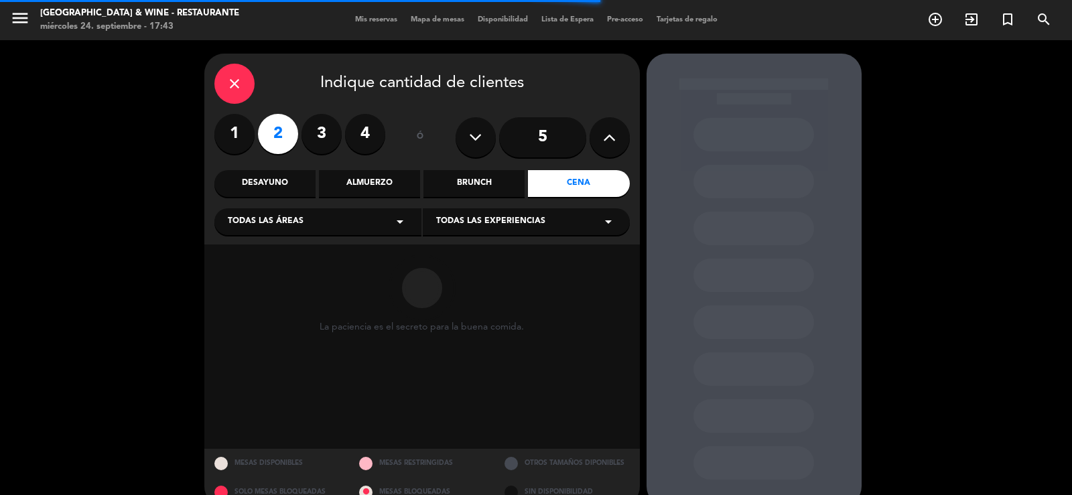
click at [538, 222] on span "Todas las experiencias" at bounding box center [490, 221] width 109 height 13
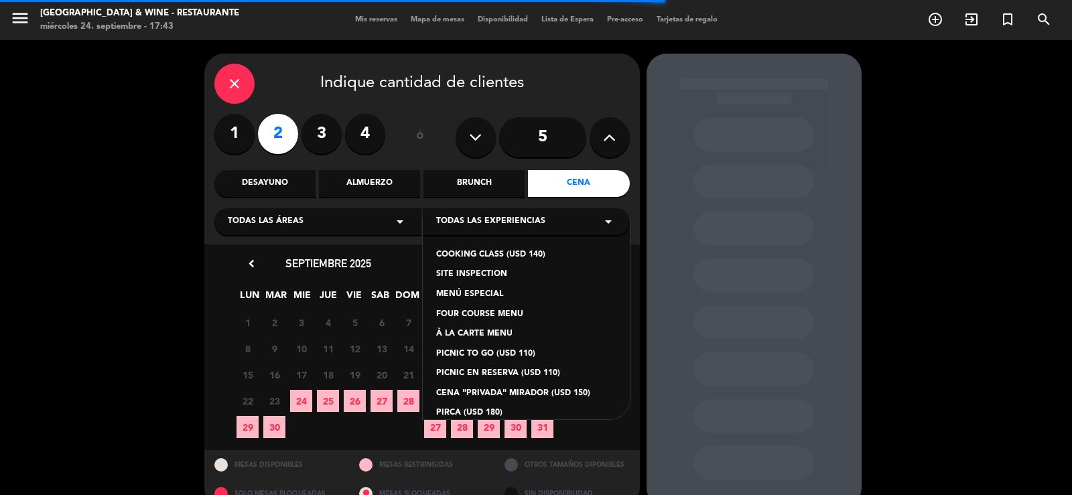
click at [499, 311] on div "FOUR COURSE MENU" at bounding box center [526, 314] width 180 height 13
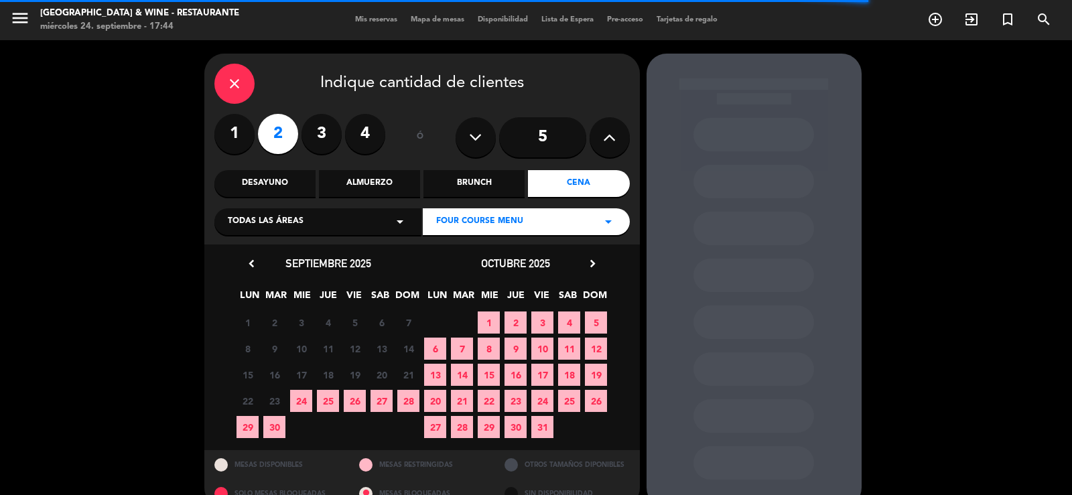
click at [583, 263] on div "octubre 2025 chevron_right" at bounding box center [516, 264] width 188 height 18
click at [588, 263] on icon "chevron_right" at bounding box center [593, 264] width 14 height 14
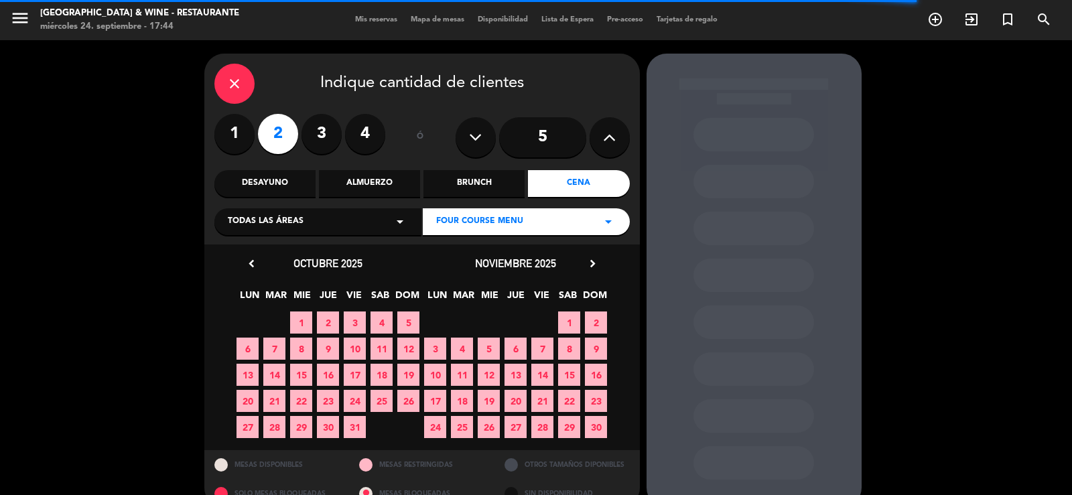
click at [597, 397] on span "23" at bounding box center [596, 401] width 22 height 22
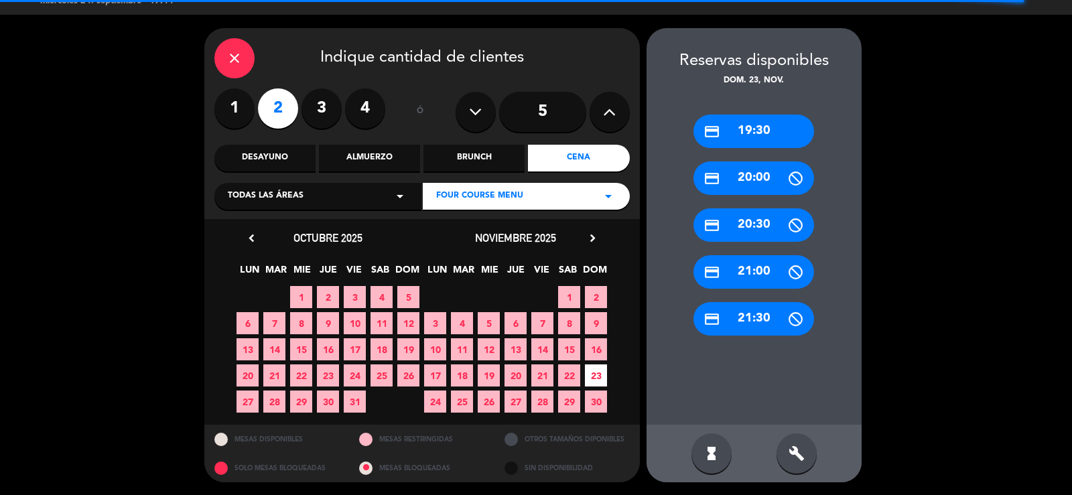
click at [756, 184] on div "credit_card 20:00" at bounding box center [753, 178] width 121 height 34
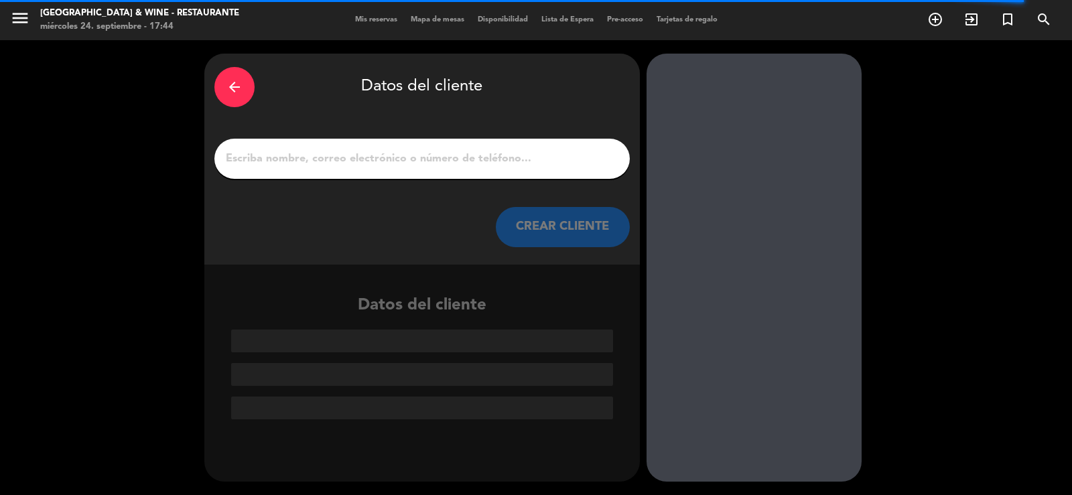
scroll to position [0, 0]
click at [486, 150] on input "1" at bounding box center [421, 158] width 395 height 19
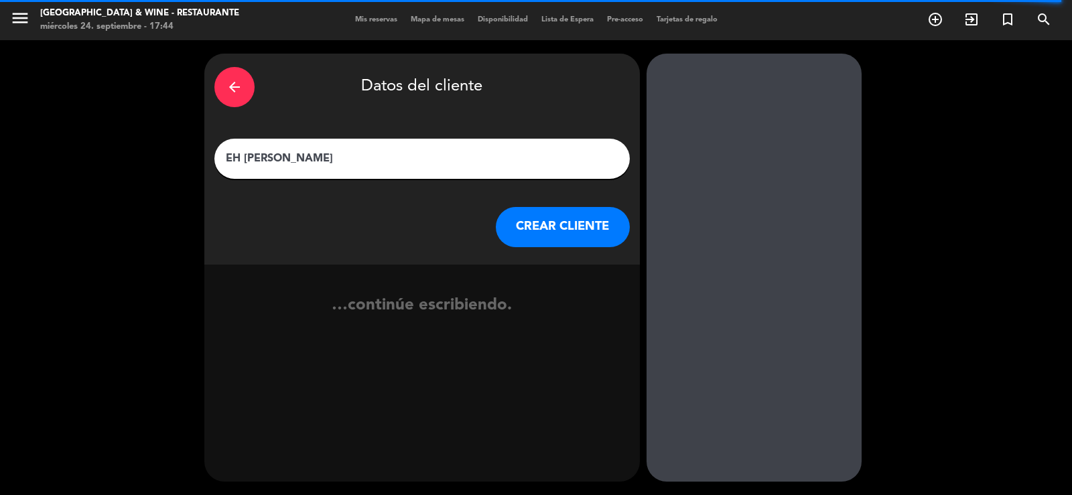
type input "EH [PERSON_NAME]"
drag, startPoint x: 570, startPoint y: 234, endPoint x: 563, endPoint y: 237, distance: 7.5
click at [563, 237] on button "CREAR CLIENTE" at bounding box center [563, 227] width 134 height 40
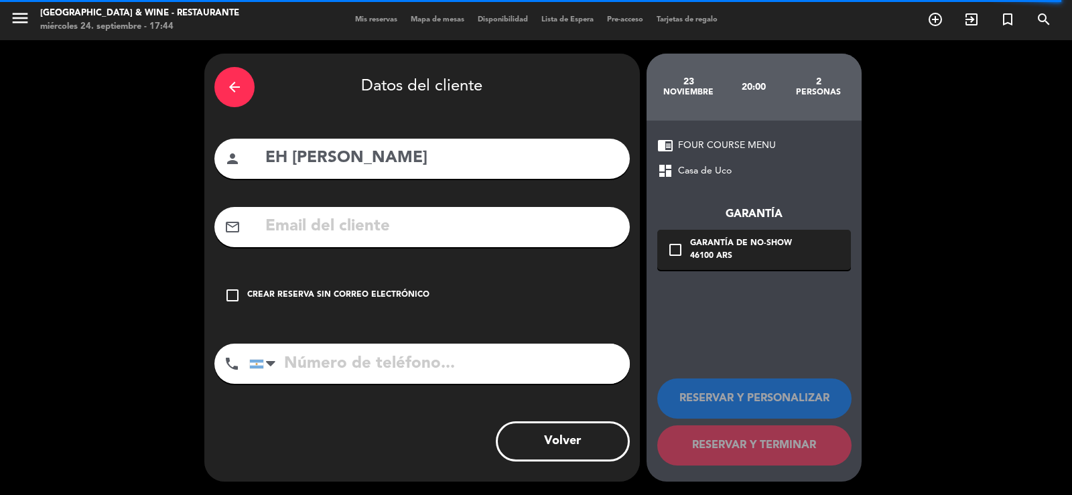
drag, startPoint x: 360, startPoint y: 310, endPoint x: 496, endPoint y: 303, distance: 135.5
click at [377, 307] on div "check_box_outline_blank Crear reserva sin correo electrónico" at bounding box center [421, 295] width 415 height 40
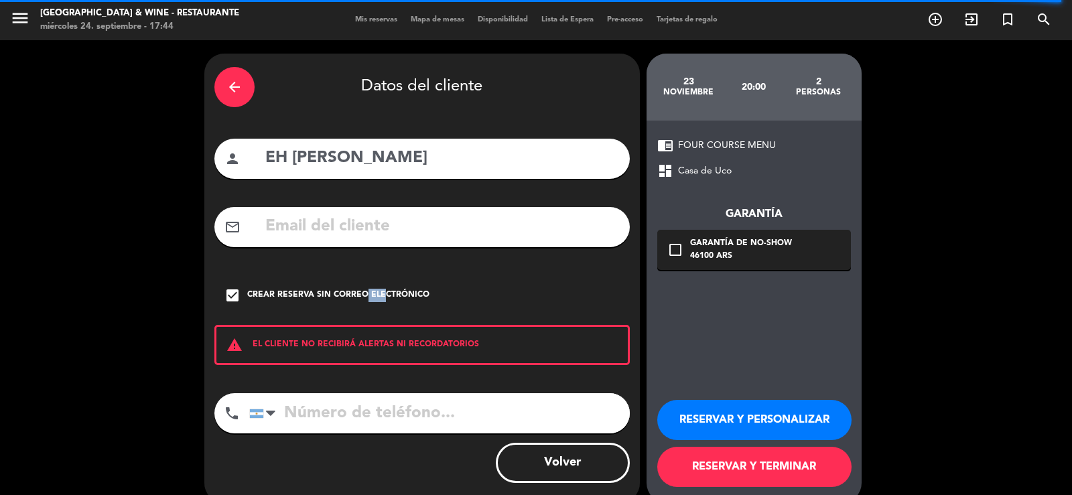
click at [764, 426] on button "RESERVAR Y PERSONALIZAR" at bounding box center [754, 420] width 194 height 40
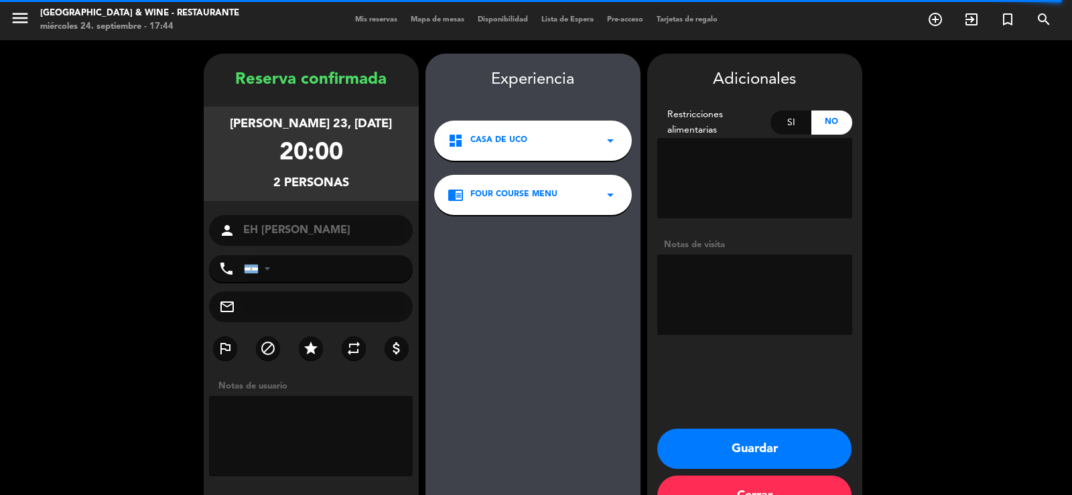
scroll to position [41, 0]
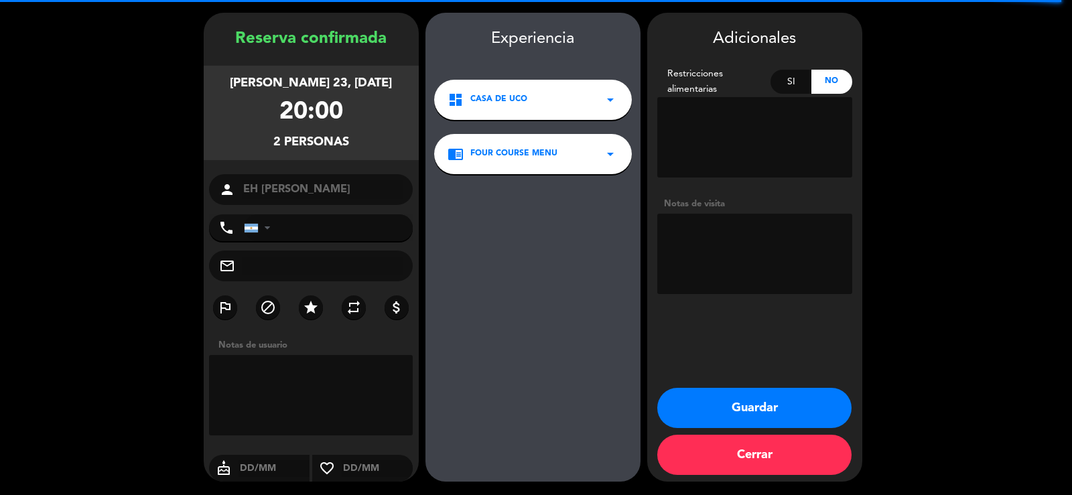
click at [750, 291] on textarea at bounding box center [754, 254] width 195 height 80
type textarea "PROGRAMA ADVENTURE & WINE"
click at [734, 410] on button "Guardar" at bounding box center [754, 408] width 194 height 40
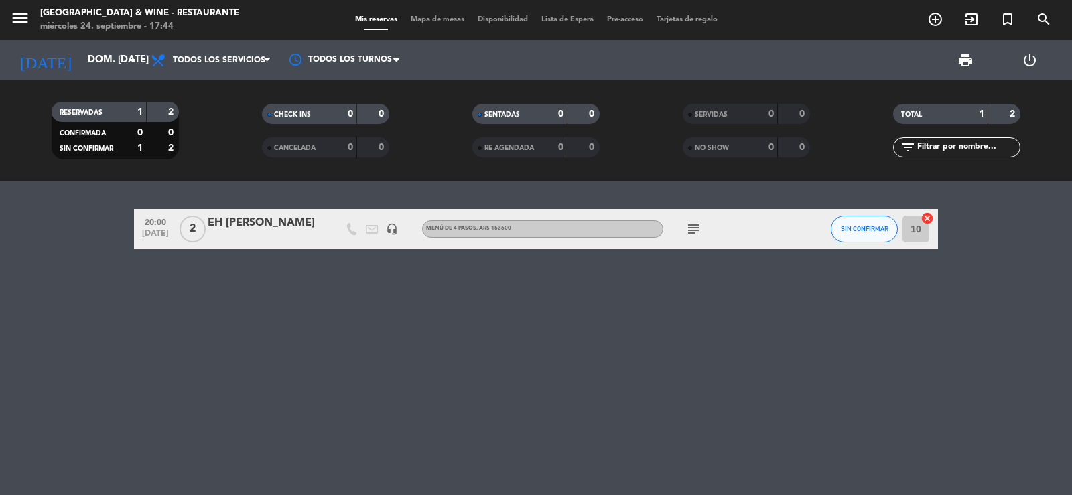
click at [21, 6] on span "menu" at bounding box center [25, 20] width 30 height 31
click at [19, 11] on icon "menu" at bounding box center [20, 18] width 20 height 20
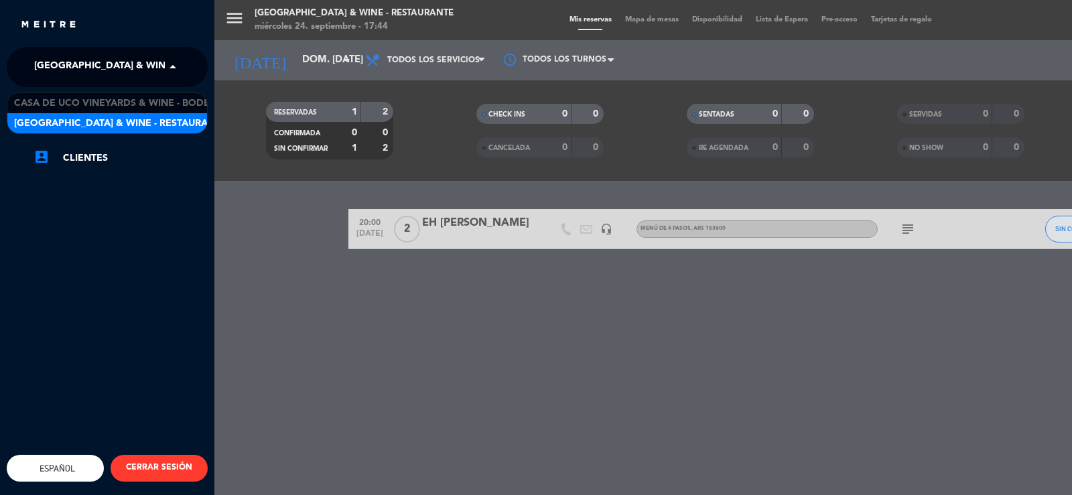
drag, startPoint x: 109, startPoint y: 60, endPoint x: 124, endPoint y: 70, distance: 18.8
click at [111, 60] on span "[GEOGRAPHIC_DATA] & Wine - Restaurante" at bounding box center [140, 67] width 212 height 28
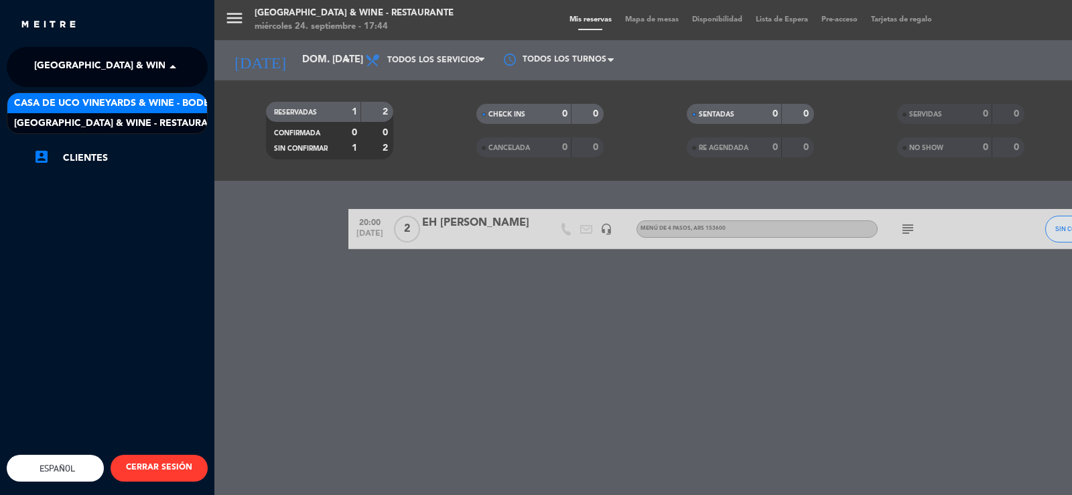
click at [152, 107] on span "Casa de Uco Vineyards & Wine - Bodega" at bounding box center [119, 103] width 210 height 15
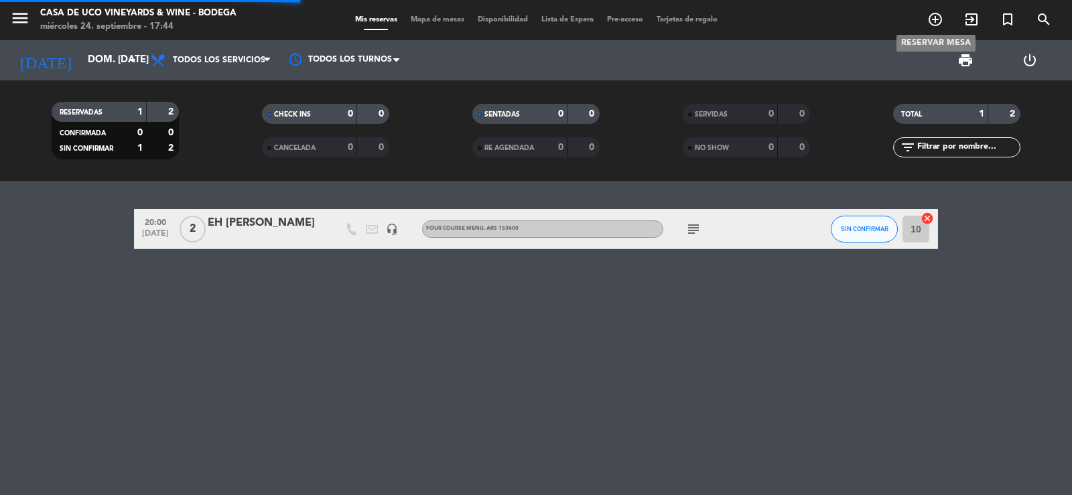
click at [933, 18] on icon "add_circle_outline" at bounding box center [935, 19] width 16 height 16
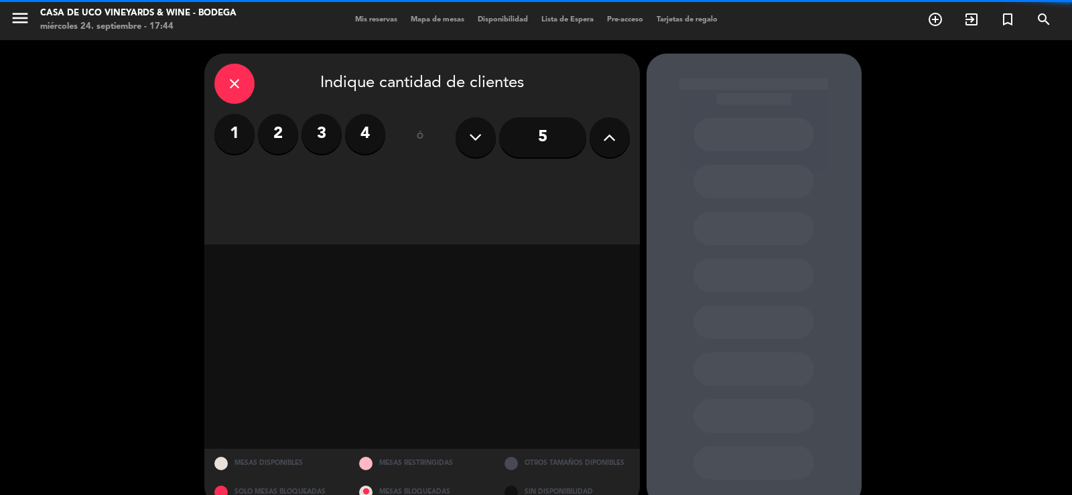
drag, startPoint x: 282, startPoint y: 132, endPoint x: 308, endPoint y: 130, distance: 25.5
click at [287, 129] on label "2" at bounding box center [278, 134] width 40 height 40
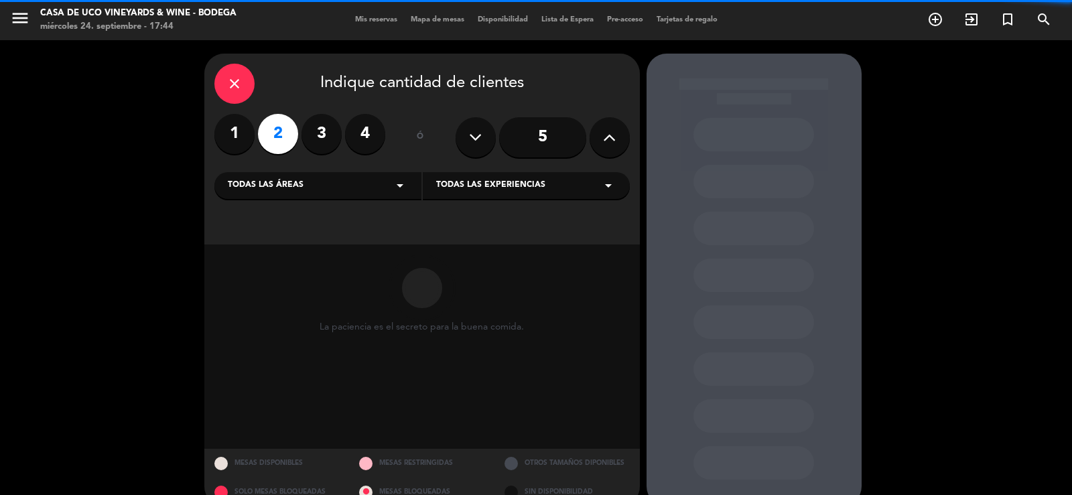
click at [514, 187] on span "Todas las experiencias" at bounding box center [490, 185] width 109 height 13
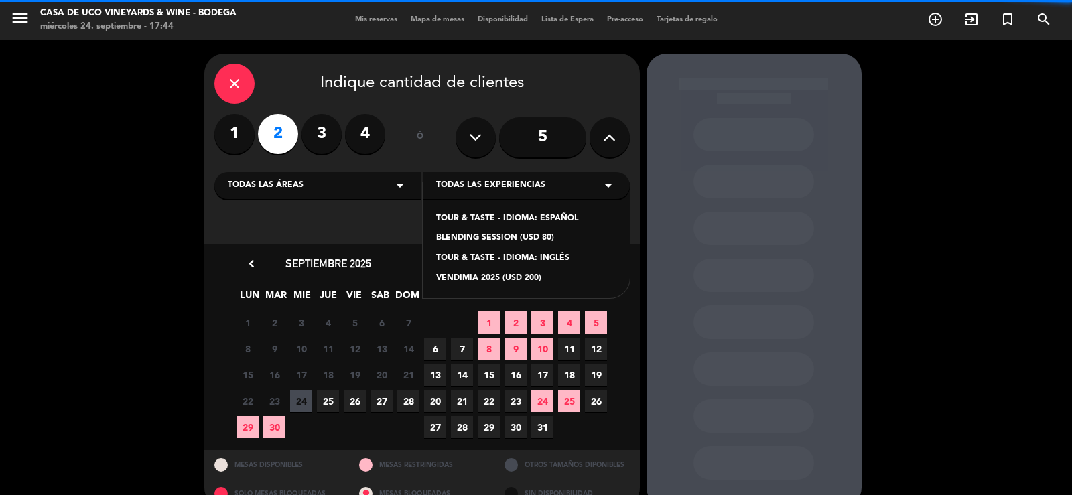
click at [546, 253] on div "TOUR & TASTE - IDIOMA: INGLÉS" at bounding box center [526, 258] width 180 height 13
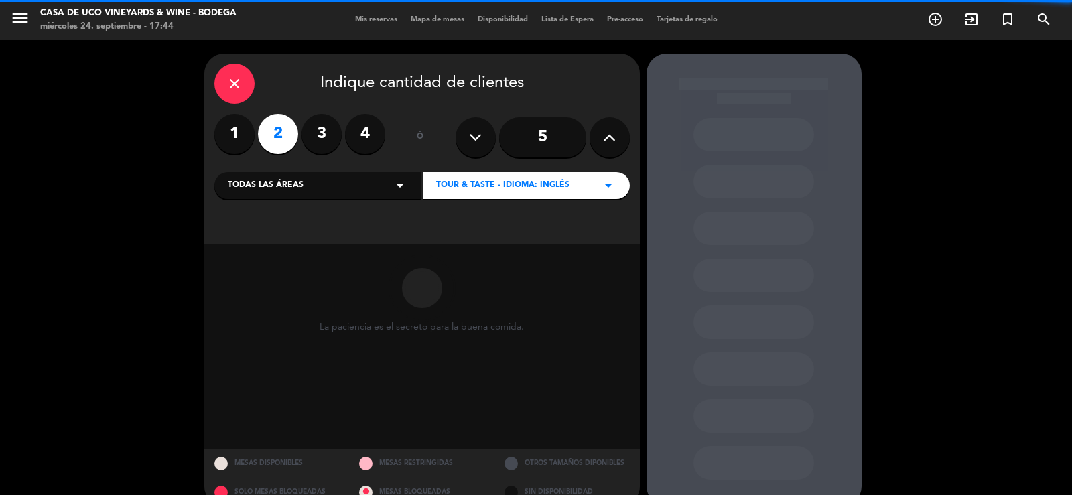
click at [604, 143] on icon at bounding box center [609, 137] width 13 height 20
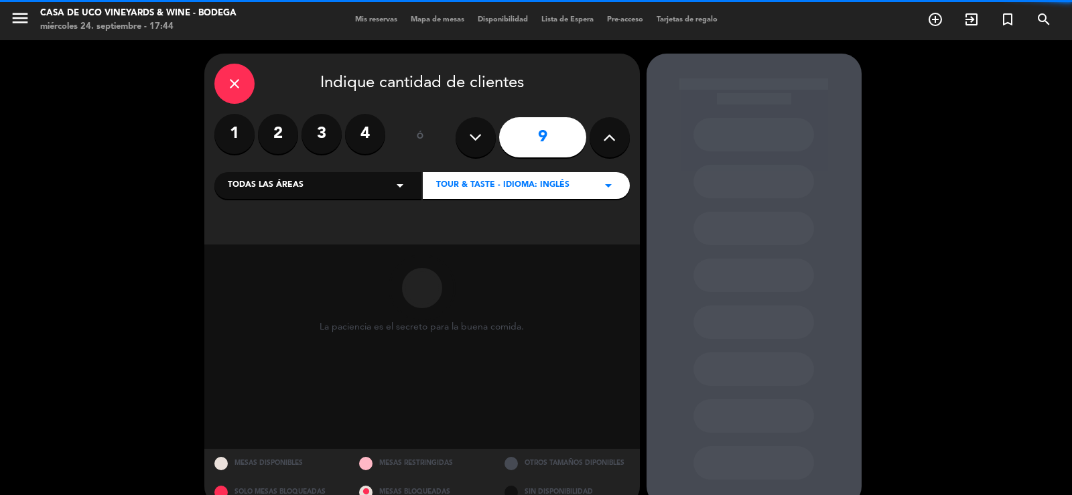
type input "10"
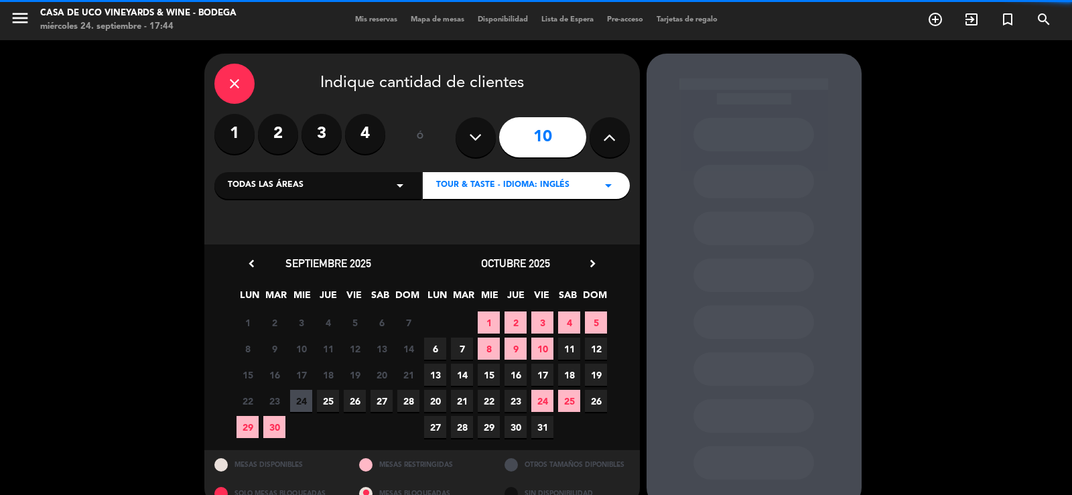
scroll to position [25, 0]
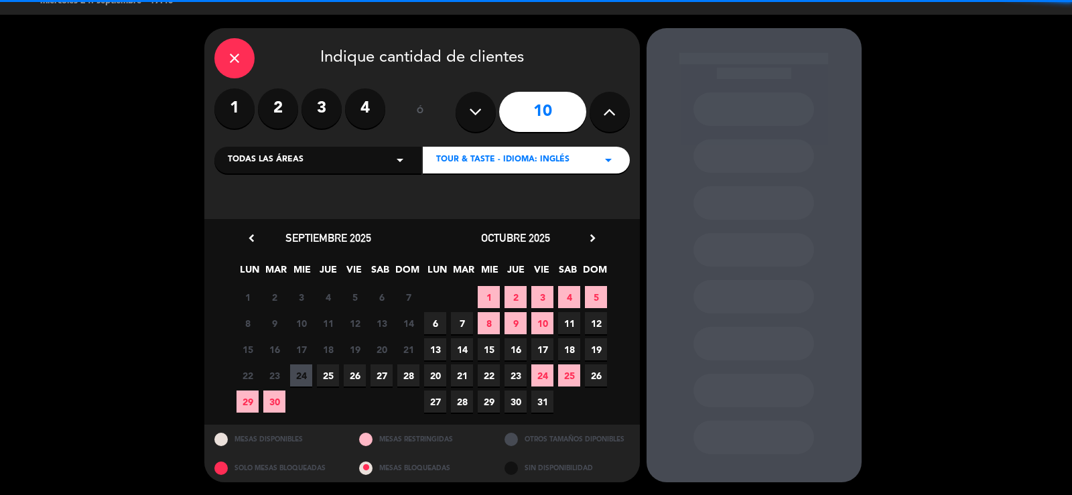
click at [594, 237] on icon "chevron_right" at bounding box center [593, 238] width 14 height 14
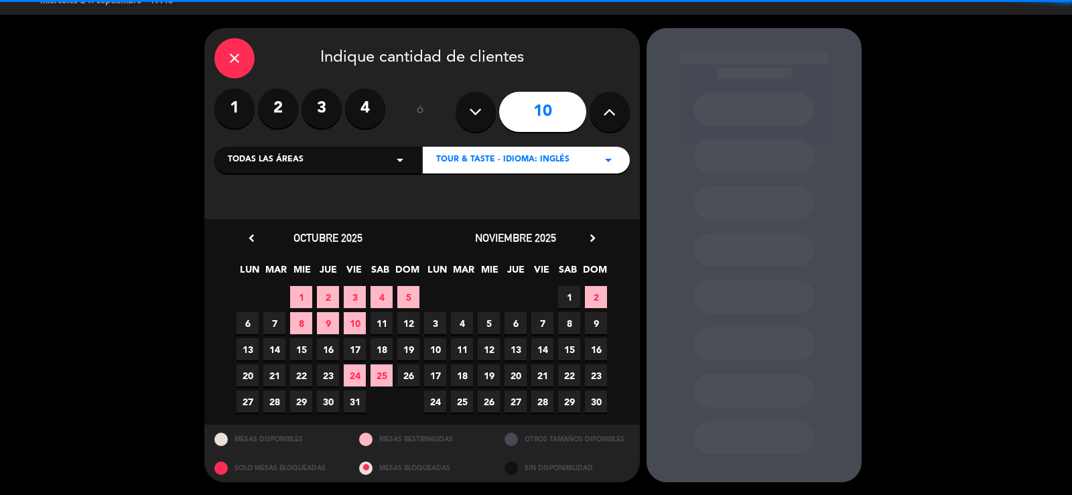
click at [594, 237] on icon "chevron_right" at bounding box center [593, 238] width 14 height 14
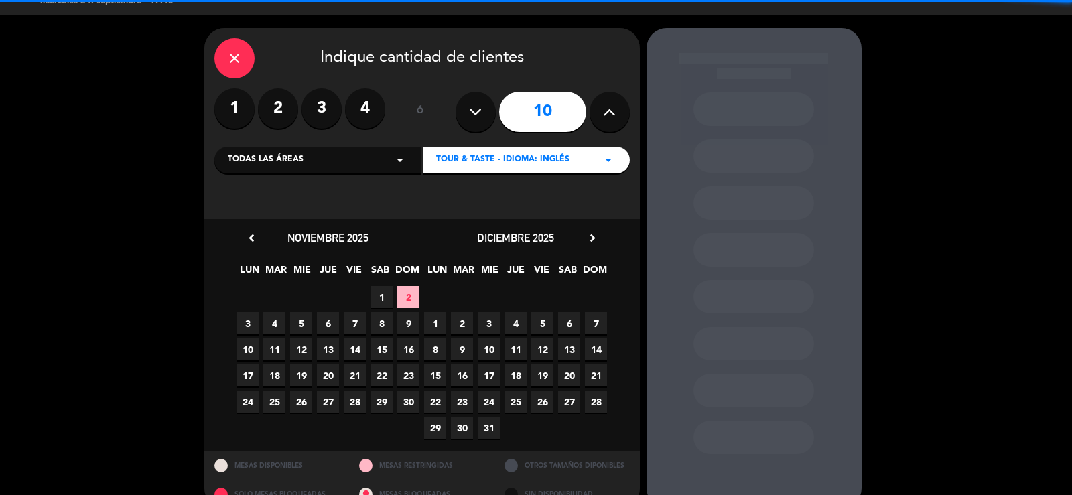
click at [252, 401] on span "24" at bounding box center [248, 402] width 22 height 22
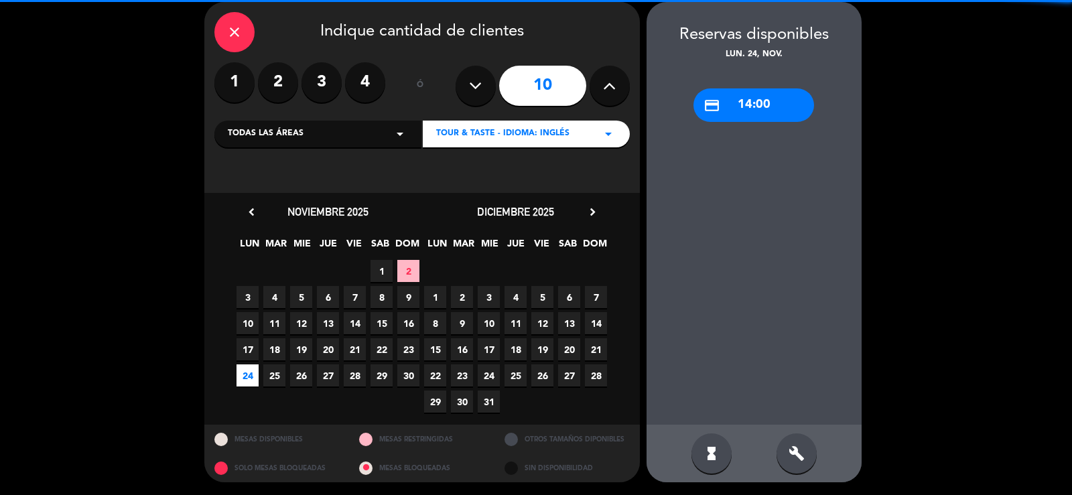
click at [753, 92] on div "credit_card 14:00" at bounding box center [753, 105] width 121 height 34
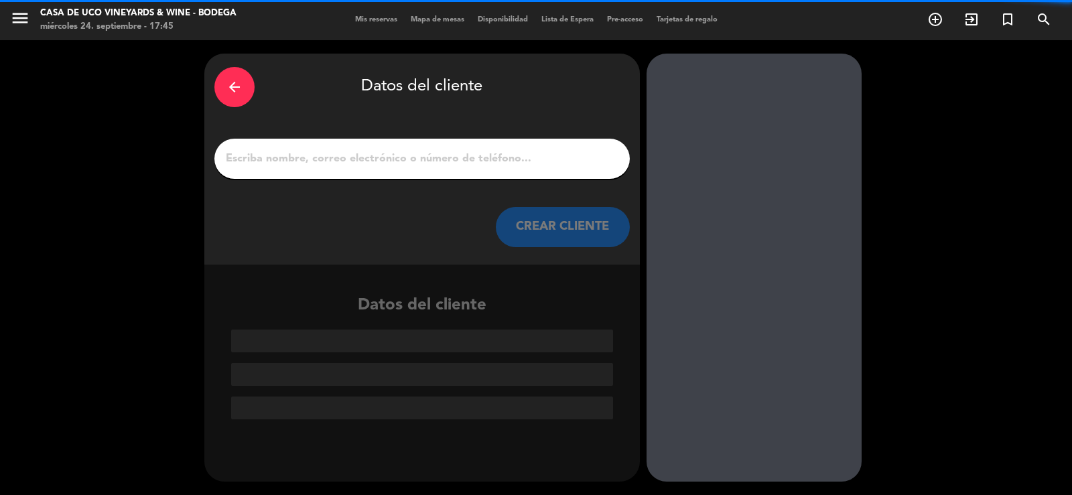
click at [247, 79] on div "arrow_back" at bounding box center [234, 87] width 40 height 40
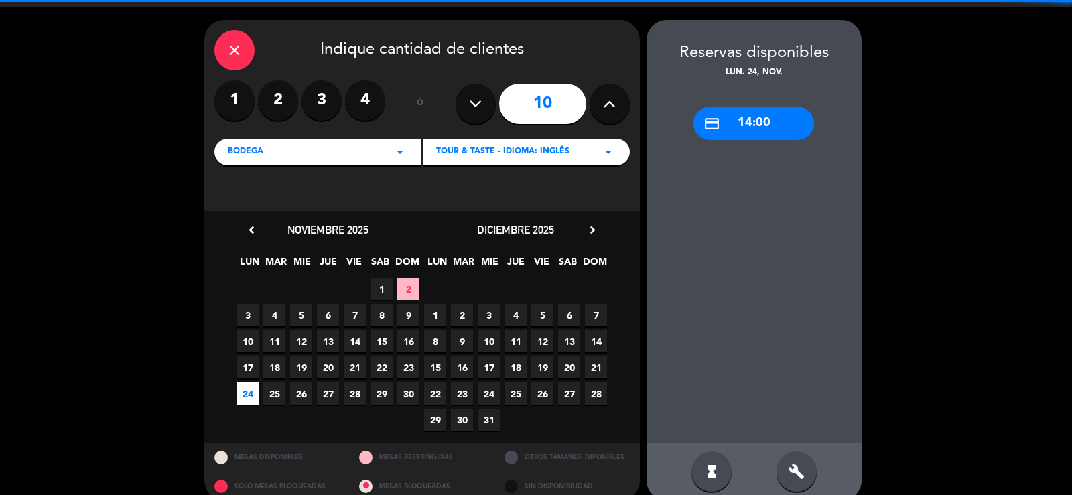
scroll to position [52, 0]
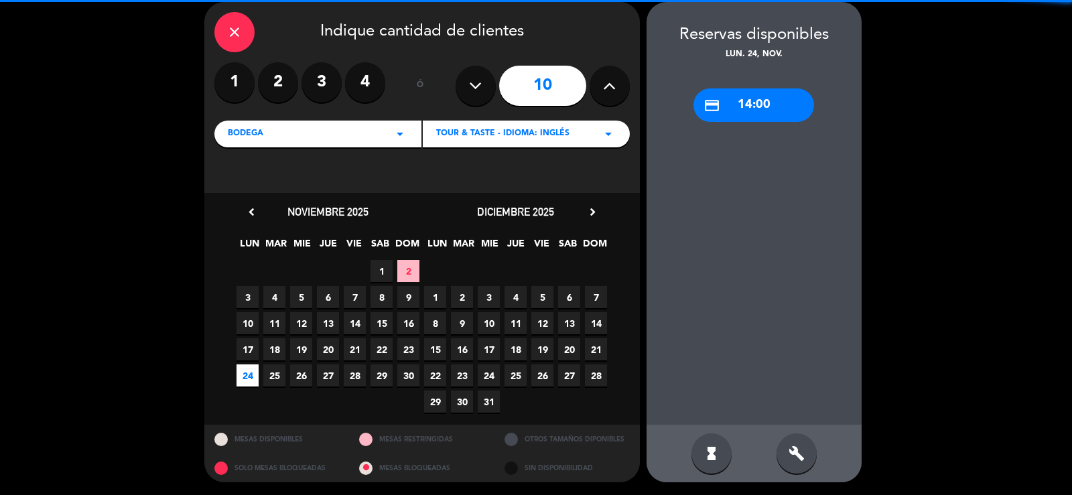
click at [785, 453] on div "build" at bounding box center [797, 453] width 40 height 40
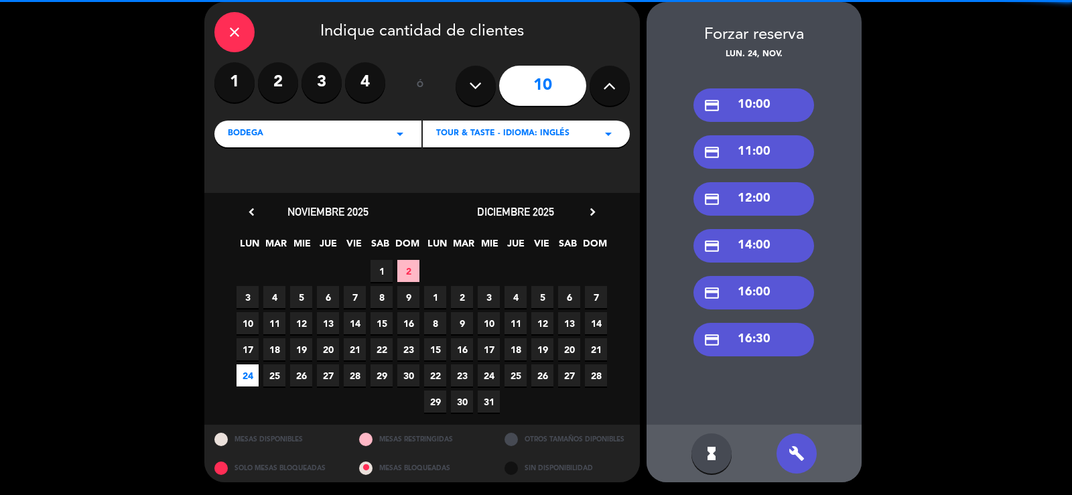
click at [772, 198] on div "credit_card 12:00" at bounding box center [753, 199] width 121 height 34
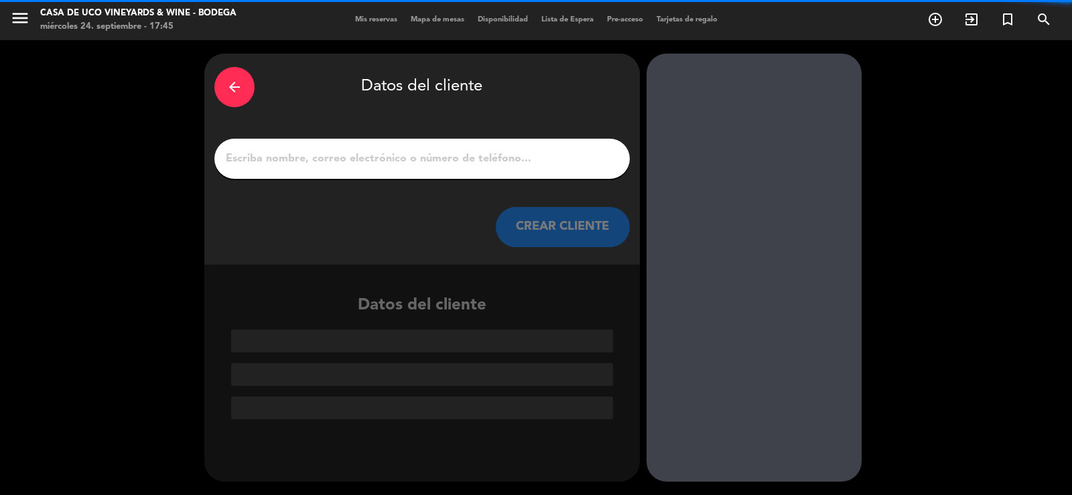
scroll to position [0, 0]
click at [488, 154] on input "1" at bounding box center [421, 158] width 395 height 19
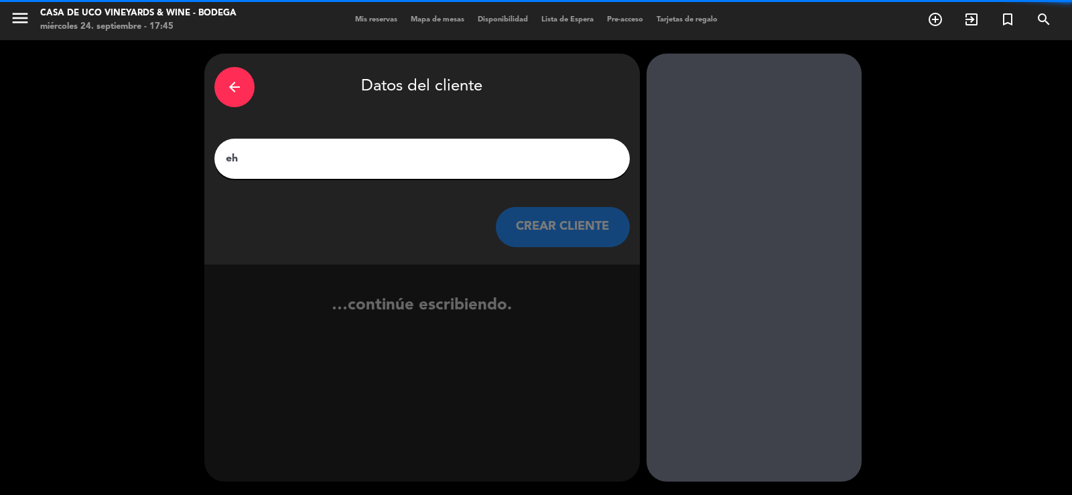
type input "e"
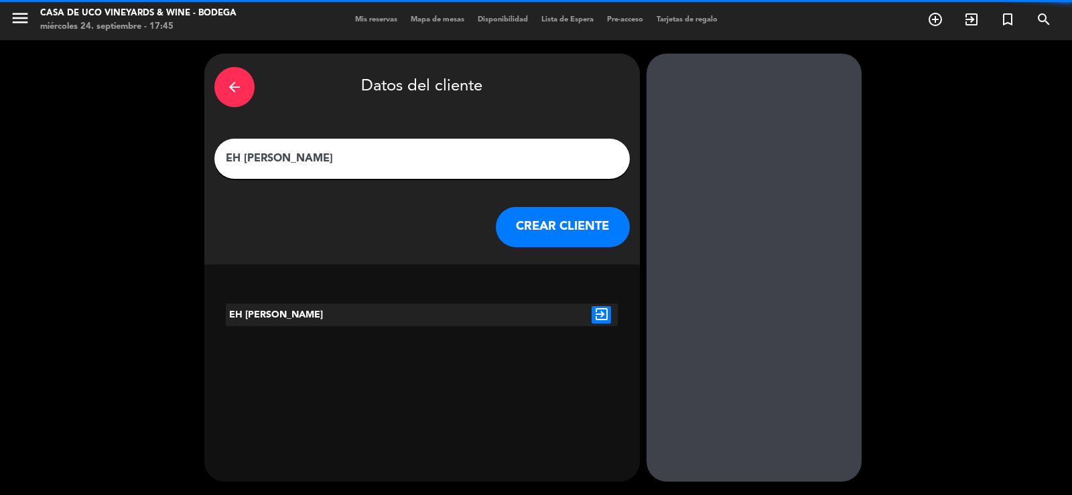
type input "EH [PERSON_NAME]"
drag, startPoint x: 592, startPoint y: 230, endPoint x: 578, endPoint y: 228, distance: 14.1
click at [578, 228] on button "CREAR CLIENTE" at bounding box center [563, 227] width 134 height 40
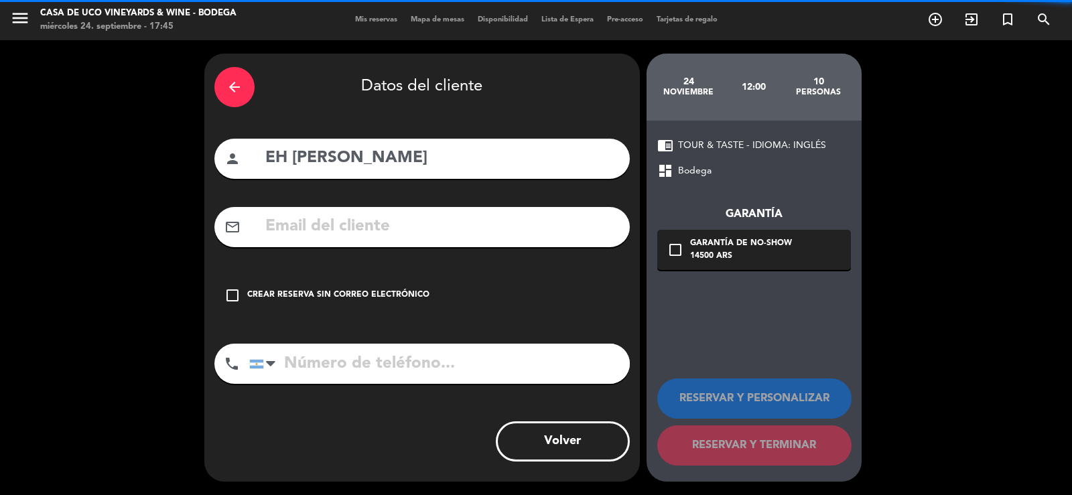
drag, startPoint x: 336, startPoint y: 289, endPoint x: 423, endPoint y: 300, distance: 87.8
click at [360, 288] on div "check_box_outline_blank Crear reserva sin correo electrónico" at bounding box center [421, 295] width 415 height 40
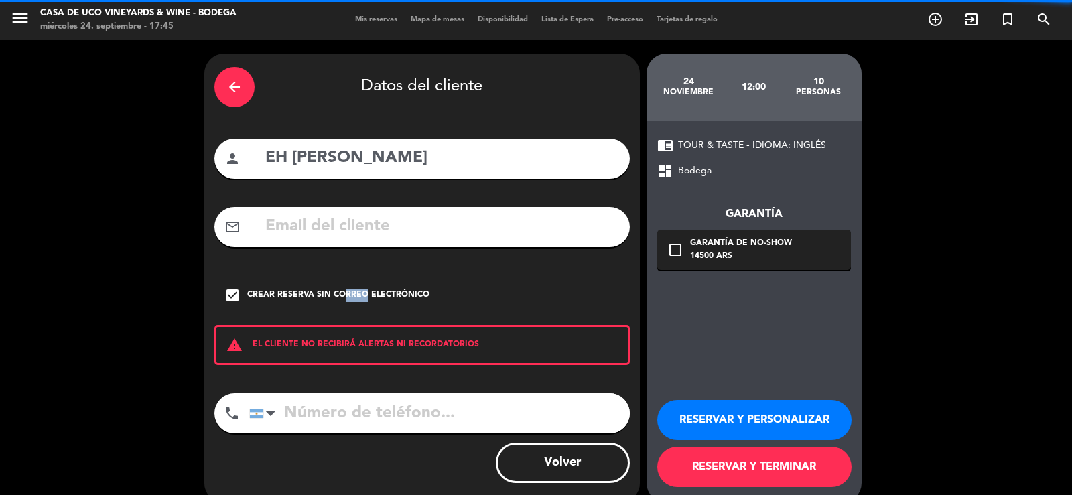
drag, startPoint x: 730, startPoint y: 431, endPoint x: 733, endPoint y: 423, distance: 8.7
click at [730, 429] on button "RESERVAR Y PERSONALIZAR" at bounding box center [754, 420] width 194 height 40
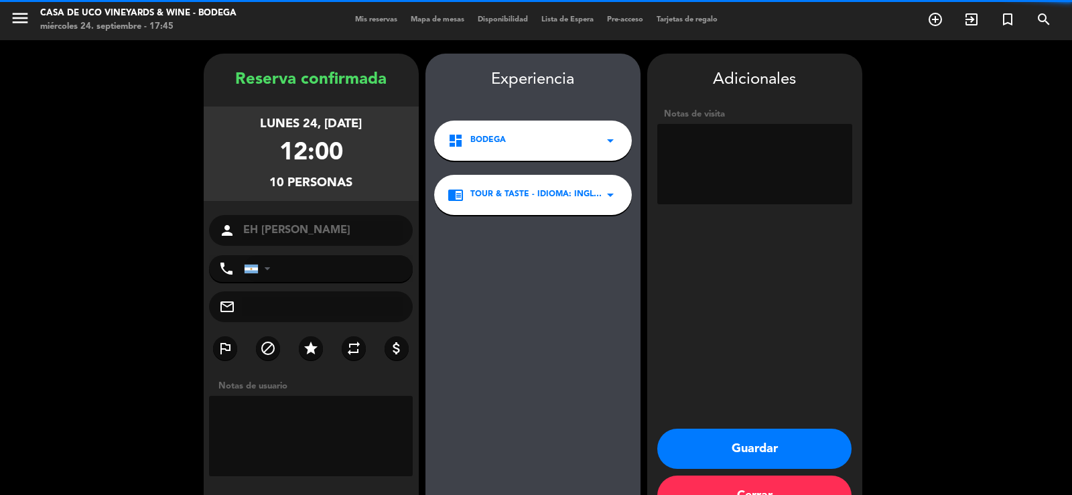
scroll to position [41, 0]
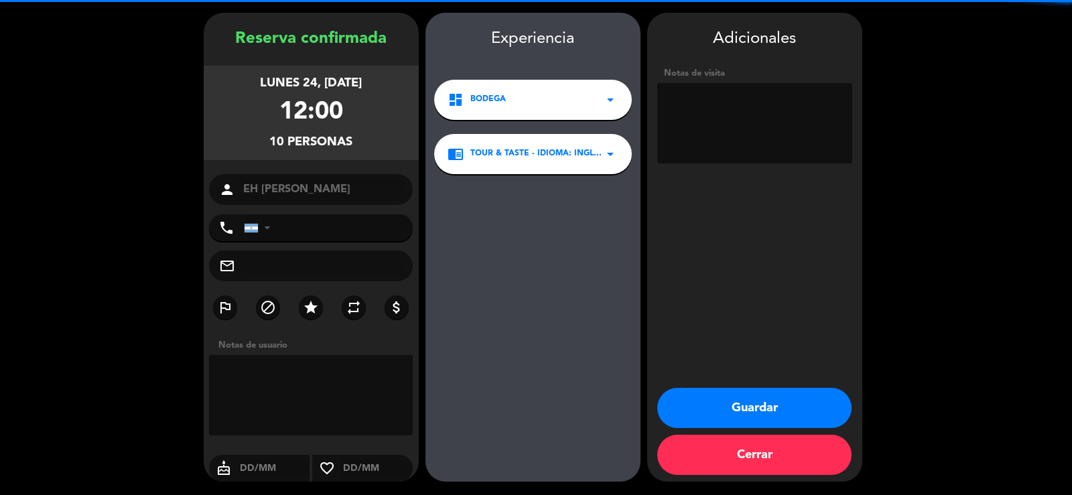
click at [753, 131] on textarea at bounding box center [754, 123] width 195 height 80
type textarea "PROGRAMA ADVENTURE & WINE"
click at [769, 411] on button "Guardar" at bounding box center [754, 408] width 194 height 40
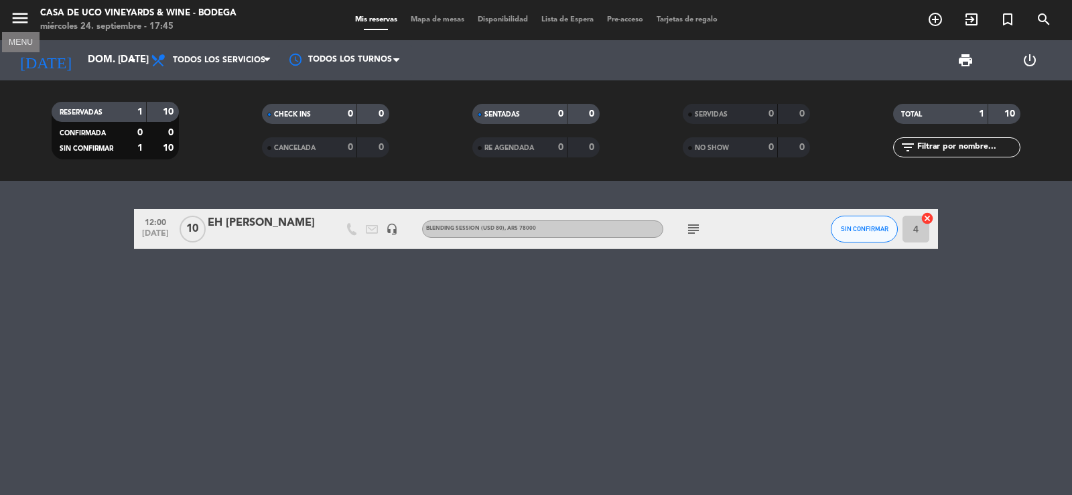
click at [17, 13] on icon "menu" at bounding box center [20, 18] width 20 height 20
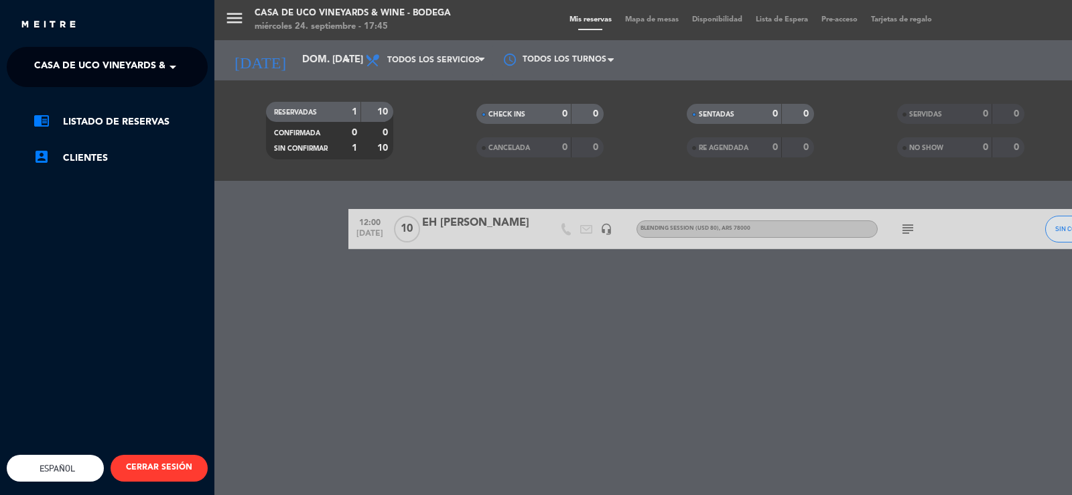
drag, startPoint x: 98, startPoint y: 72, endPoint x: 119, endPoint y: 76, distance: 21.9
click at [105, 72] on span "Casa de Uco Vineyards & Wine - Bodega" at bounding box center [139, 67] width 210 height 28
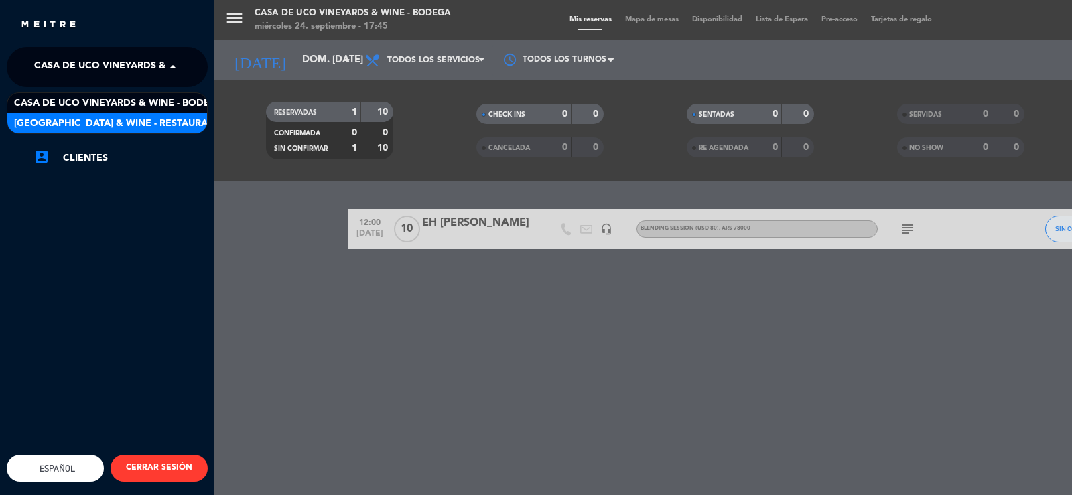
click at [170, 121] on span "[GEOGRAPHIC_DATA] & Wine - Restaurante" at bounding box center [120, 123] width 212 height 15
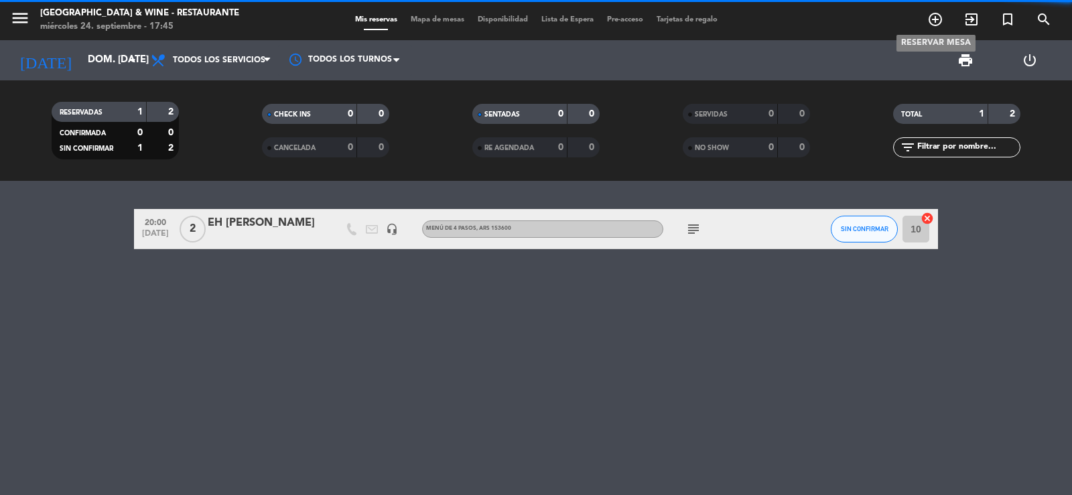
click at [927, 13] on span "add_circle_outline" at bounding box center [935, 19] width 36 height 23
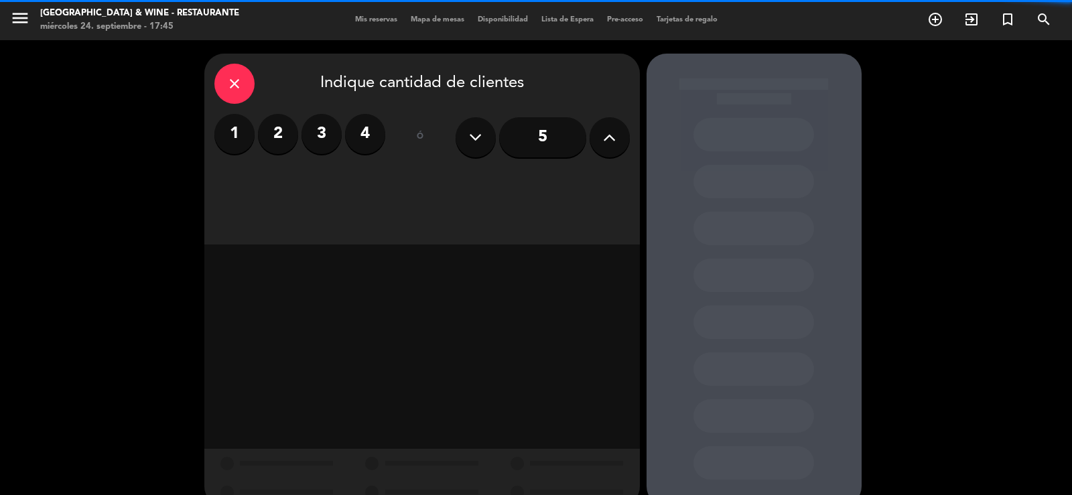
click at [292, 131] on label "2" at bounding box center [278, 134] width 40 height 40
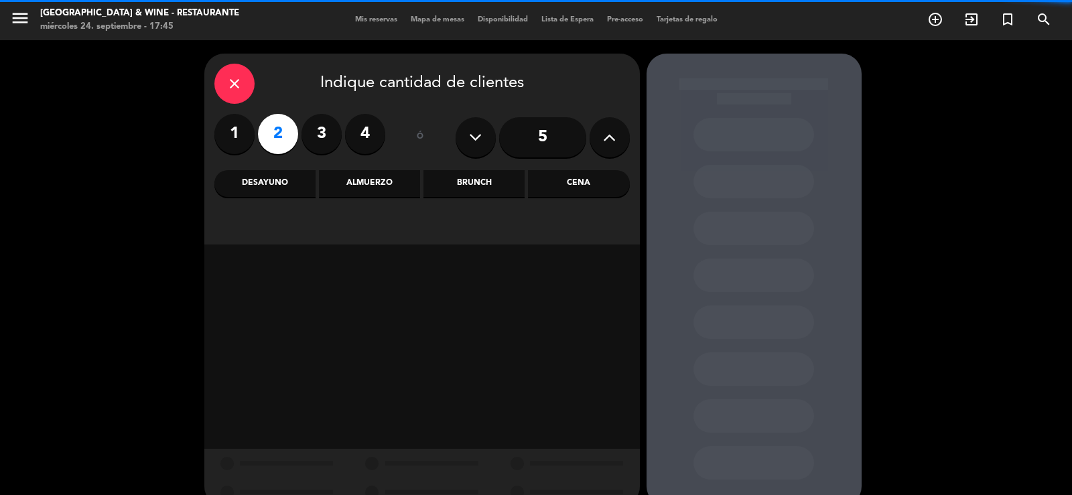
drag, startPoint x: 386, startPoint y: 180, endPoint x: 429, endPoint y: 200, distance: 48.0
click at [419, 194] on div "Almuerzo" at bounding box center [369, 183] width 101 height 27
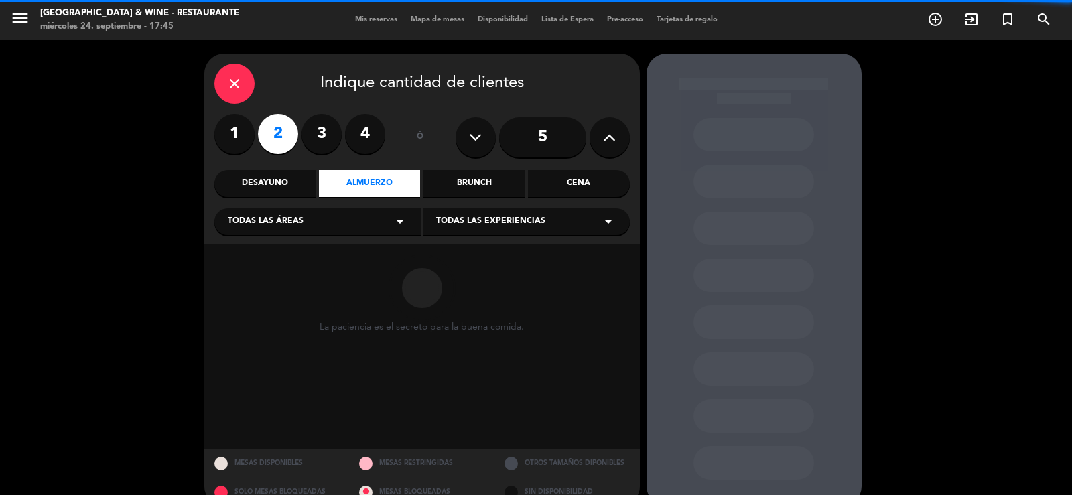
click at [482, 230] on div "Todas las experiencias arrow_drop_down" at bounding box center [526, 221] width 207 height 27
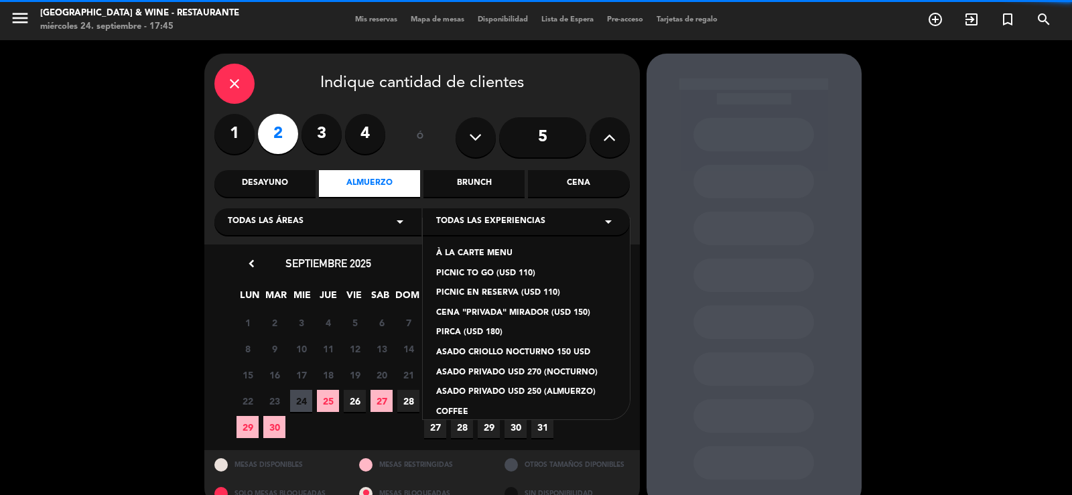
scroll to position [113, 0]
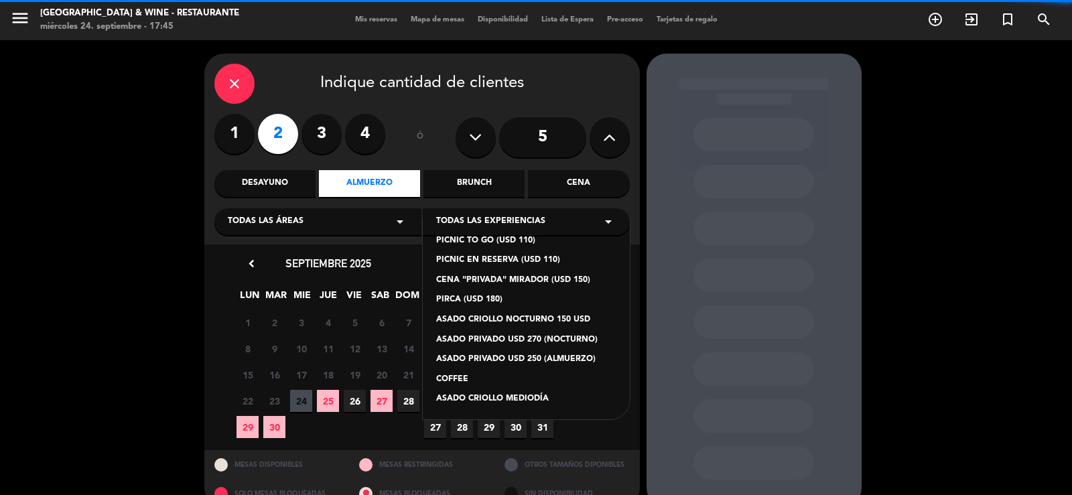
click at [508, 397] on div "ASADO CRIOLLO MEDIODÍA" at bounding box center [526, 399] width 180 height 13
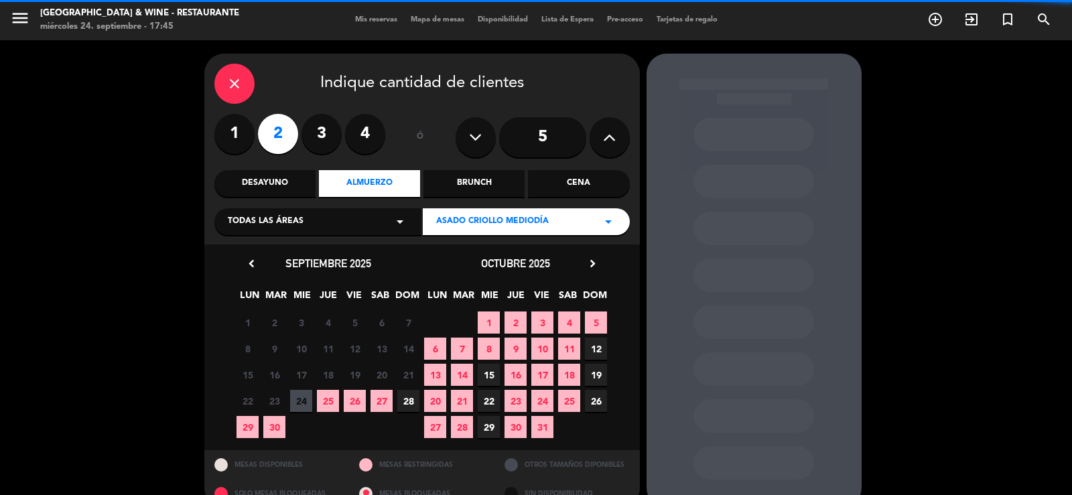
click at [590, 264] on icon "chevron_right" at bounding box center [593, 264] width 14 height 14
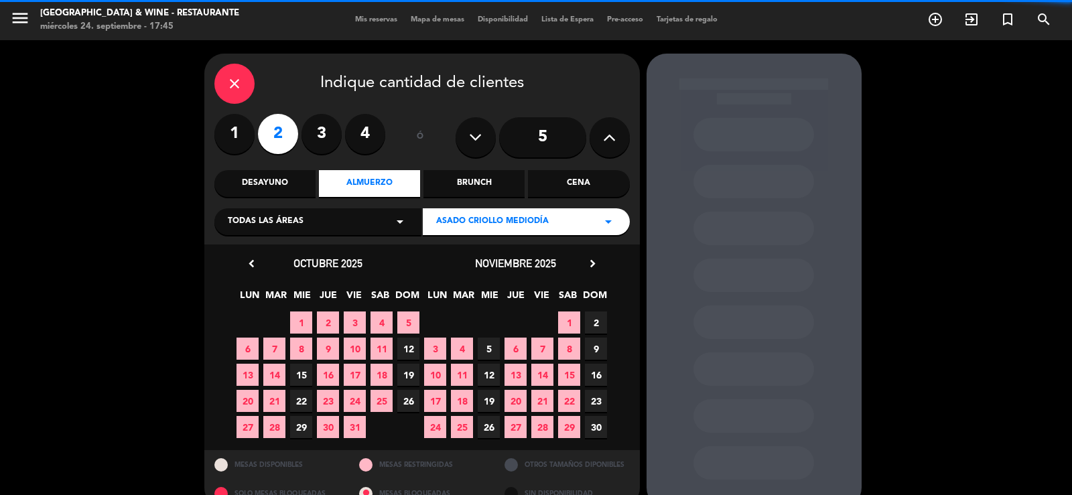
click at [429, 426] on span "24" at bounding box center [435, 427] width 22 height 22
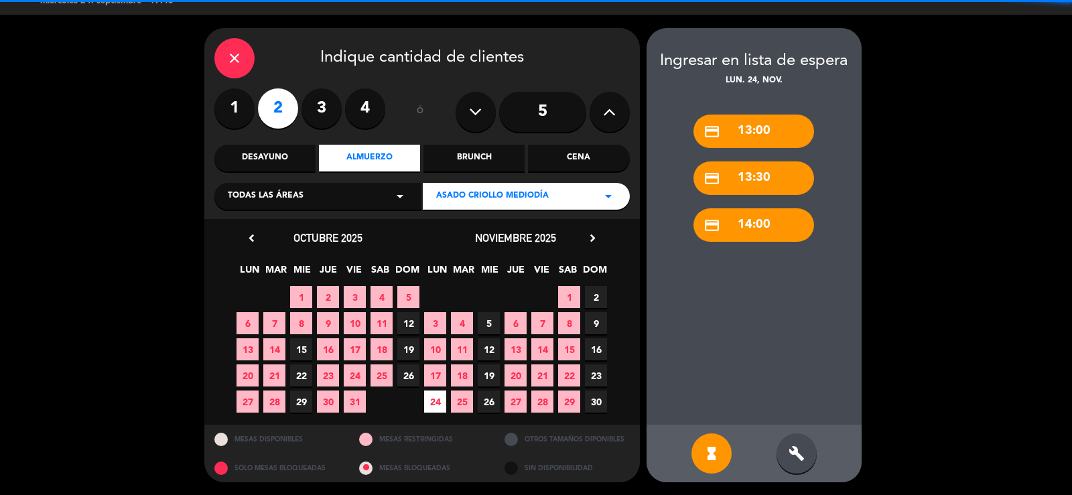
drag, startPoint x: 807, startPoint y: 448, endPoint x: 797, endPoint y: 404, distance: 45.3
click at [806, 448] on div "build" at bounding box center [797, 453] width 40 height 40
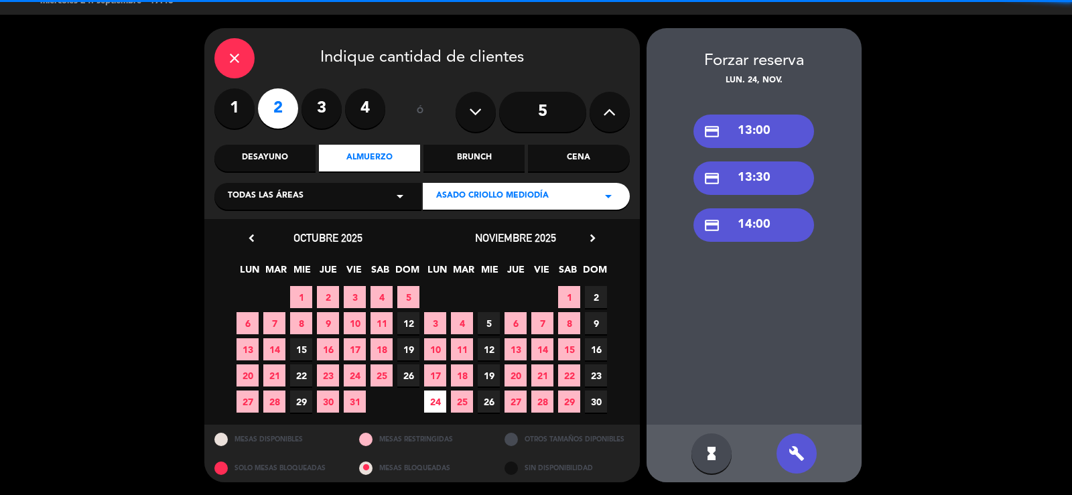
click at [777, 172] on div "credit_card 13:30" at bounding box center [753, 178] width 121 height 34
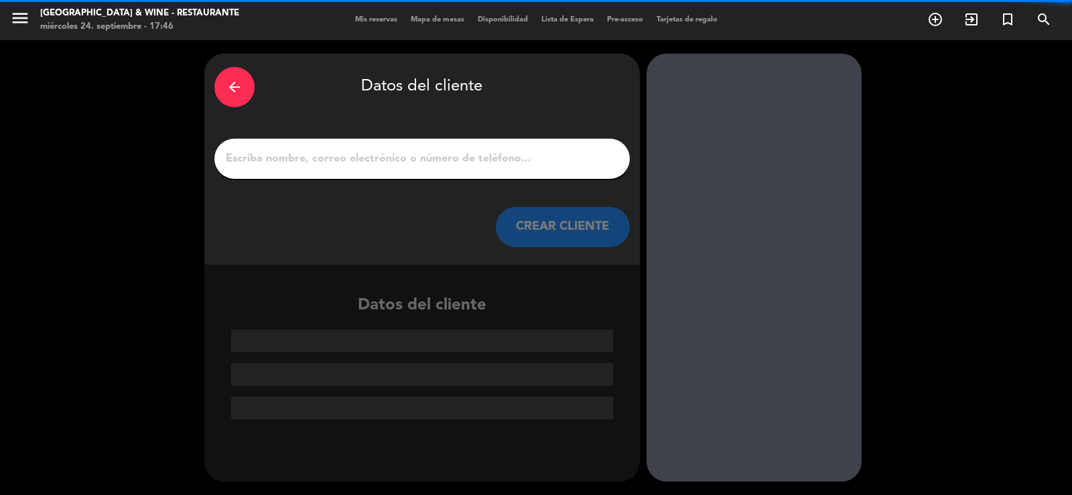
scroll to position [0, 0]
click at [531, 151] on input "1" at bounding box center [421, 158] width 395 height 19
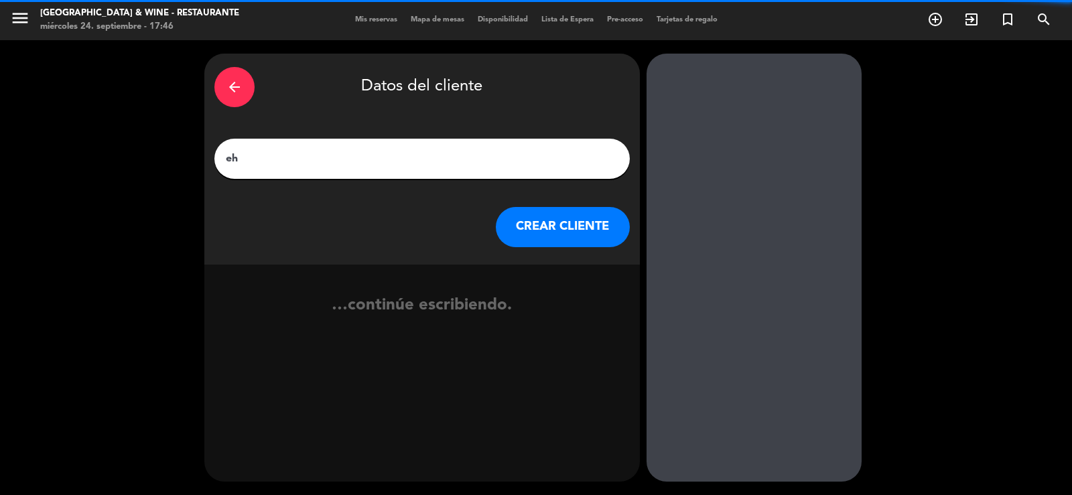
type input "e"
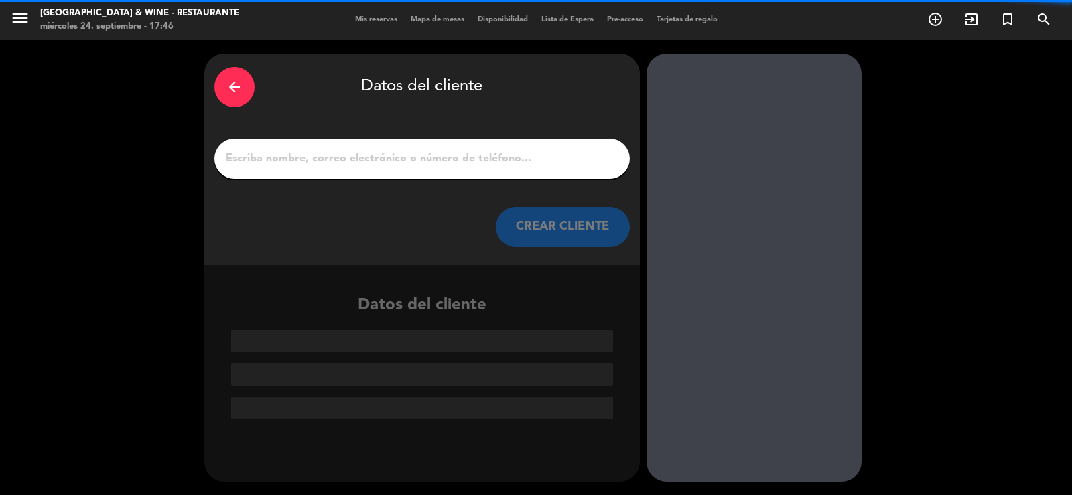
click button "CREAR CLIENTE" at bounding box center [563, 227] width 134 height 40
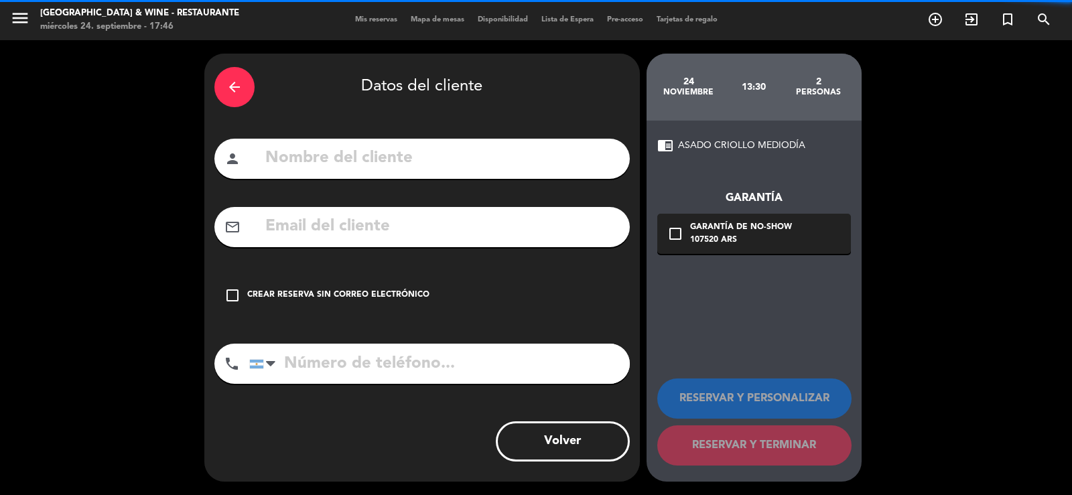
click at [498, 160] on input "text" at bounding box center [442, 158] width 356 height 27
type input "e"
type input "EH [PERSON_NAME]"
drag, startPoint x: 423, startPoint y: 285, endPoint x: 431, endPoint y: 283, distance: 8.9
click at [427, 285] on div "check_box_outline_blank Crear reserva sin correo electrónico" at bounding box center [421, 295] width 415 height 40
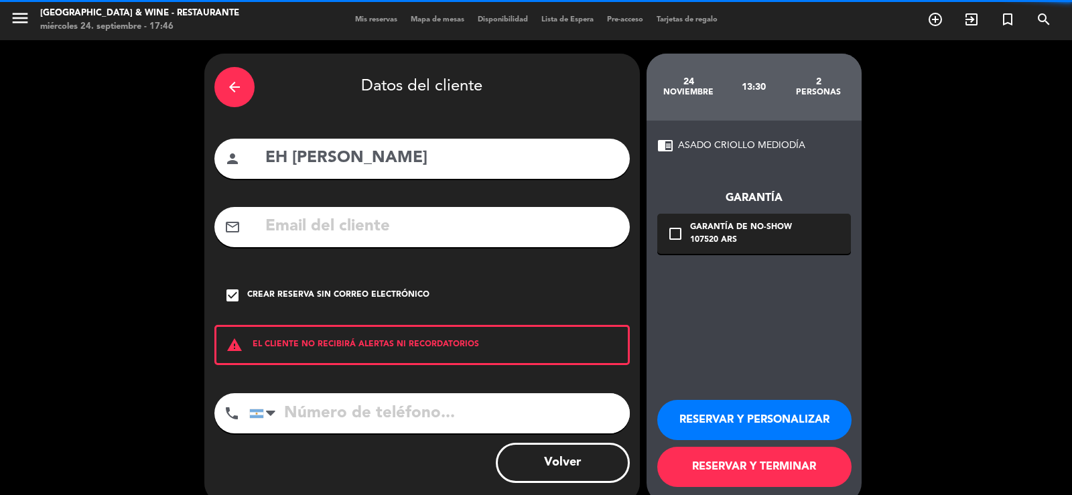
click at [697, 415] on button "RESERVAR Y PERSONALIZAR" at bounding box center [754, 420] width 194 height 40
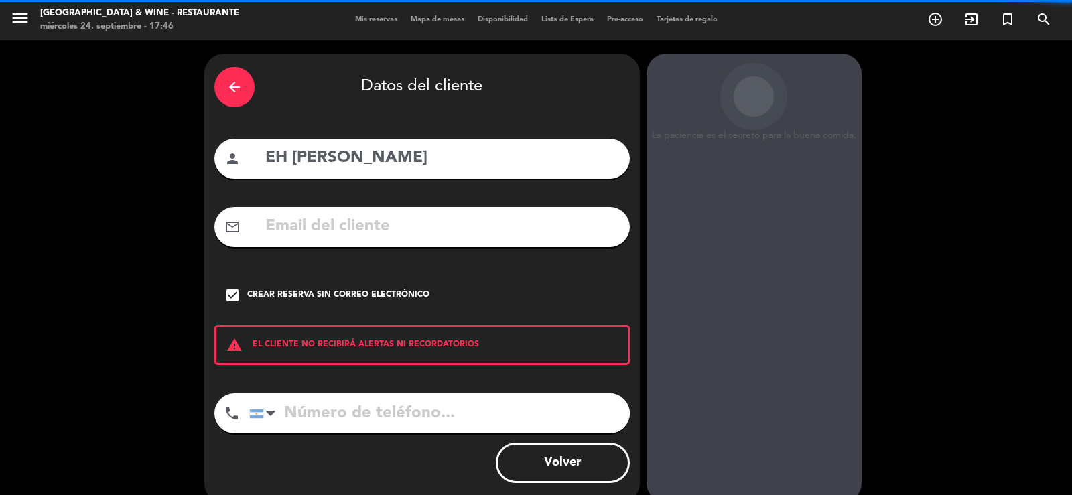
scroll to position [41, 0]
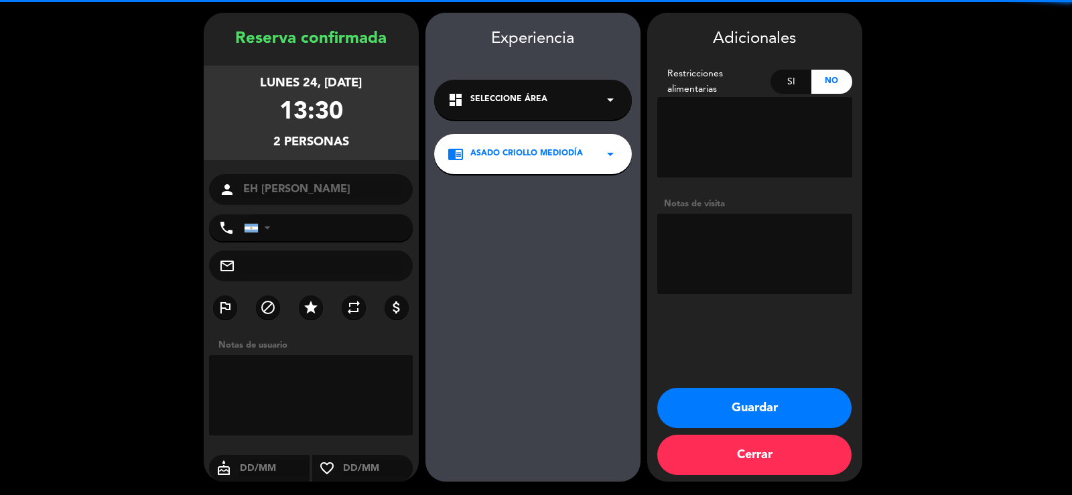
click at [766, 267] on textarea at bounding box center [754, 254] width 195 height 80
type textarea "PROGRAMA ADVENTURE & WINE"
click at [788, 411] on button "Guardar" at bounding box center [754, 408] width 194 height 40
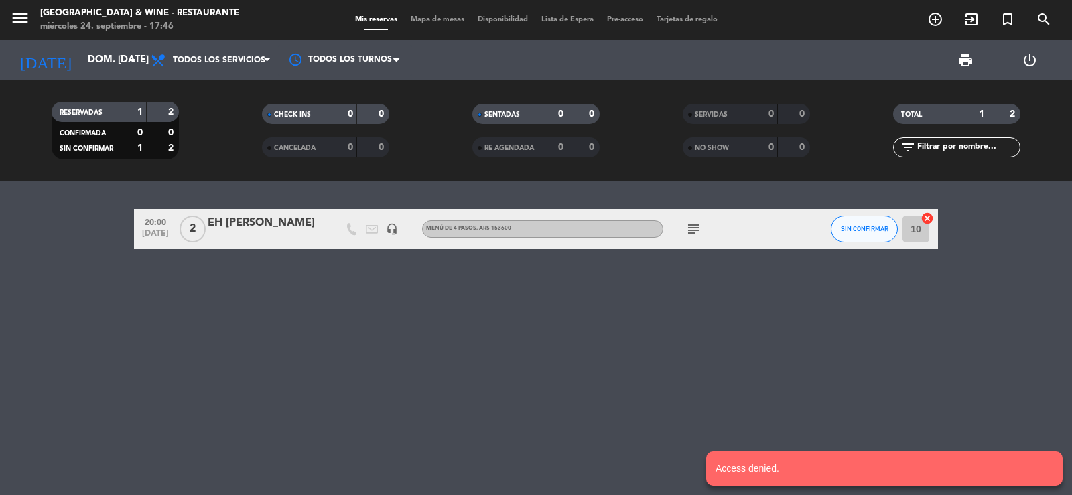
click at [933, 11] on span "add_circle_outline" at bounding box center [935, 19] width 36 height 23
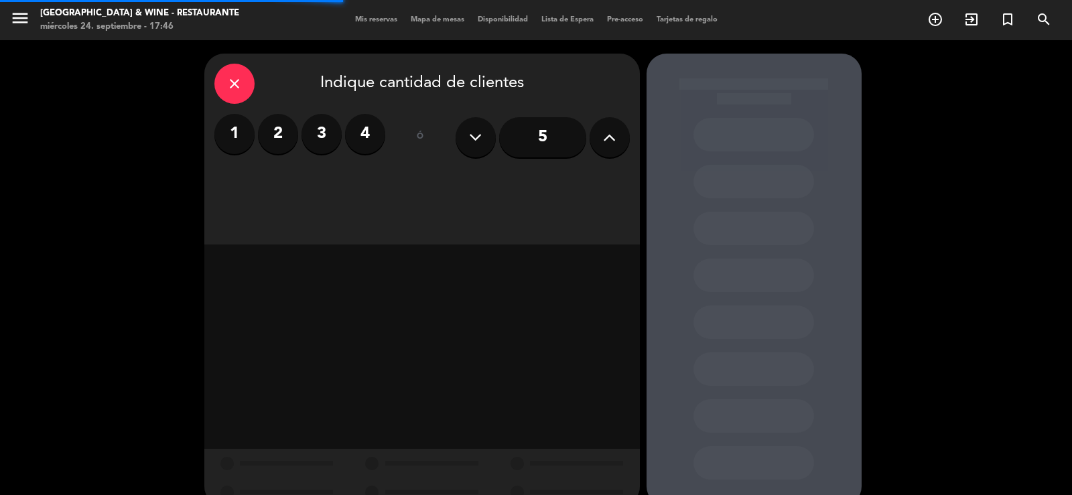
drag, startPoint x: 273, startPoint y: 142, endPoint x: 348, endPoint y: 164, distance: 78.2
click at [278, 141] on label "2" at bounding box center [278, 134] width 40 height 40
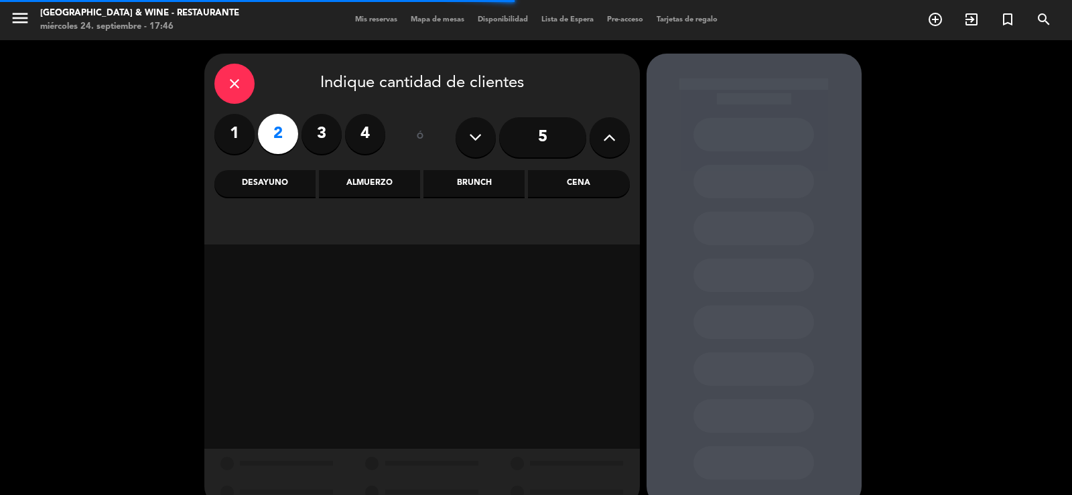
click at [411, 193] on div "Almuerzo" at bounding box center [369, 183] width 101 height 27
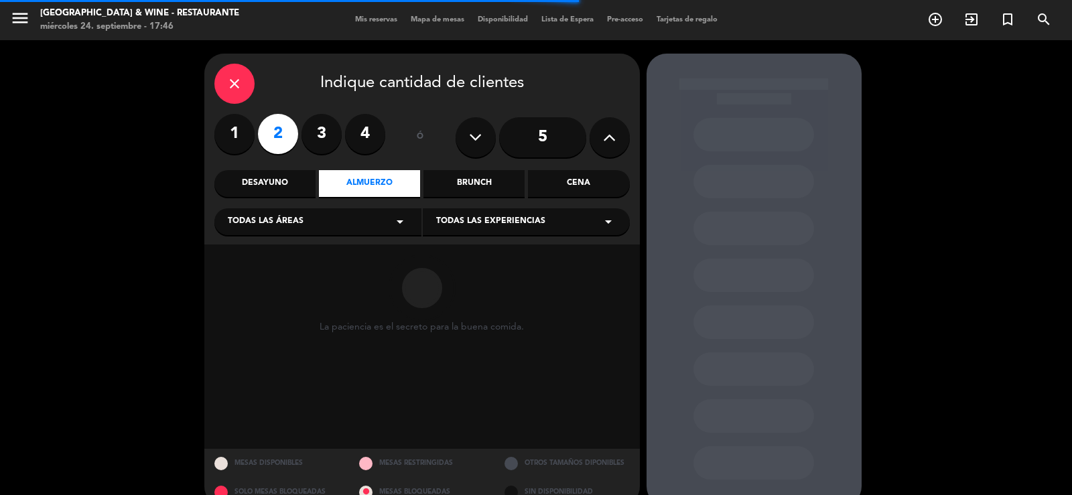
click at [563, 184] on div "Cena" at bounding box center [578, 183] width 101 height 27
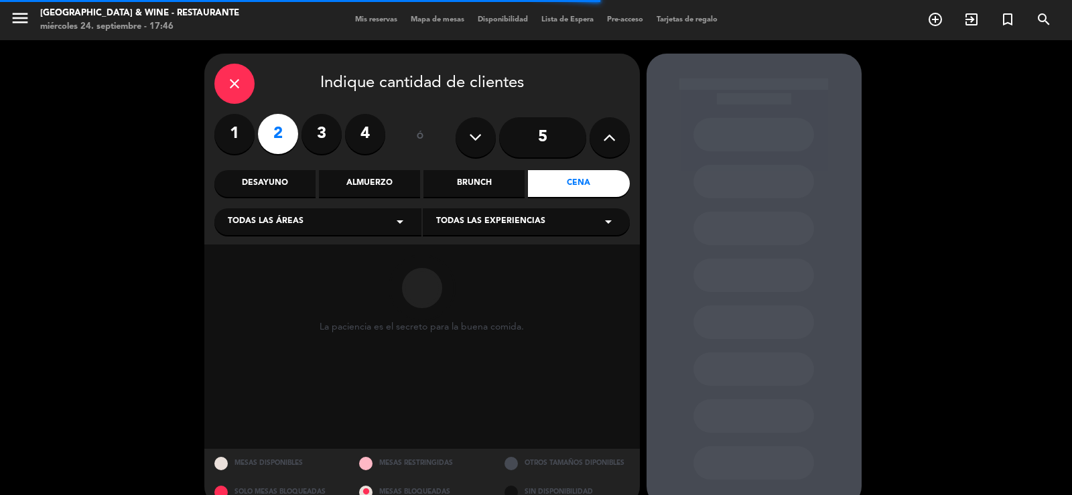
click at [547, 245] on div "La paciencia es el secreto para la buena comida." at bounding box center [422, 347] width 436 height 204
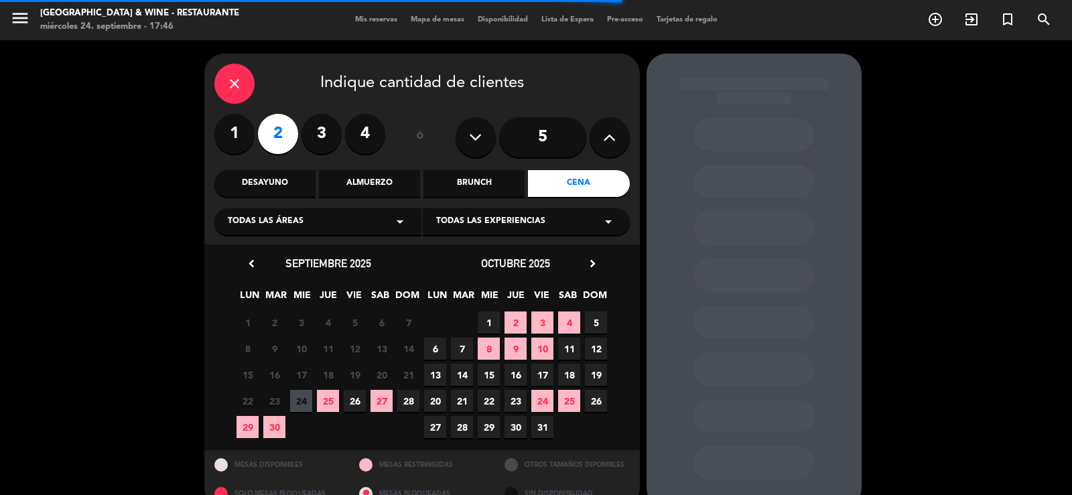
click at [543, 224] on div "Todas las experiencias arrow_drop_down" at bounding box center [526, 221] width 207 height 27
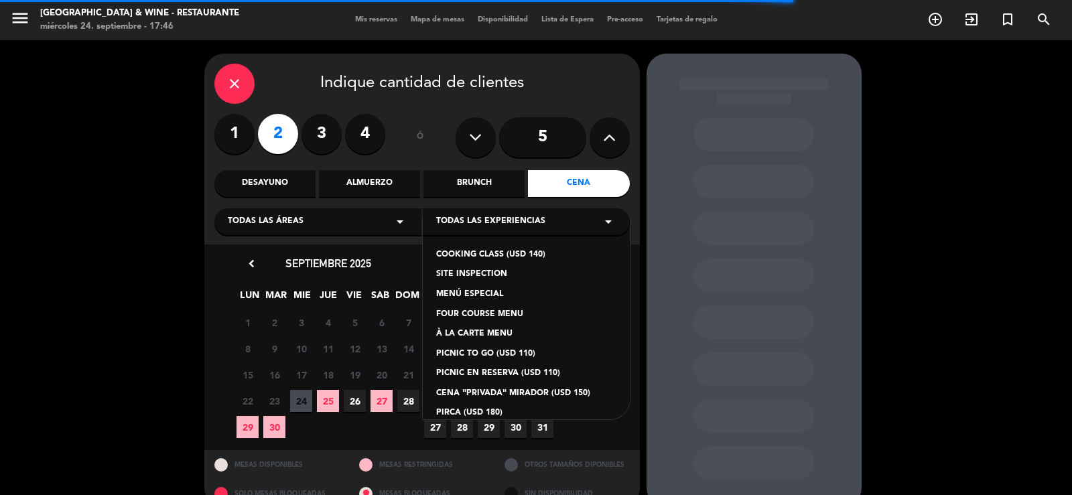
click at [472, 292] on div "MENÚ ESPECIAL" at bounding box center [526, 294] width 180 height 13
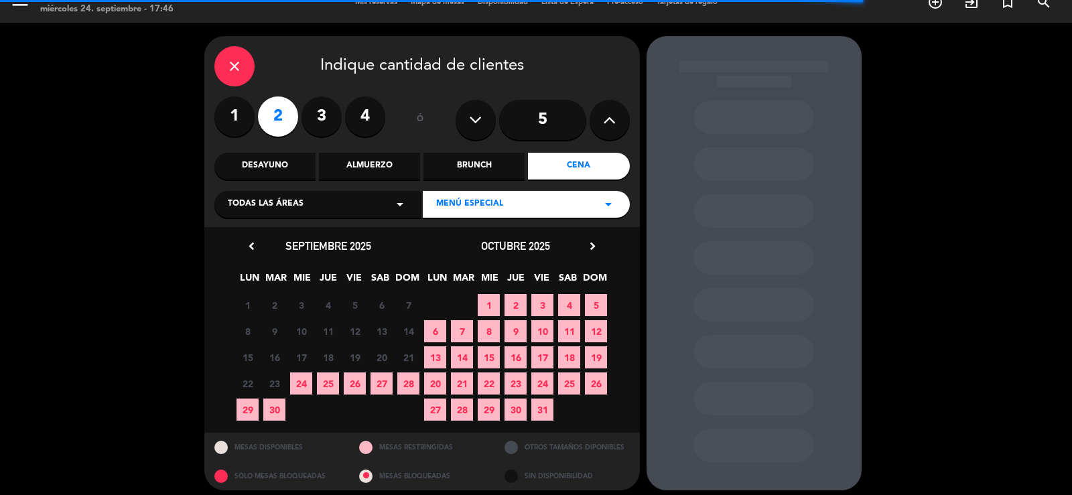
scroll to position [25, 0]
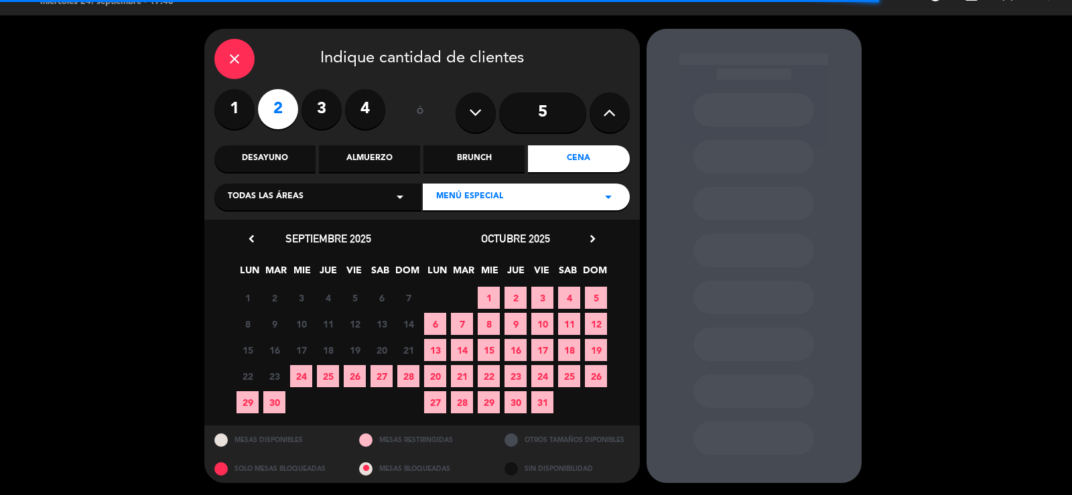
click at [590, 244] on icon "chevron_right" at bounding box center [593, 239] width 14 height 14
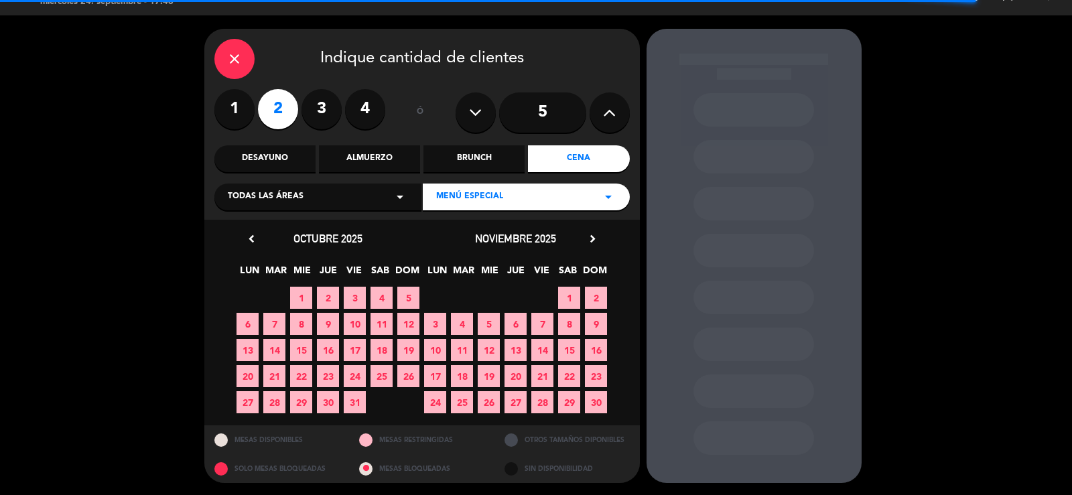
drag, startPoint x: 432, startPoint y: 402, endPoint x: 440, endPoint y: 392, distance: 12.9
click at [432, 401] on span "24" at bounding box center [435, 402] width 22 height 22
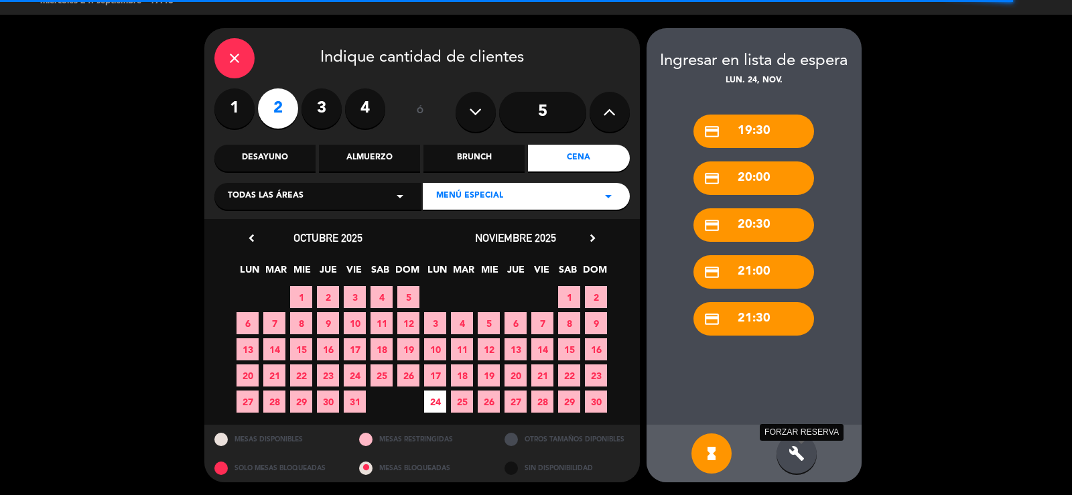
drag, startPoint x: 793, startPoint y: 458, endPoint x: 725, endPoint y: 239, distance: 229.5
click at [793, 453] on icon "build" at bounding box center [797, 454] width 16 height 16
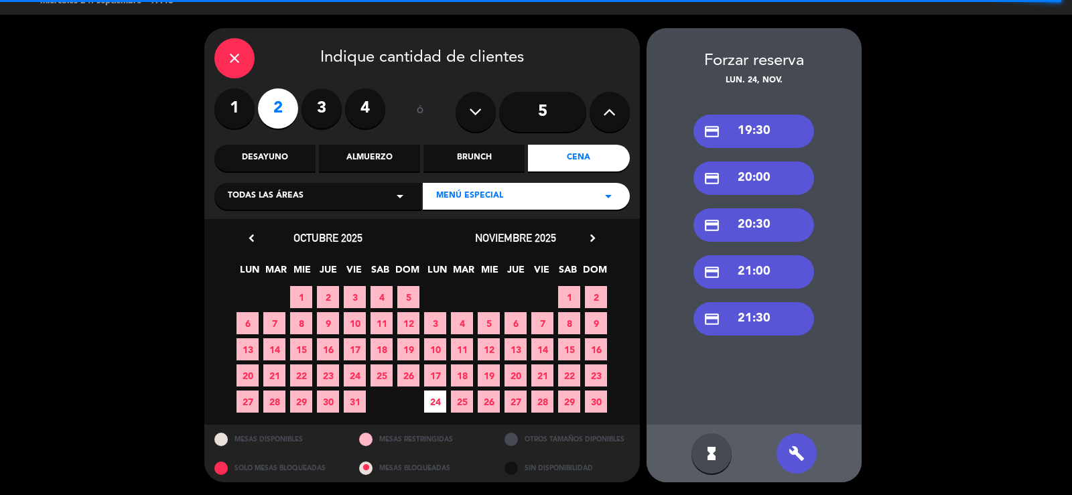
click at [786, 232] on div "credit_card 20:30" at bounding box center [753, 225] width 121 height 34
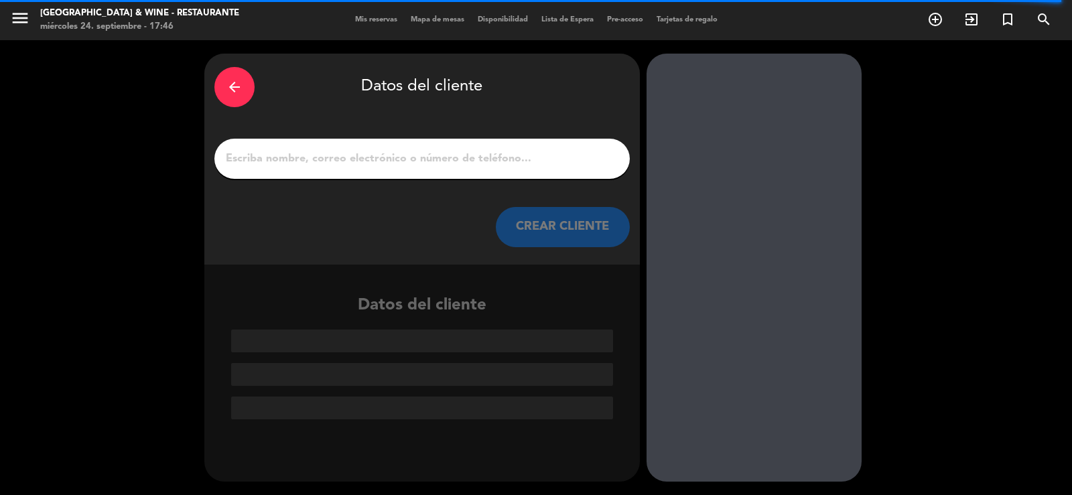
click at [537, 159] on input "1" at bounding box center [421, 158] width 395 height 19
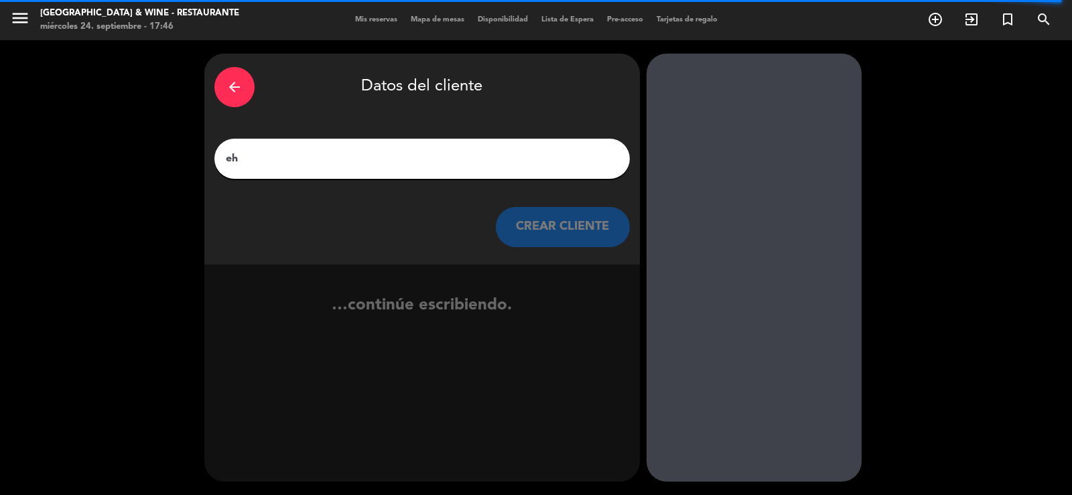
type input "e"
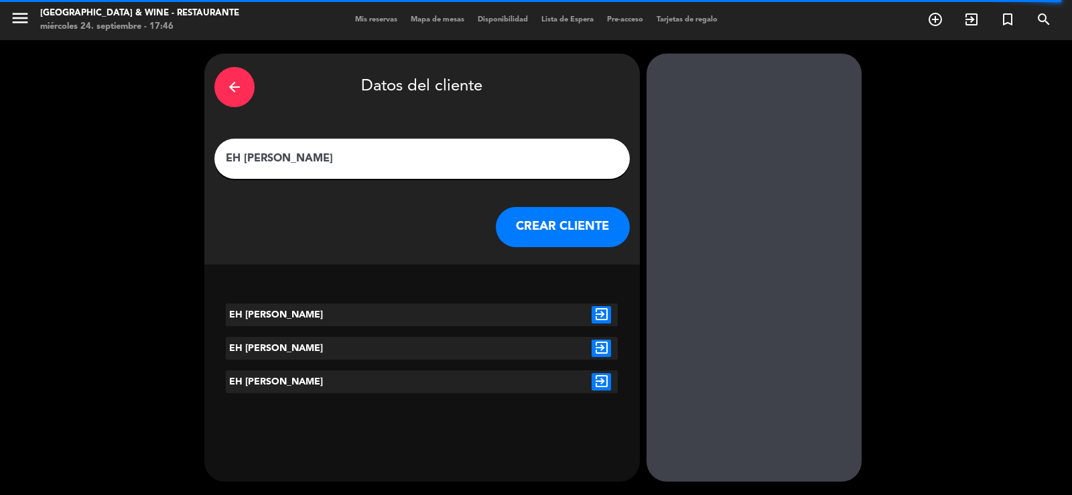
type input "EH [PERSON_NAME]"
click at [549, 221] on button "CREAR CLIENTE" at bounding box center [563, 227] width 134 height 40
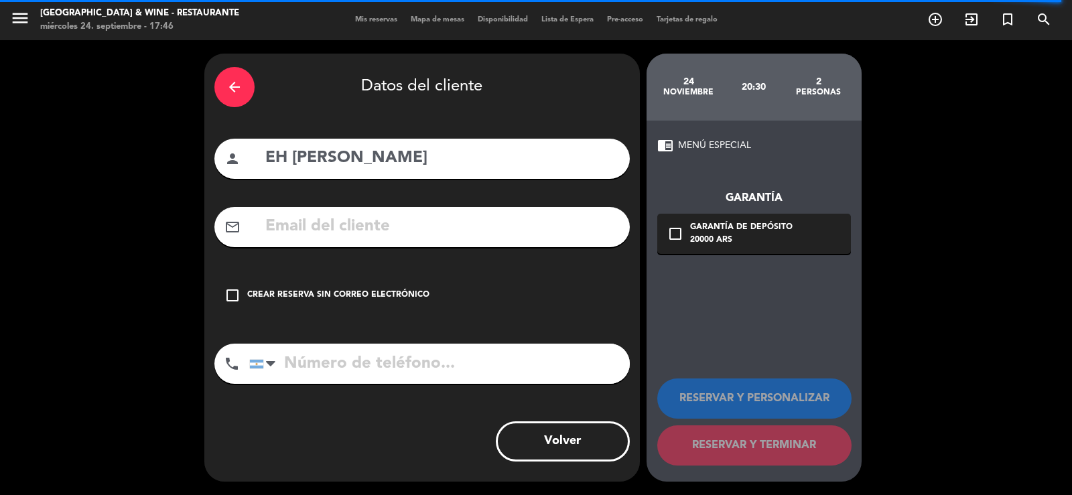
drag, startPoint x: 387, startPoint y: 279, endPoint x: 505, endPoint y: 281, distance: 118.6
click at [409, 277] on div "check_box_outline_blank Crear reserva sin correo electrónico" at bounding box center [421, 295] width 415 height 40
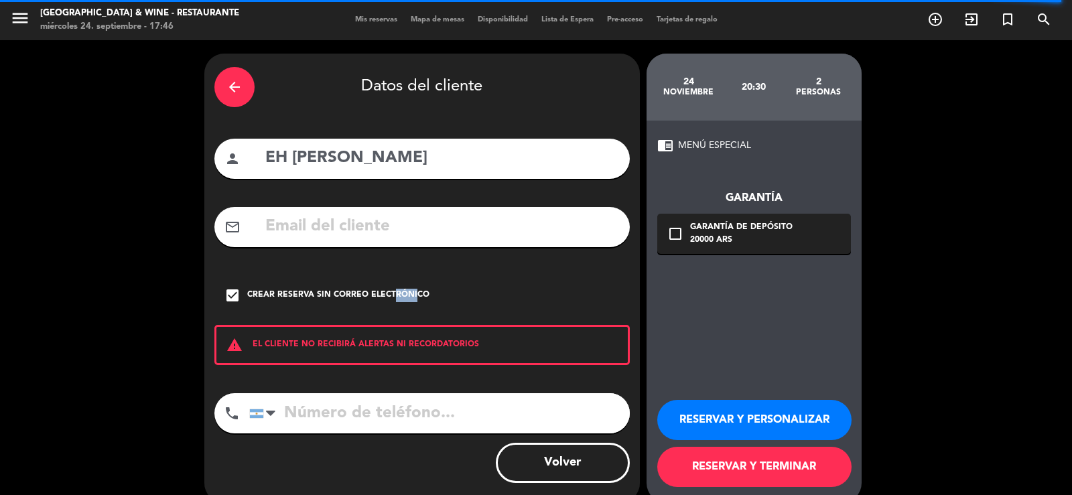
click at [828, 423] on button "RESERVAR Y PERSONALIZAR" at bounding box center [754, 420] width 194 height 40
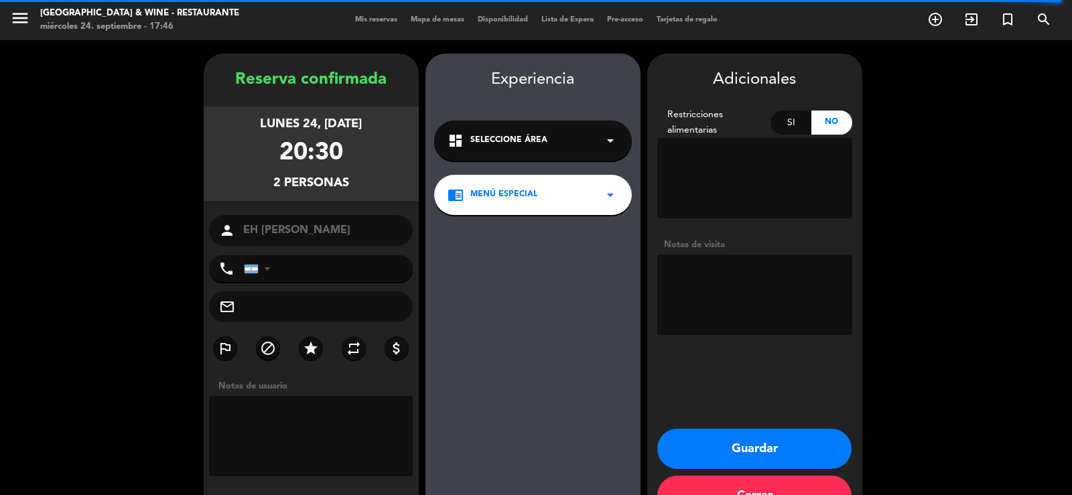
scroll to position [41, 0]
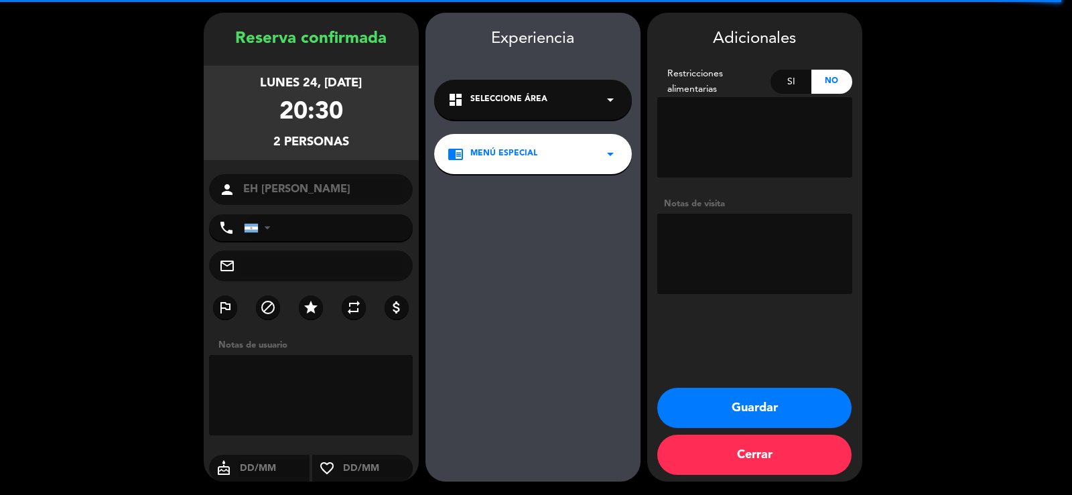
click at [787, 261] on textarea at bounding box center [754, 254] width 195 height 80
type textarea "PROGRAMA ADVENTURE & WINE"
click at [817, 407] on button "Guardar" at bounding box center [754, 408] width 194 height 40
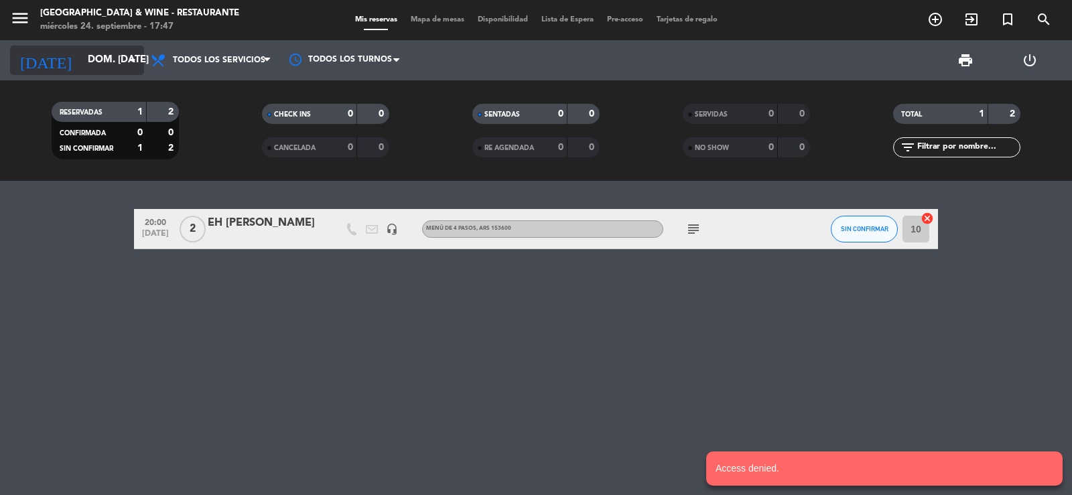
click at [81, 50] on input "dom. [DATE]" at bounding box center [145, 60] width 129 height 25
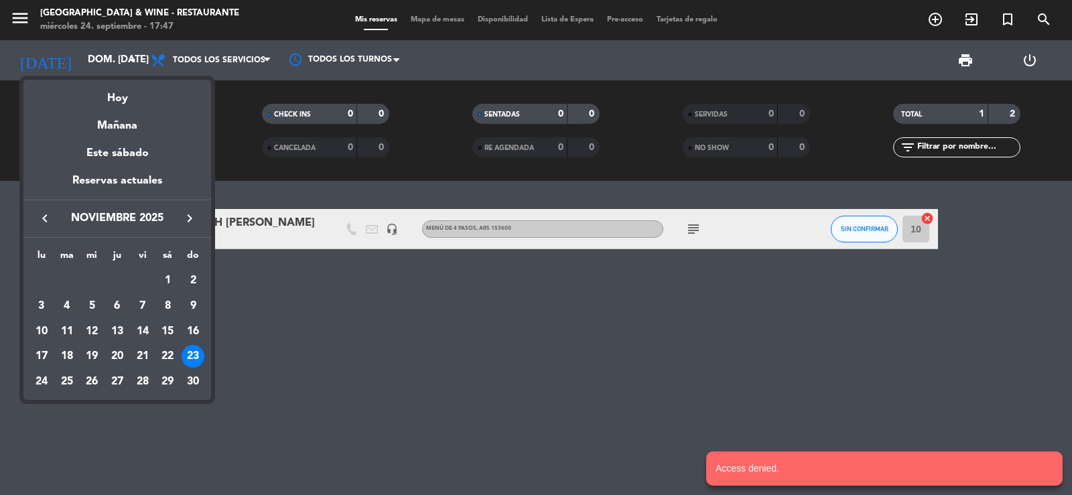
drag, startPoint x: 52, startPoint y: 379, endPoint x: 41, endPoint y: 381, distance: 10.9
click at [50, 379] on div "24" at bounding box center [41, 382] width 23 height 23
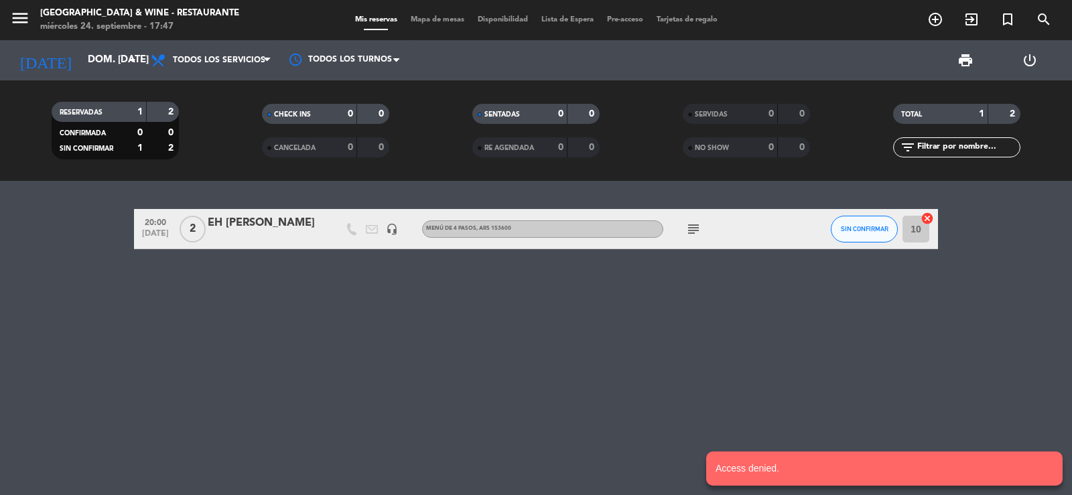
type input "lun. [DATE]"
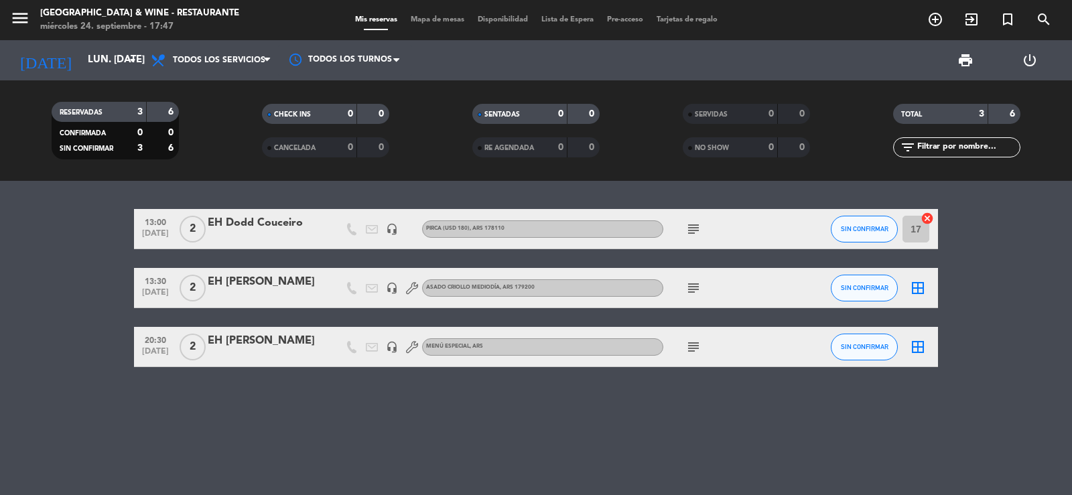
click at [265, 341] on div "EH [PERSON_NAME]" at bounding box center [265, 340] width 114 height 17
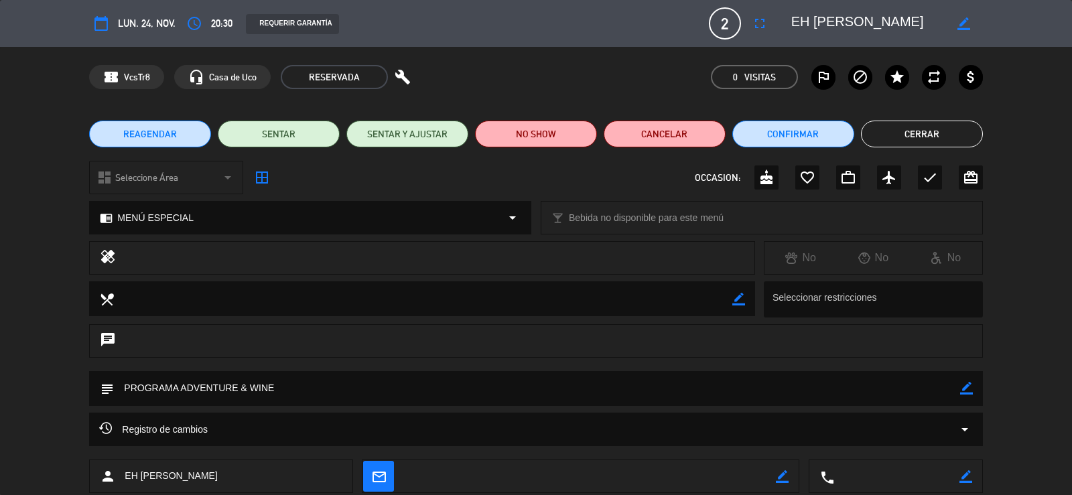
drag, startPoint x: 971, startPoint y: 393, endPoint x: 934, endPoint y: 385, distance: 37.7
click at [966, 392] on icon "border_color" at bounding box center [966, 388] width 13 height 13
click at [891, 392] on textarea at bounding box center [537, 388] width 846 height 34
click at [968, 387] on icon at bounding box center [966, 388] width 13 height 13
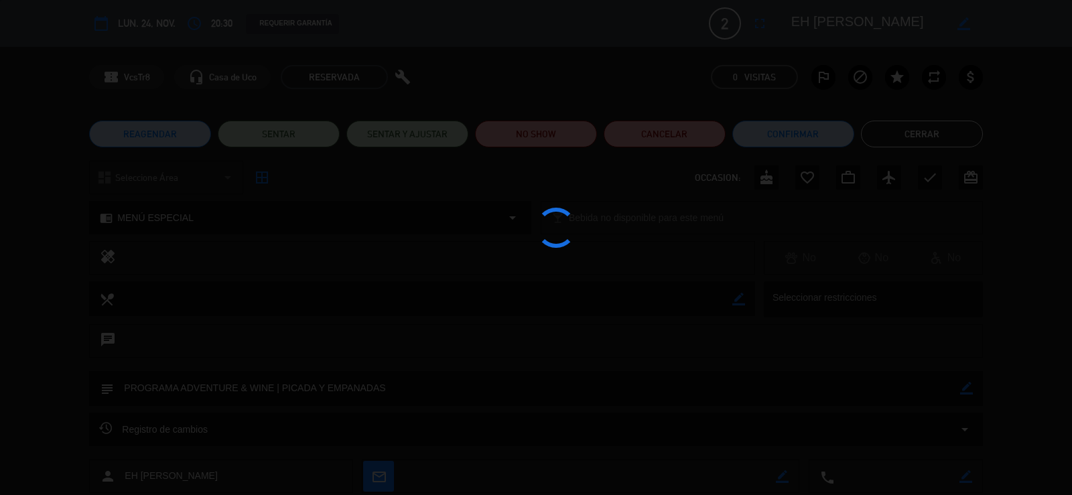
type textarea "PROGRAMA ADVENTURE & WINE | PICADA Y EMPANADAS"
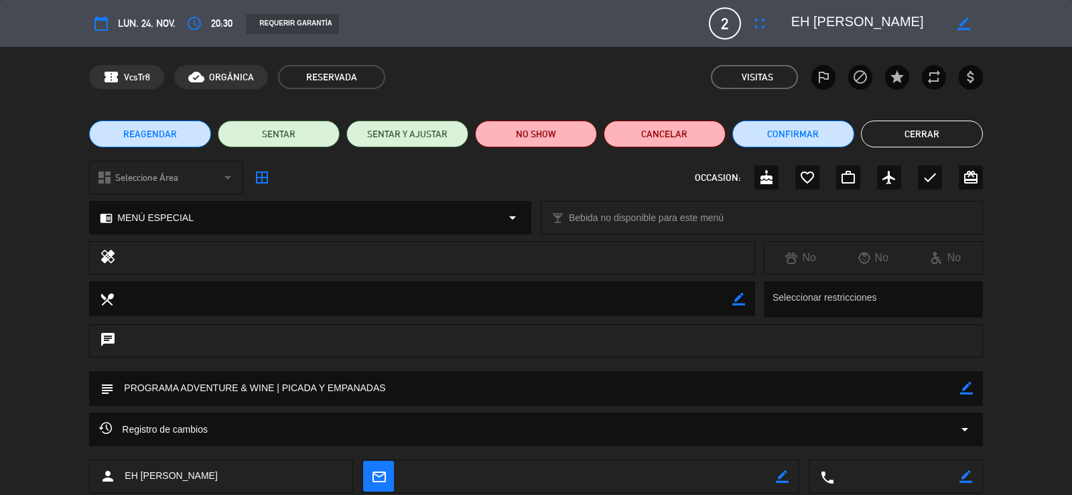
click at [926, 145] on button "Cerrar" at bounding box center [922, 134] width 122 height 27
